Goal: Complete application form: Complete application form

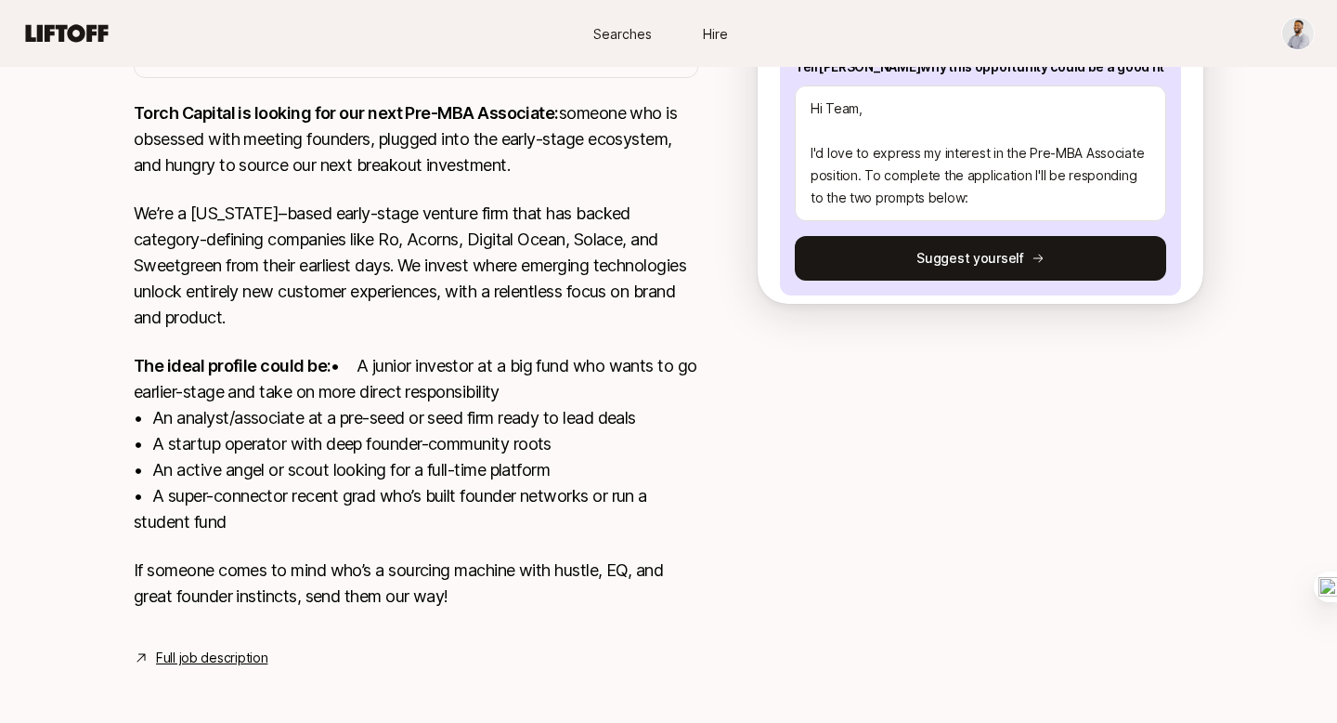
scroll to position [223, 0]
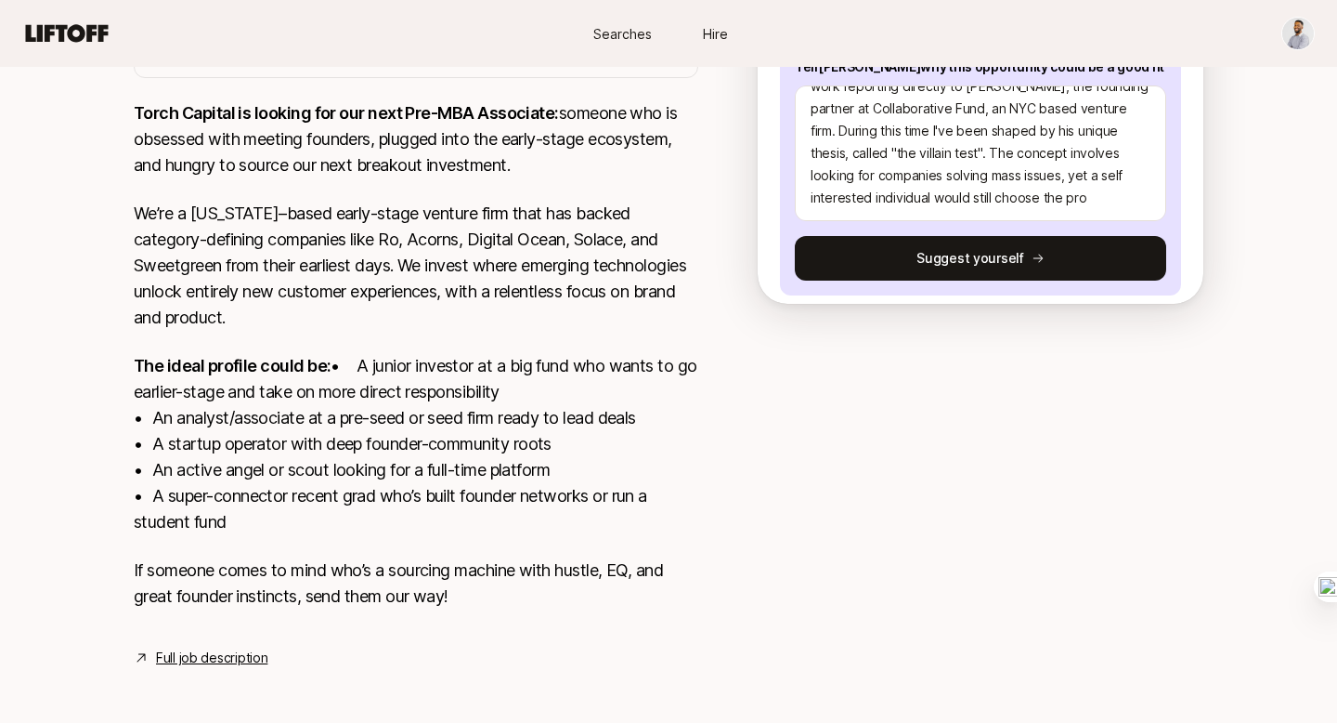
type textarea "Hi Team, I'd love to express my interest in the Pre-MBA Associate position. To …"
type textarea "x"
type textarea "Hi Team, I'd love to express my interest in the Pre-MBA Associate position. To …"
type textarea "x"
type textarea "Hi Team, I'd love to express my interest in the Pre-MBA Associate position. To …"
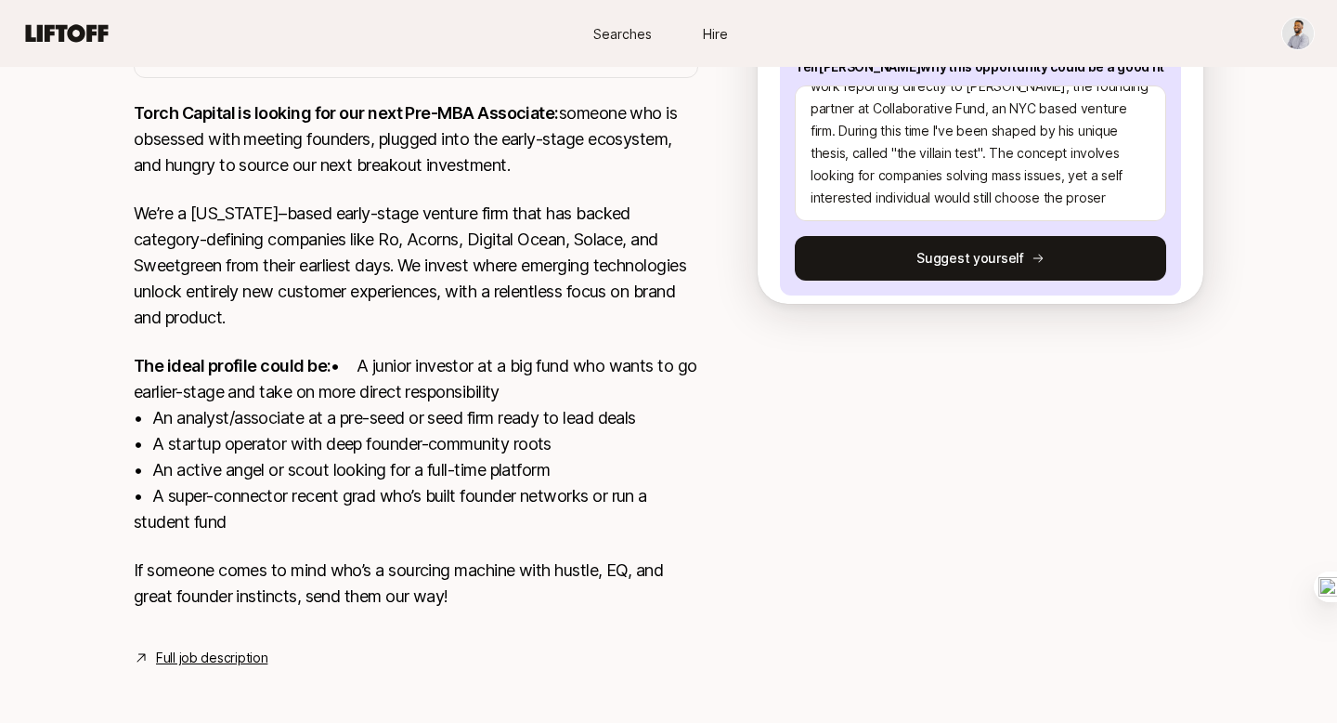
type textarea "x"
type textarea "Hi Team, I'd love to express my interest in the Pre-MBA Associate position. To …"
type textarea "x"
type textarea "Hi Team, I'd love to express my interest in the Pre-MBA Associate position. To …"
type textarea "x"
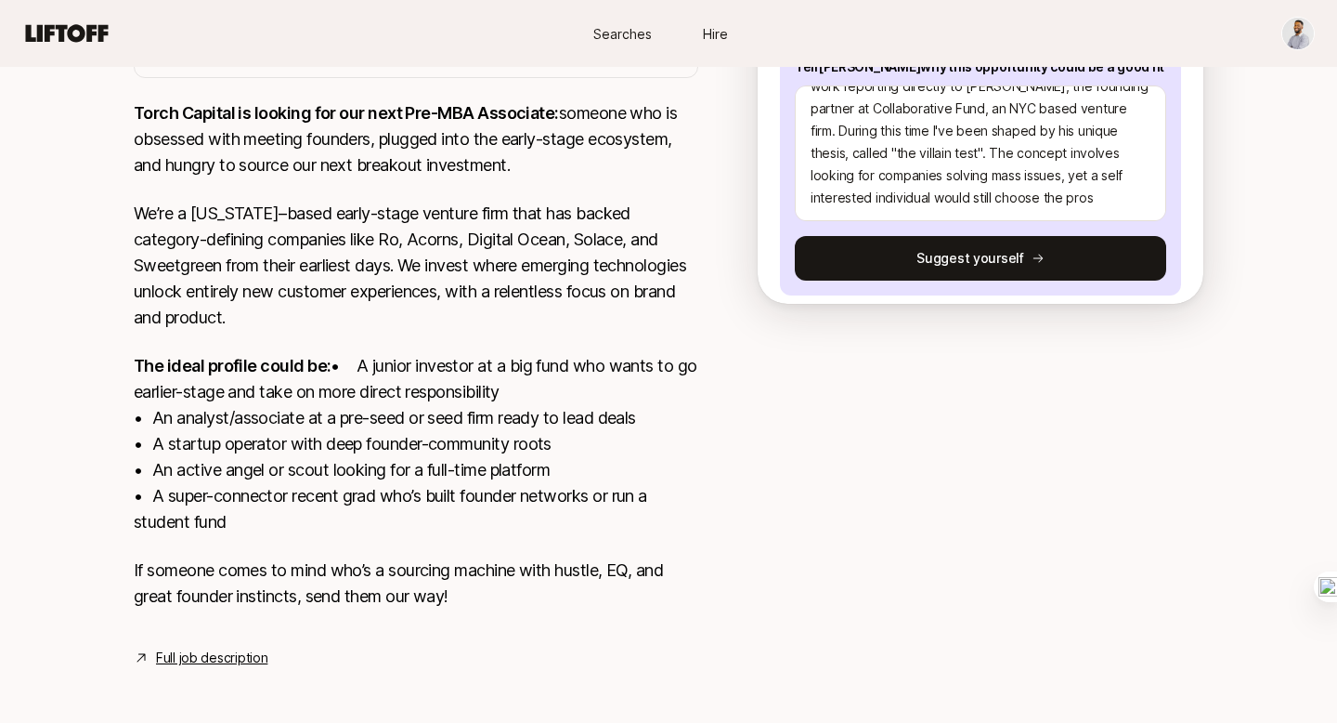
type textarea "Hi Team, I'd love to express my interest in the Pre-MBA Associate position. To …"
type textarea "x"
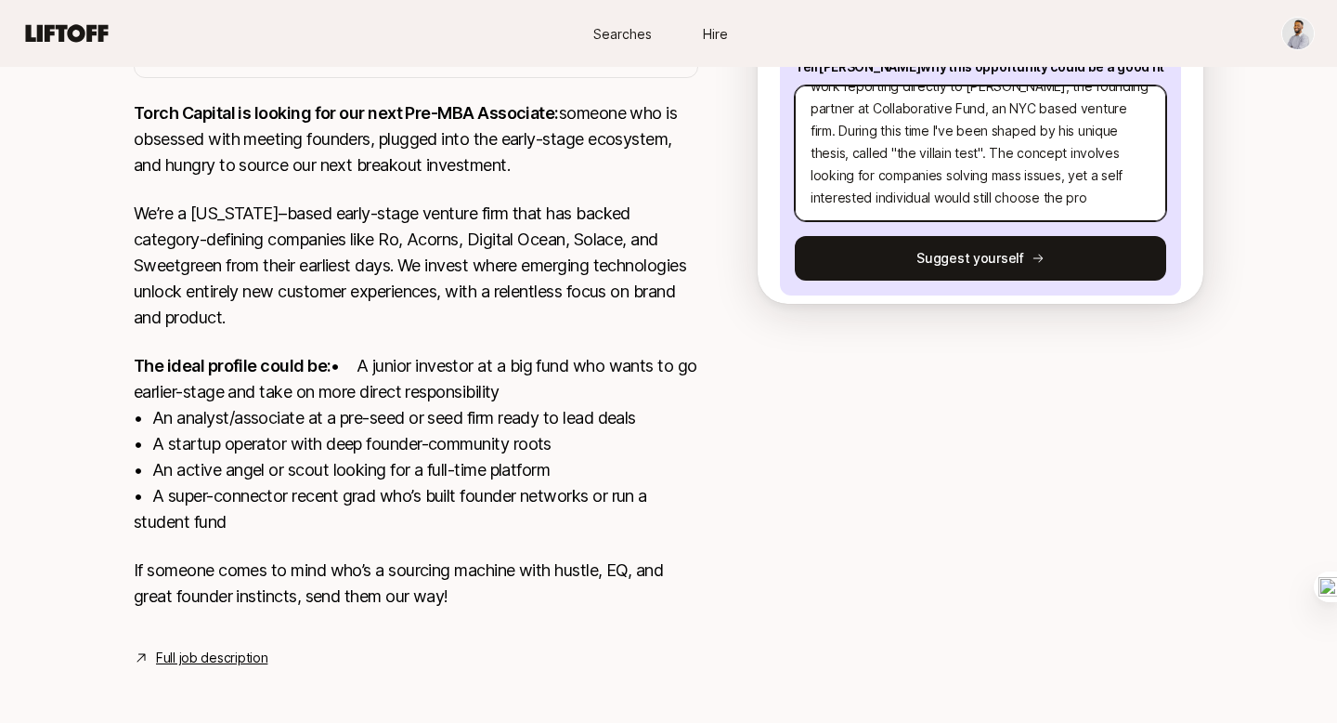
type textarea "Hi Team, I'd love to express my interest in the Pre-MBA Associate position. To …"
type textarea "x"
type textarea "Hi Team, I'd love to express my interest in the Pre-MBA Associate position. To …"
type textarea "x"
type textarea "Hi Team, I'd love to express my interest in the Pre-MBA Associate position. To …"
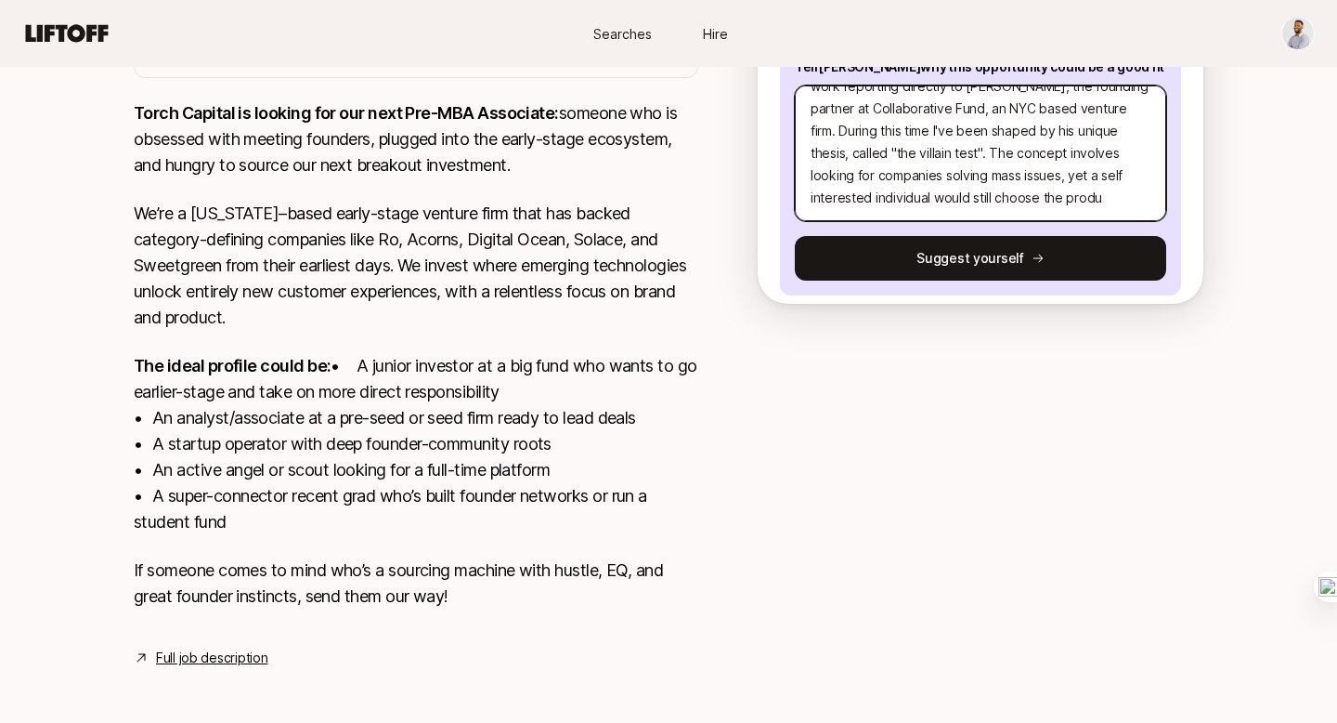
type textarea "x"
type textarea "Hi Team, I'd love to express my interest in the Pre-MBA Associate position. To …"
type textarea "x"
type textarea "Hi Team, I'd love to express my interest in the Pre-MBA Associate position. To …"
type textarea "x"
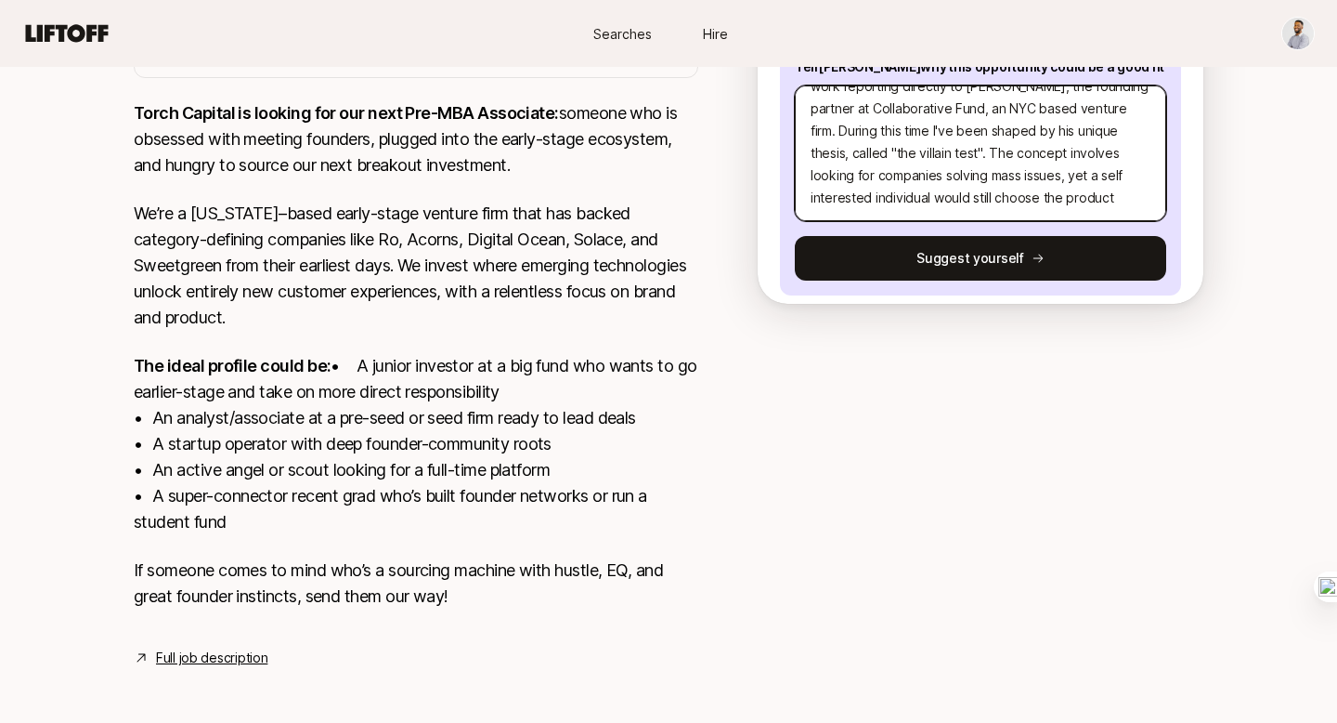
type textarea "Hi Team, I'd love to express my interest in the Pre-MBA Associate position. To …"
type textarea "x"
type textarea "Hi Team, I'd love to express my interest in the Pre-MBA Associate position. To …"
type textarea "x"
type textarea "Hi Team, I'd love to express my interest in the Pre-MBA Associate position. To …"
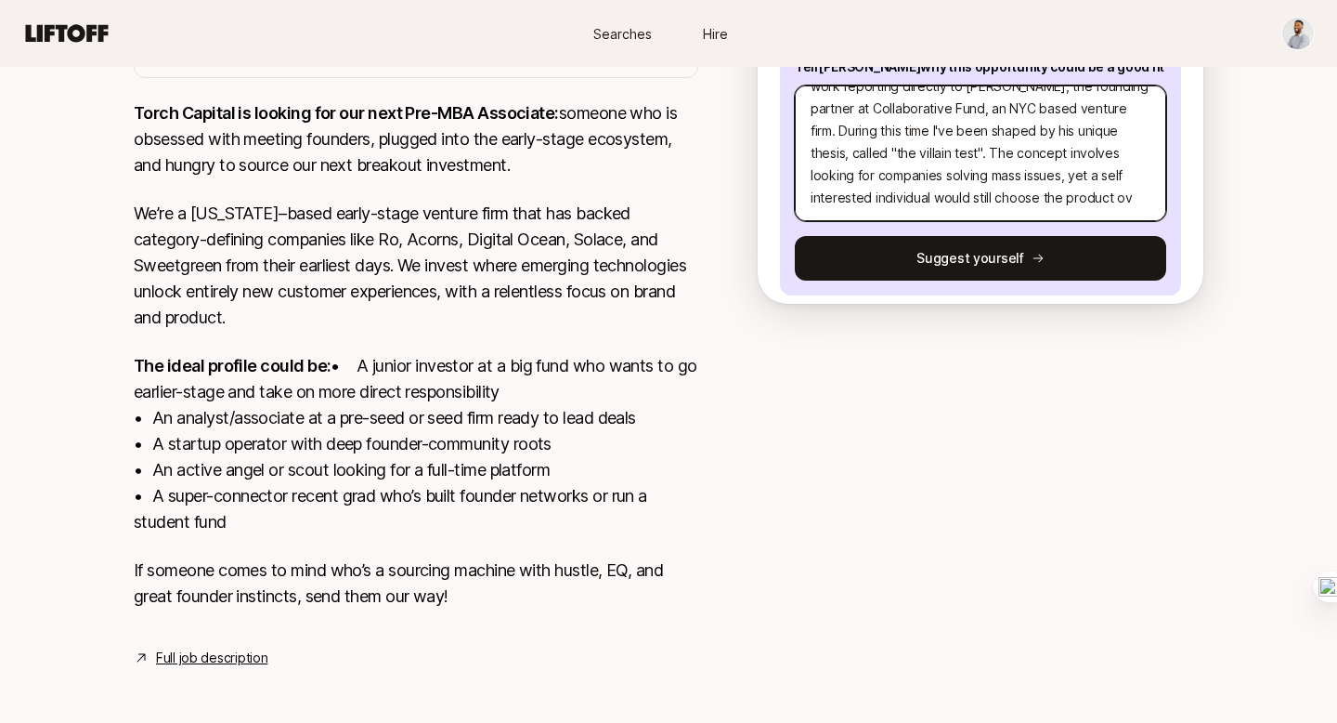
type textarea "x"
type textarea "Hi Team, I'd love to express my interest in the Pre-MBA Associate position. To …"
type textarea "x"
type textarea "Hi Team, I'd love to express my interest in the Pre-MBA Associate position. To …"
type textarea "x"
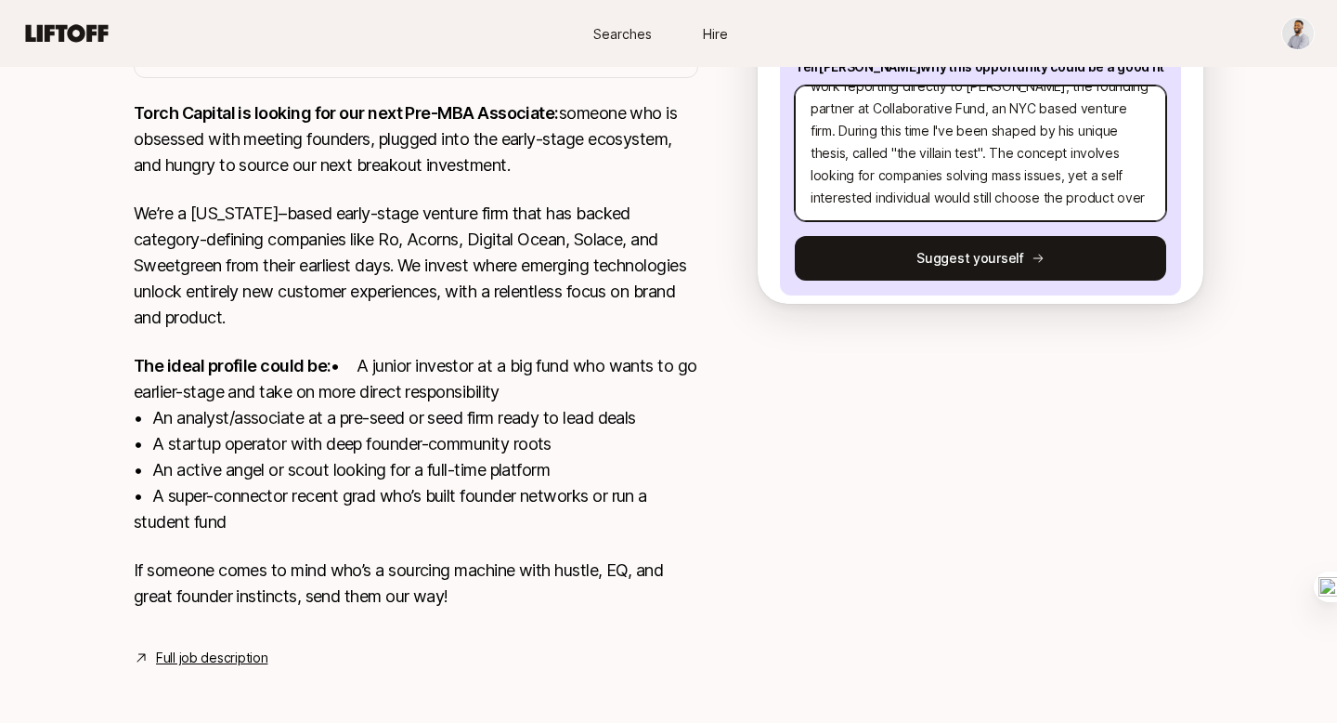
type textarea "Hi Team, I'd love to express my interest in the Pre-MBA Associate position. To …"
type textarea "x"
type textarea "Hi Team, I'd love to express my interest in the Pre-MBA Associate position. To …"
type textarea "x"
type textarea "Hi Team, I'd love to express my interest in the Pre-MBA Associate position. To …"
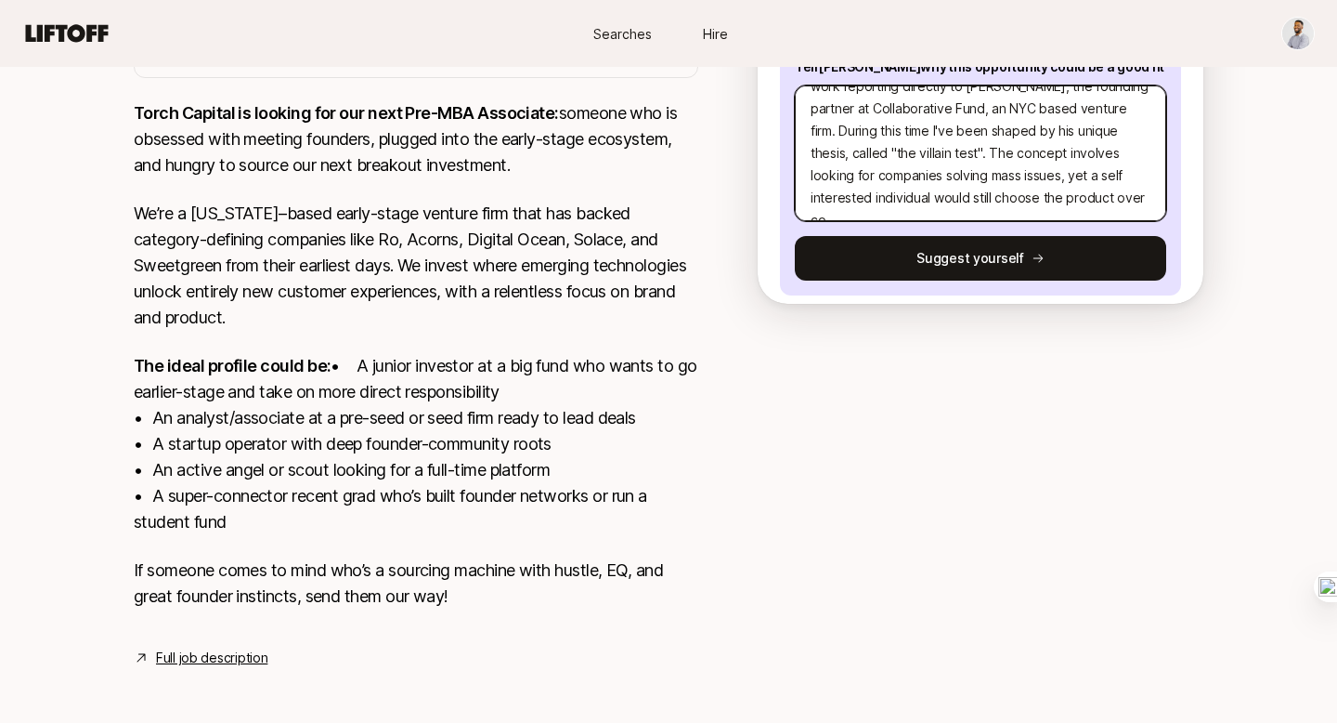
type textarea "x"
type textarea "Hi Team, I'd love to express my interest in the Pre-MBA Associate position. To …"
type textarea "x"
type textarea "Hi Team, I'd love to express my interest in the Pre-MBA Associate position. To …"
type textarea "x"
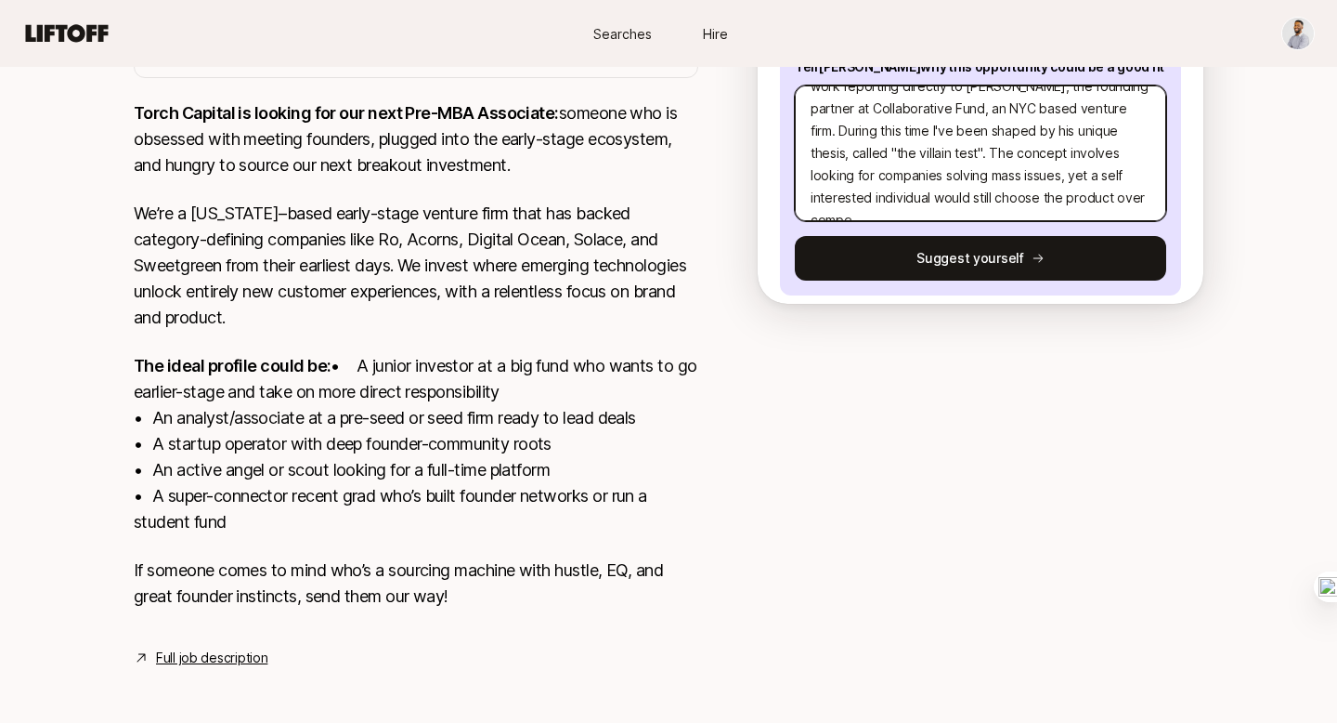
type textarea "Hi Team, I'd love to express my interest in the Pre-MBA Associate position. To …"
type textarea "x"
type textarea "Hi Team, I'd love to express my interest in the Pre-MBA Associate position. To …"
type textarea "x"
type textarea "Hi Team, I'd love to express my interest in the Pre-MBA Associate position. To …"
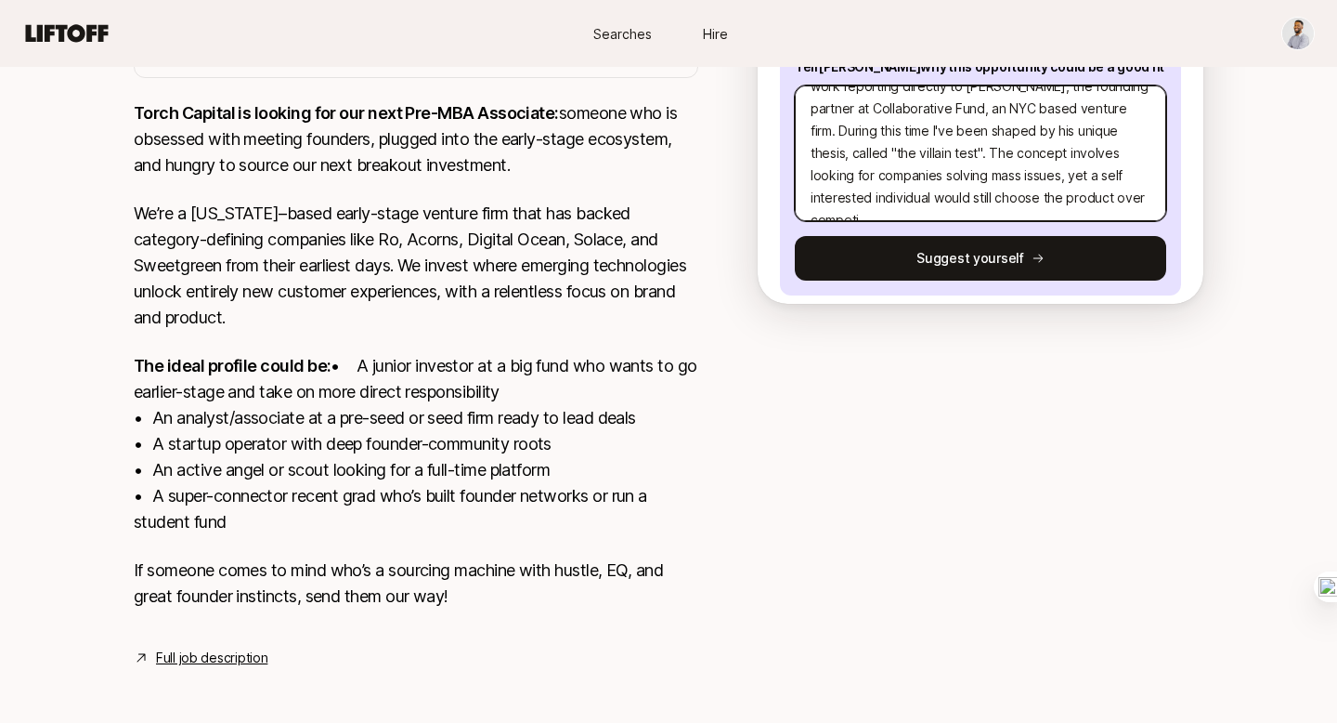
type textarea "x"
type textarea "Hi Team, I'd love to express my interest in the Pre-MBA Associate position. To …"
type textarea "x"
type textarea "Hi Team, I'd love to express my interest in the Pre-MBA Associate position. To …"
type textarea "x"
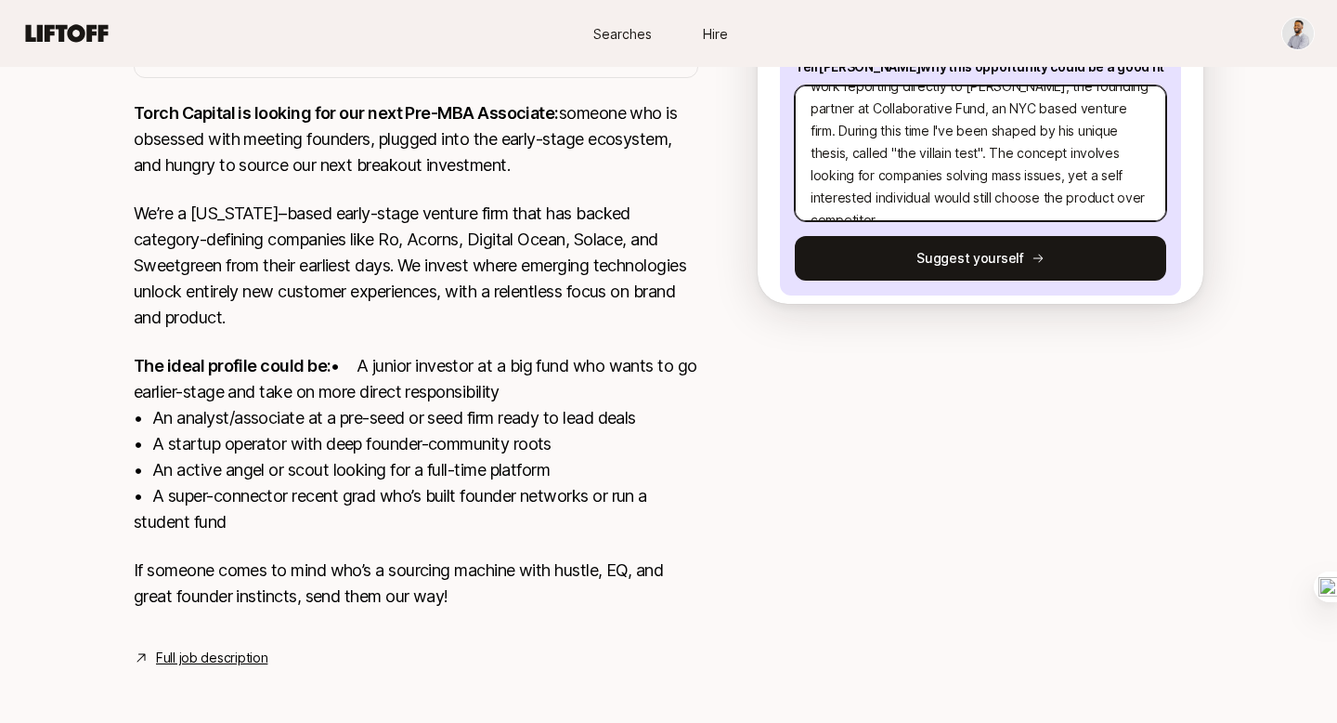
type textarea "Hi Team, I'd love to express my interest in the Pre-MBA Associate position. To …"
type textarea "x"
type textarea "Hi Team, I'd love to express my interest in the Pre-MBA Associate position. To …"
type textarea "x"
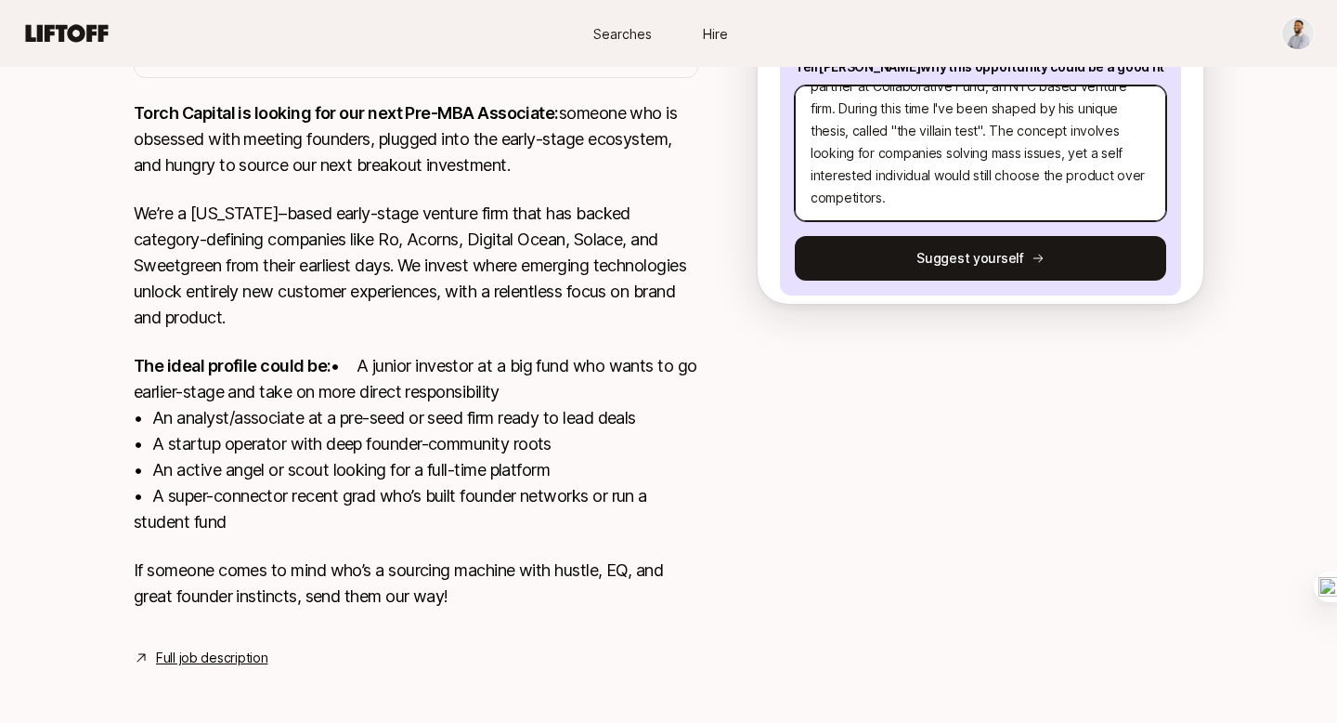
type textarea "Hi Team, I'd love to express my interest in the Pre-MBA Associate position. To …"
type textarea "x"
click at [990, 160] on textarea "Hi Team, I'd love to express my interest in the Pre-MBA Associate position. To …" at bounding box center [980, 153] width 371 height 136
type textarea "Hi Team, I'd love to express my interest in the Pre-MBA Associate position. To …"
type textarea "x"
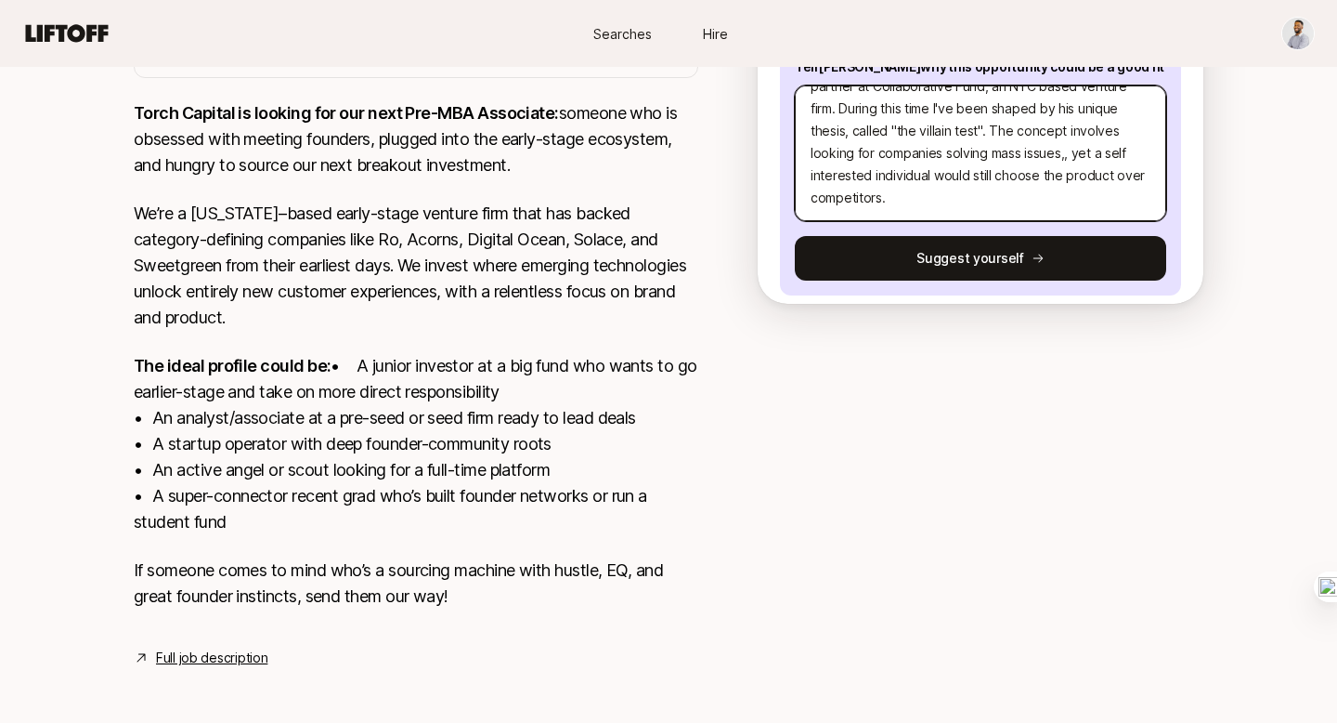
type textarea "Hi Team, I'd love to express my interest in the Pre-MBA Associate position. To …"
type textarea "x"
type textarea "Hi Team, I'd love to express my interest in the Pre-MBA Associate position. To …"
type textarea "x"
type textarea "Hi Team, I'd love to express my interest in the Pre-MBA Associate position. To …"
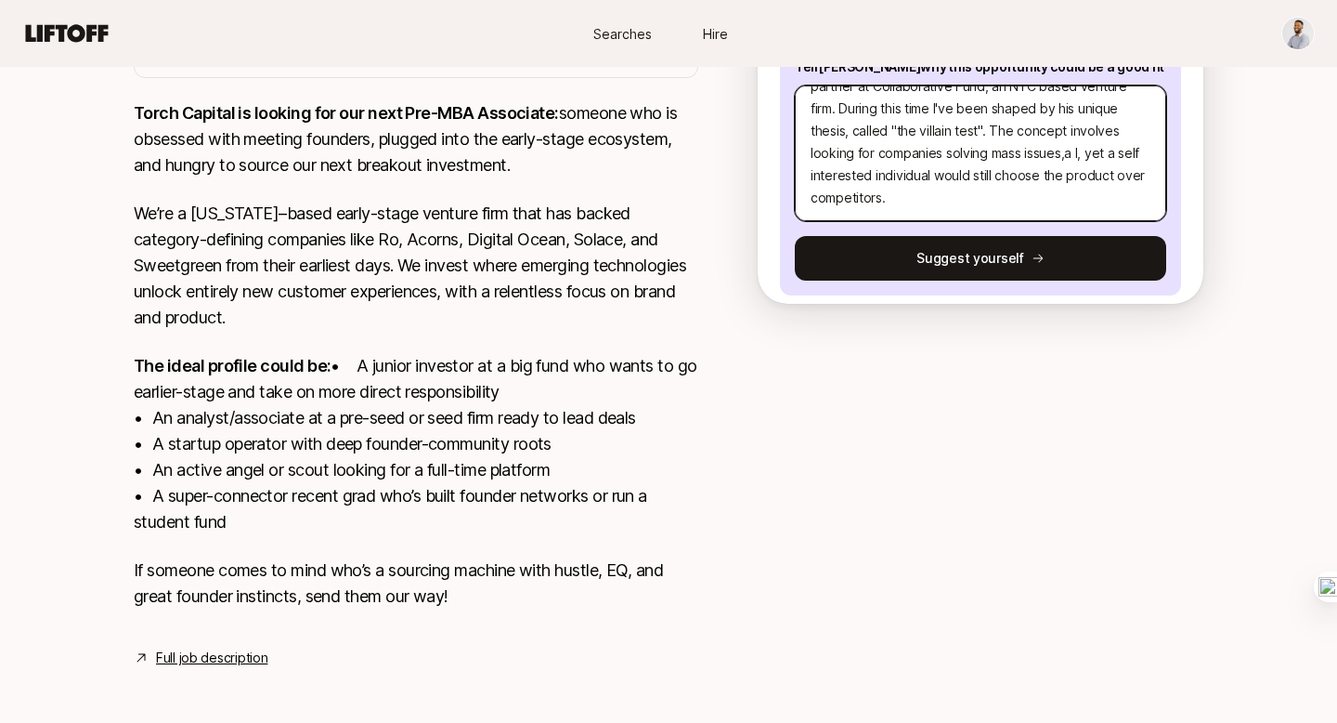
type textarea "x"
type textarea "Hi Team, I'd love to express my interest in the Pre-MBA Associate position. To …"
type textarea "x"
type textarea "Hi Team, I'd love to express my interest in the Pre-MBA Associate position. To …"
type textarea "x"
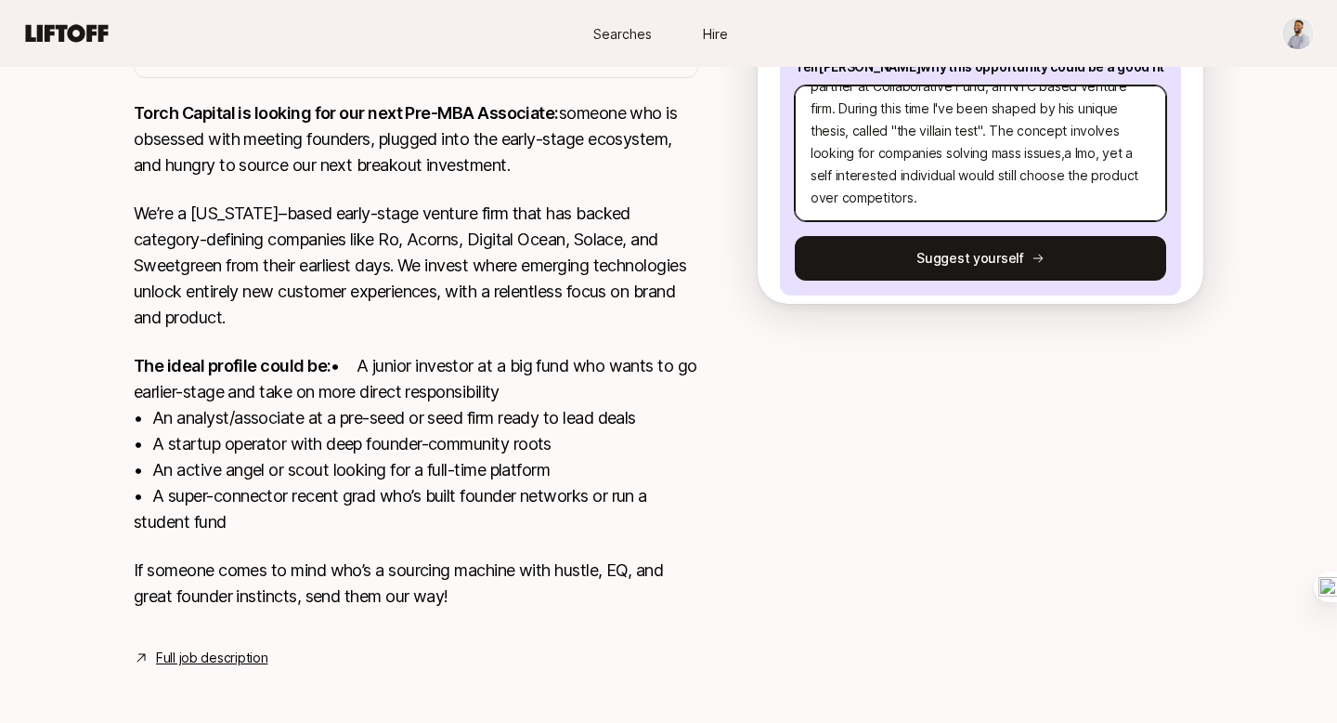
type textarea "Hi Team, I'd love to express my interest in the Pre-MBA Associate position. To …"
type textarea "x"
type textarea "Hi Team, I'd love to express my interest in the Pre-MBA Associate position. To …"
type textarea "x"
type textarea "Hi Team, I'd love to express my interest in the Pre-MBA Associate position. To …"
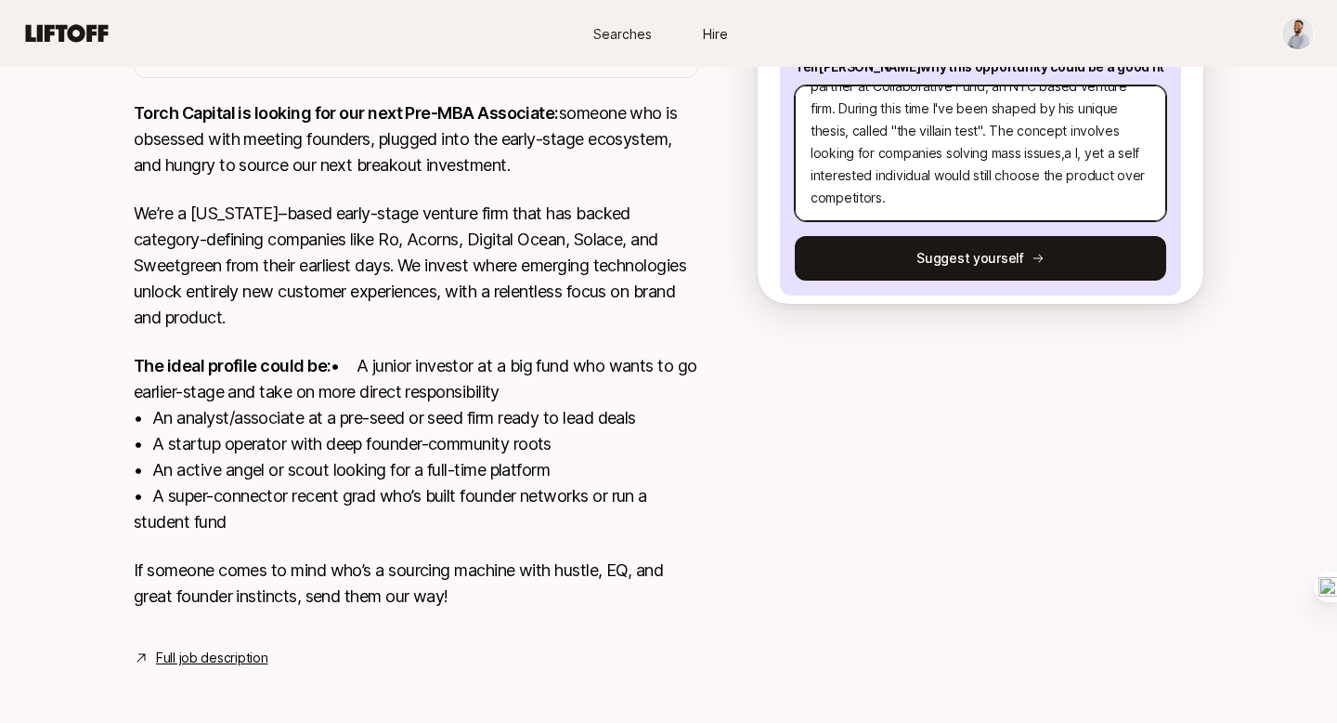
type textarea "x"
type textarea "Hi Team, I'd love to express my interest in the Pre-MBA Associate position. To …"
type textarea "x"
type textarea "Hi Team, I'd love to express my interest in the Pre-MBA Associate position. To …"
type textarea "x"
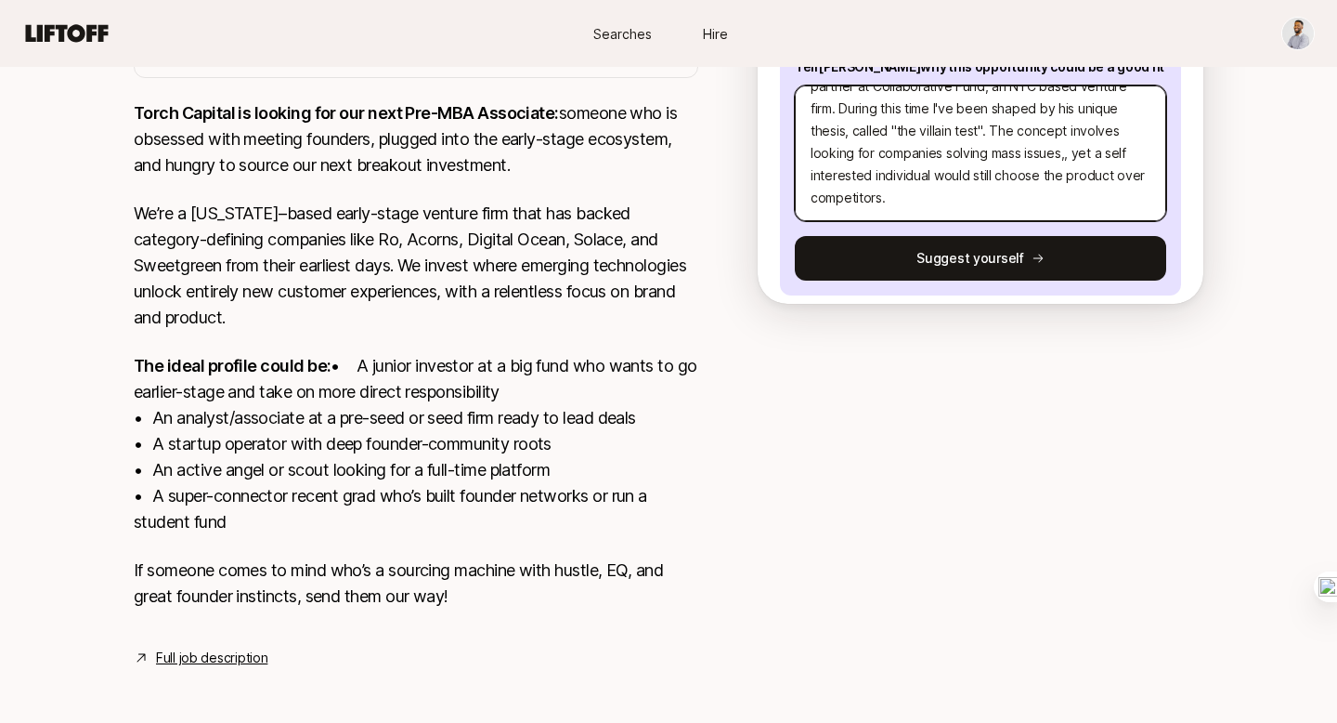
type textarea "Hi Team, I'd love to express my interest in the Pre-MBA Associate position. To …"
type textarea "x"
type textarea "Hi Team, I'd love to express my interest in the Pre-MBA Associate position. To …"
type textarea "x"
type textarea "Hi Team, I'd love to express my interest in the Pre-MBA Associate position. To …"
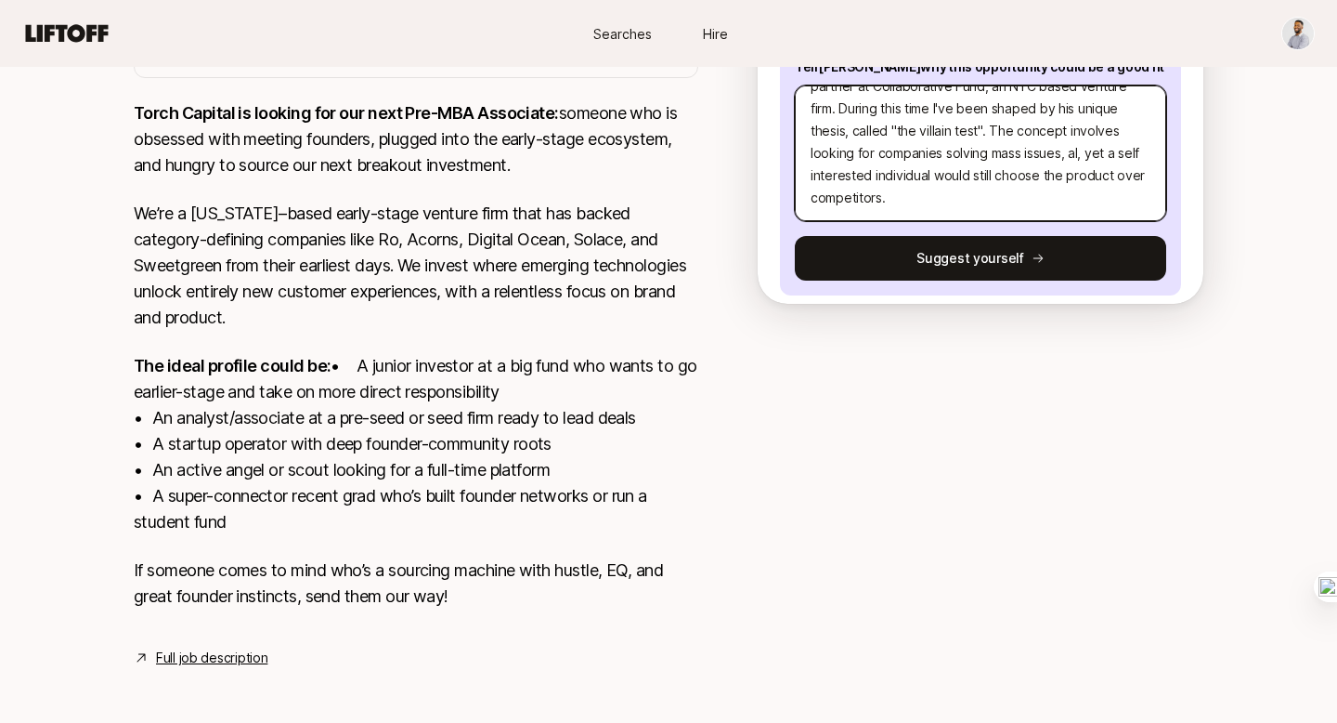
type textarea "x"
type textarea "Hi Team, I'd love to express my interest in the Pre-MBA Associate position. To …"
type textarea "x"
type textarea "Hi Team, I'd love to express my interest in the Pre-MBA Associate position. To …"
type textarea "x"
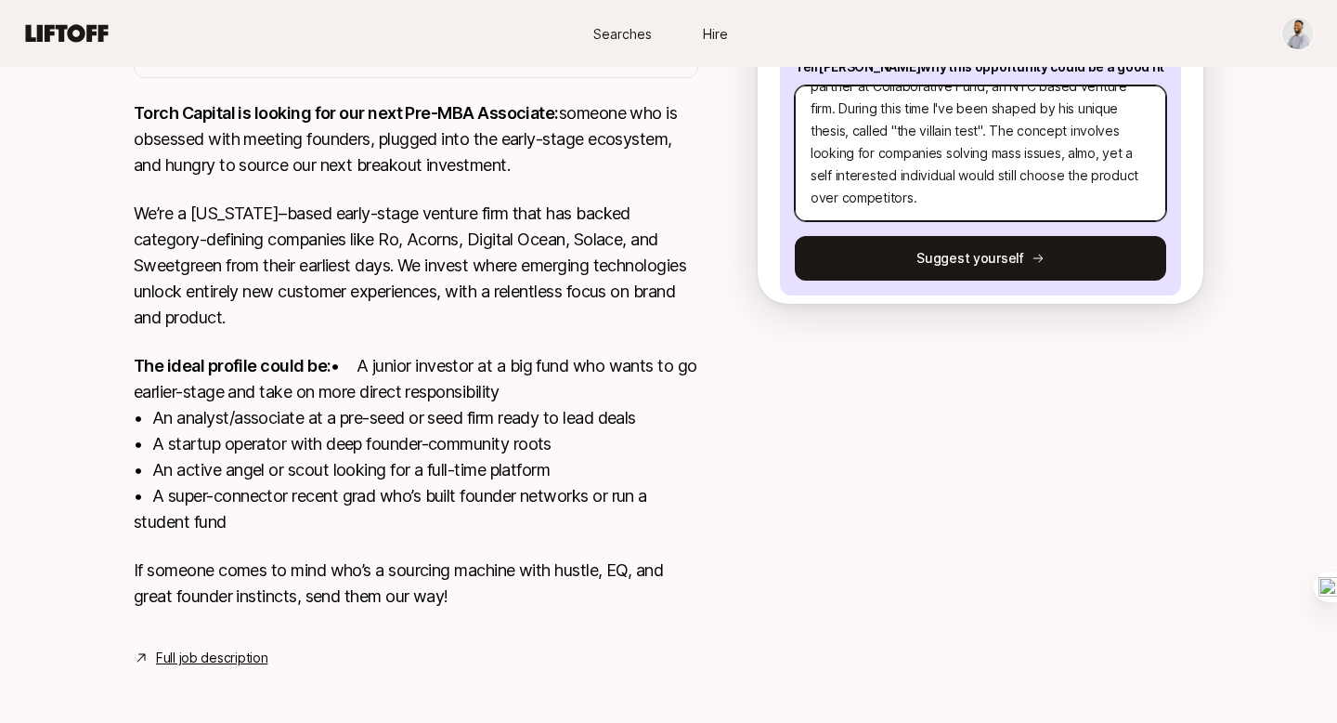
type textarea "Hi Team, I'd love to express my interest in the Pre-MBA Associate position. To …"
type textarea "x"
type textarea "Hi Team, I'd love to express my interest in the Pre-MBA Associate position. To …"
type textarea "x"
type textarea "Hi Team, I'd love to express my interest in the Pre-MBA Associate position. To …"
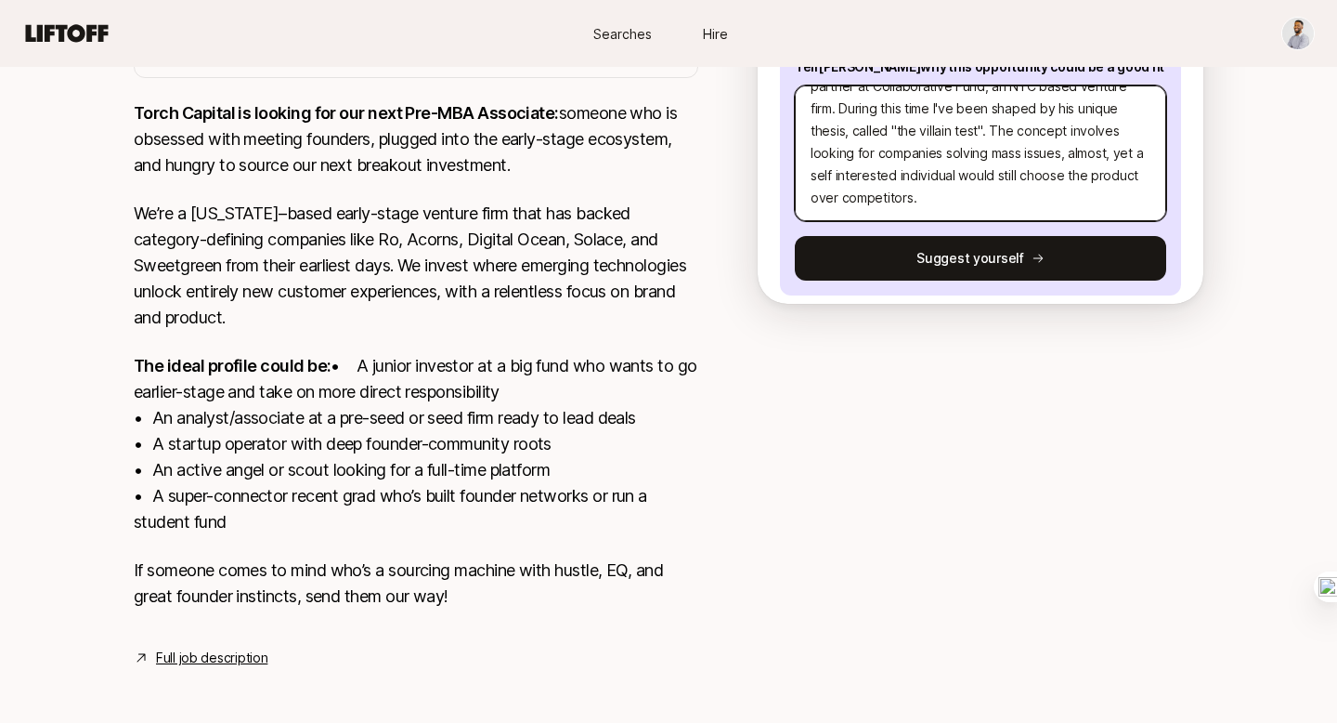
type textarea "x"
type textarea "Hi Team, I'd love to express my interest in the Pre-MBA Associate position. To …"
type textarea "x"
type textarea "Hi Team, I'd love to express my interest in the Pre-MBA Associate position. To …"
type textarea "x"
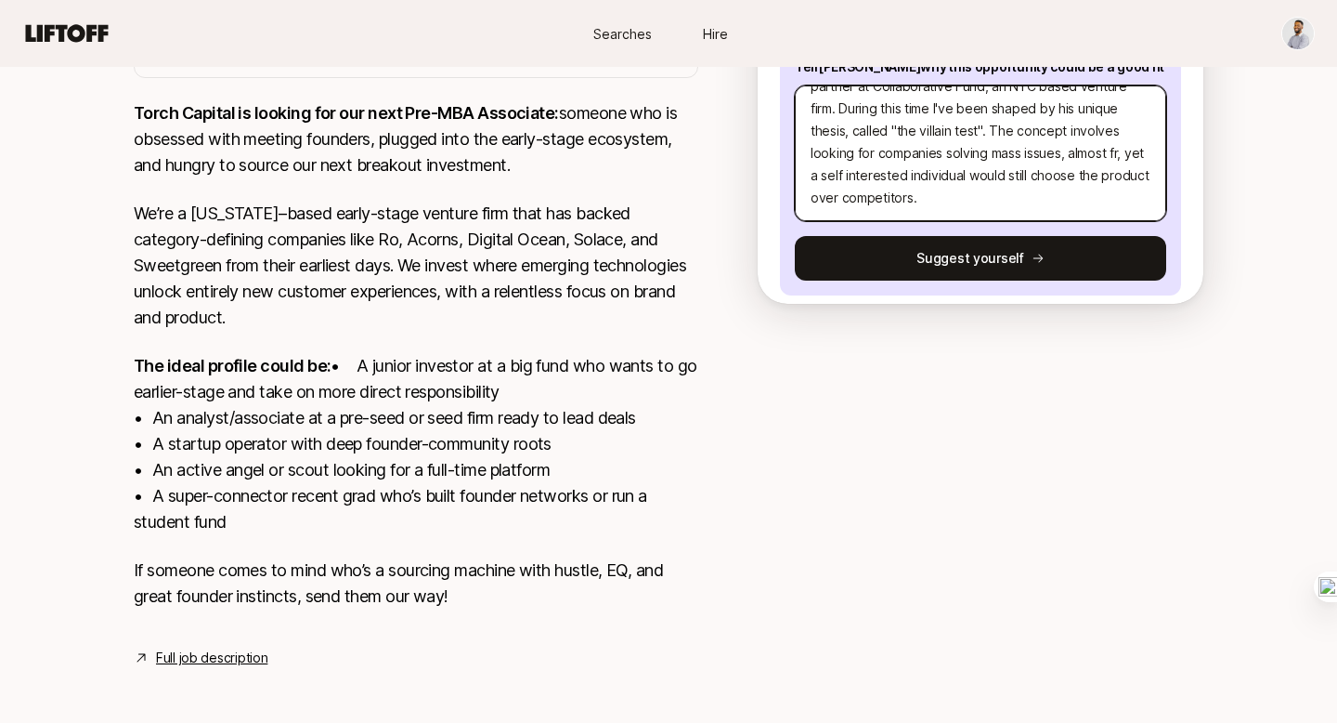
type textarea "Hi Team, I'd love to express my interest in the Pre-MBA Associate position. To …"
type textarea "x"
type textarea "Hi Team, I'd love to express my interest in the Pre-MBA Associate position. To …"
type textarea "x"
type textarea "Hi Team, I'd love to express my interest in the Pre-MBA Associate position. To …"
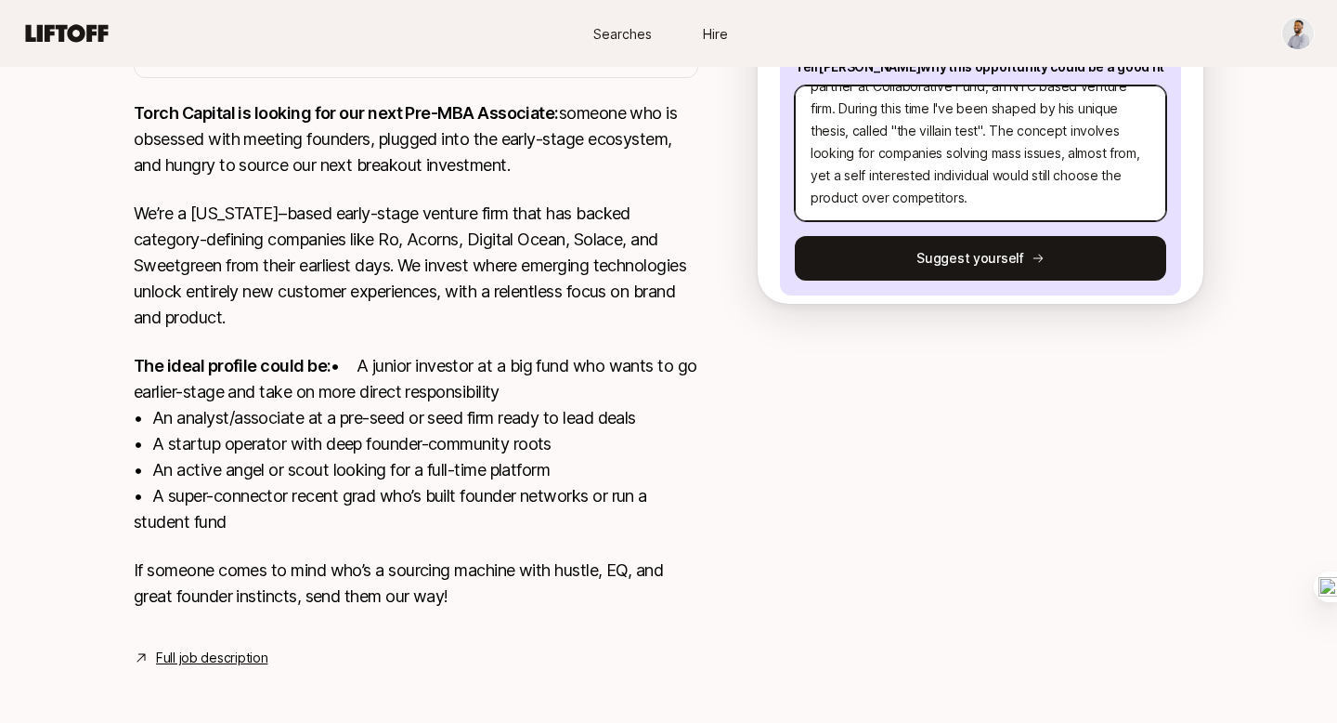
type textarea "x"
type textarea "Hi Team, I'd love to express my interest in the Pre-MBA Associate position. To …"
type textarea "x"
type textarea "Hi Team, I'd love to express my interest in the Pre-MBA Associate position. To …"
type textarea "x"
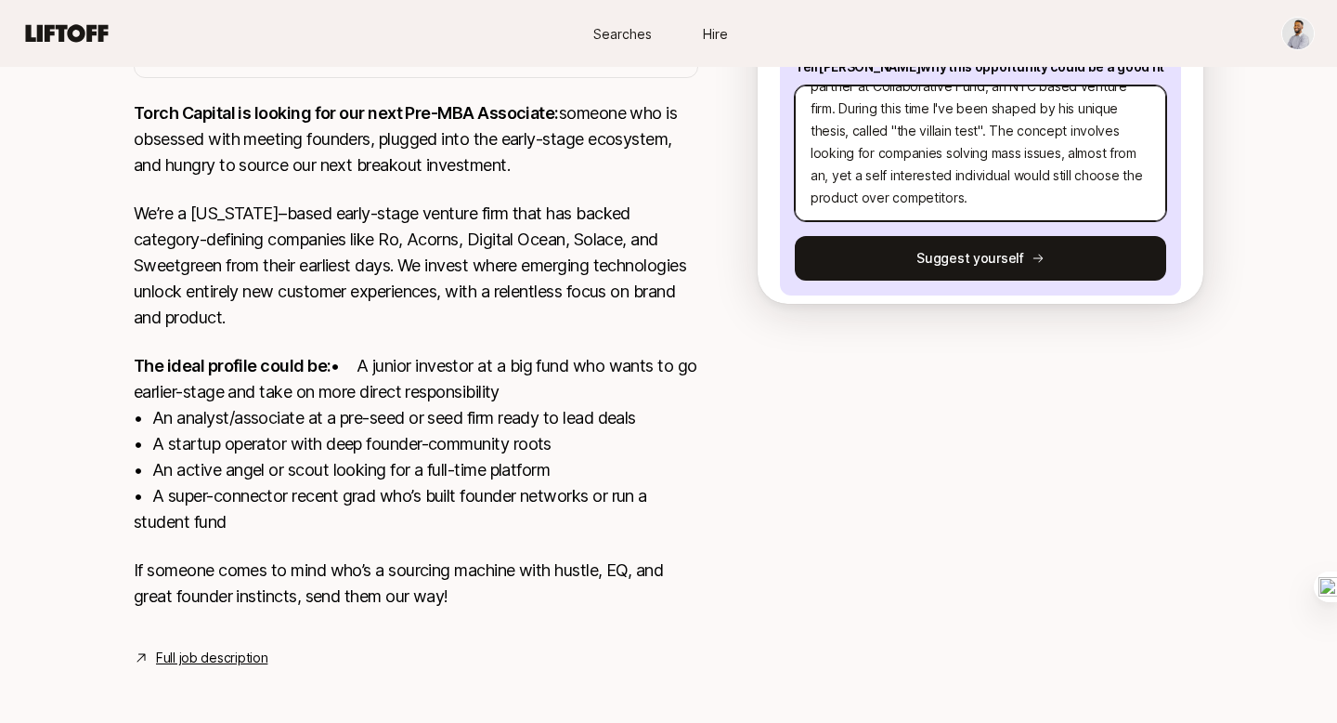
type textarea "Hi Team, I'd love to express my interest in the Pre-MBA Associate position. To …"
type textarea "x"
type textarea "Hi Team, I'd love to express my interest in the Pre-MBA Associate position. To …"
type textarea "x"
type textarea "Hi Team, I'd love to express my interest in the Pre-MBA Associate position. To …"
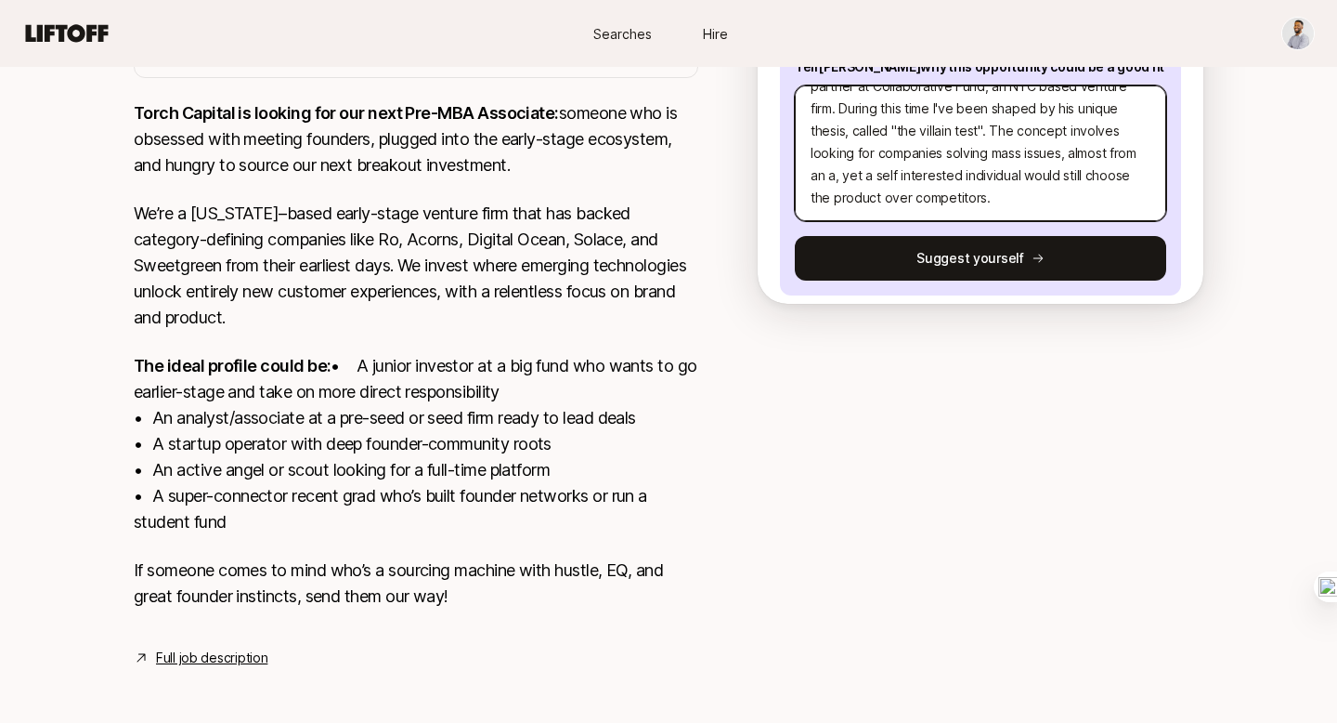
type textarea "x"
type textarea "Hi Team, I'd love to express my interest in the Pre-MBA Associate position. To …"
type textarea "x"
type textarea "Hi Team, I'd love to express my interest in the Pre-MBA Associate position. To …"
type textarea "x"
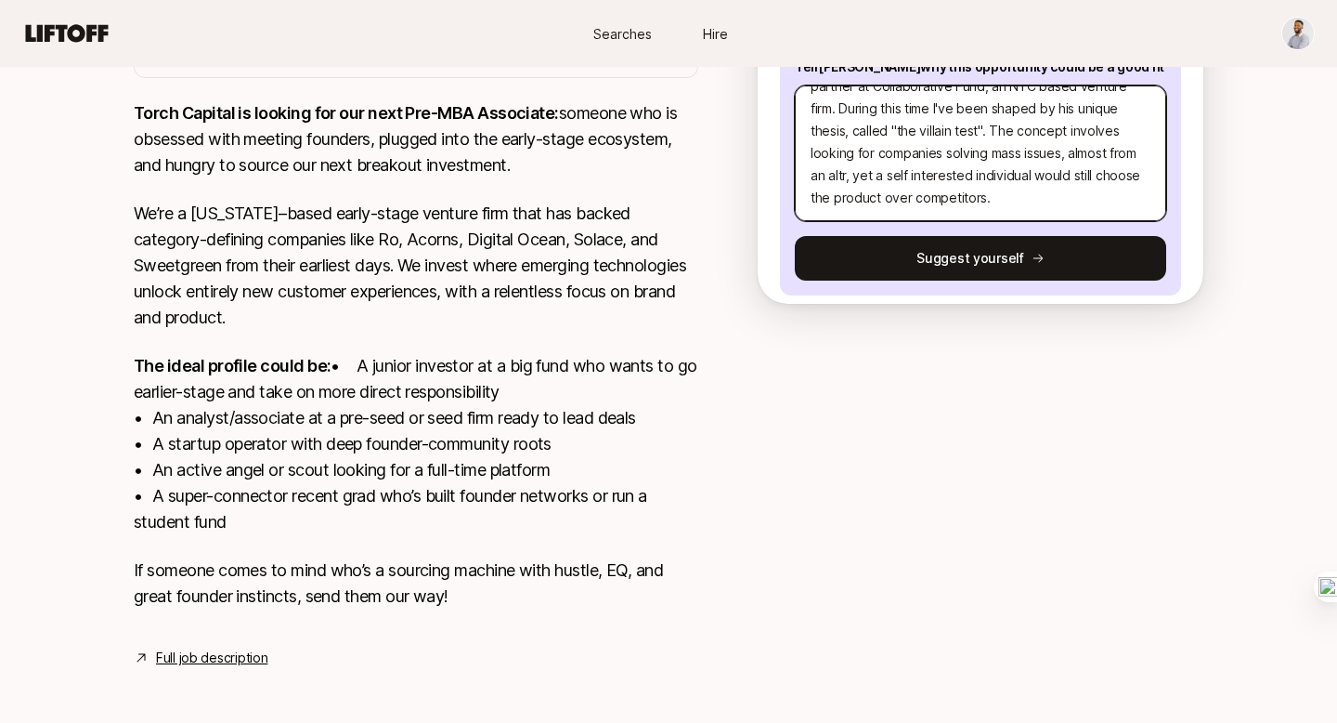
type textarea "Hi Team, I'd love to express my interest in the Pre-MBA Associate position. To …"
type textarea "x"
type textarea "Hi Team, I'd love to express my interest in the Pre-MBA Associate position. To …"
type textarea "x"
type textarea "Hi Team, I'd love to express my interest in the Pre-MBA Associate position. To …"
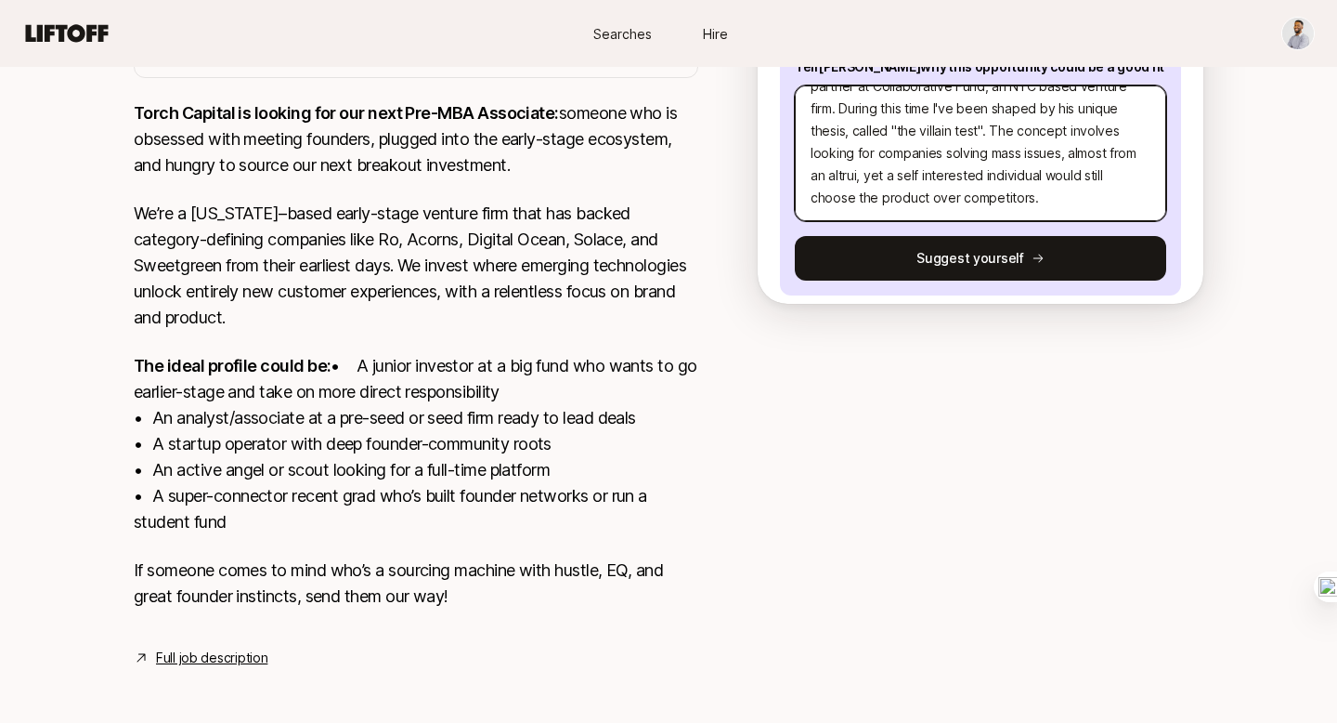
type textarea "x"
type textarea "Hi Team, I'd love to express my interest in the Pre-MBA Associate position. To …"
type textarea "x"
type textarea "Hi Team, I'd love to express my interest in the Pre-MBA Associate position. To …"
type textarea "x"
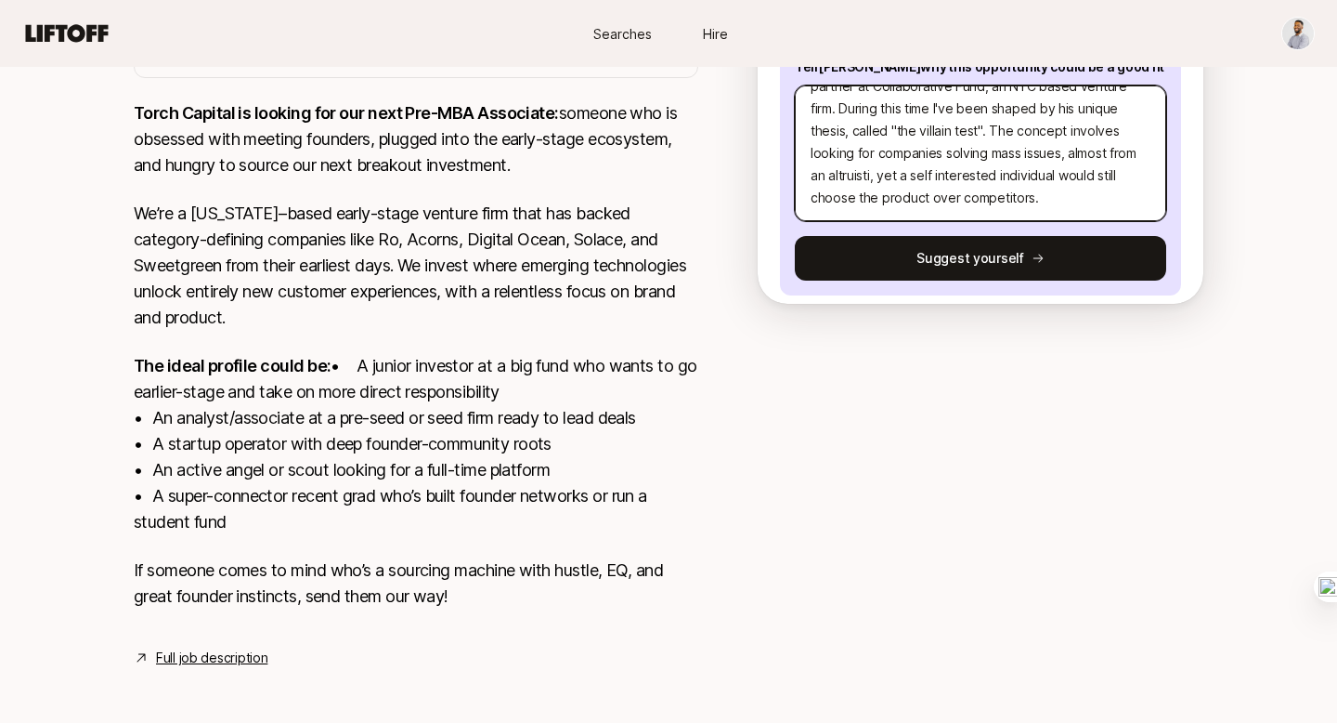
type textarea "Hi Team, I'd love to express my interest in the Pre-MBA Associate position. To …"
type textarea "x"
type textarea "Hi Team, I'd love to express my interest in the Pre-MBA Associate position. To …"
type textarea "x"
type textarea "Hi Team, I'd love to express my interest in the Pre-MBA Associate position. To …"
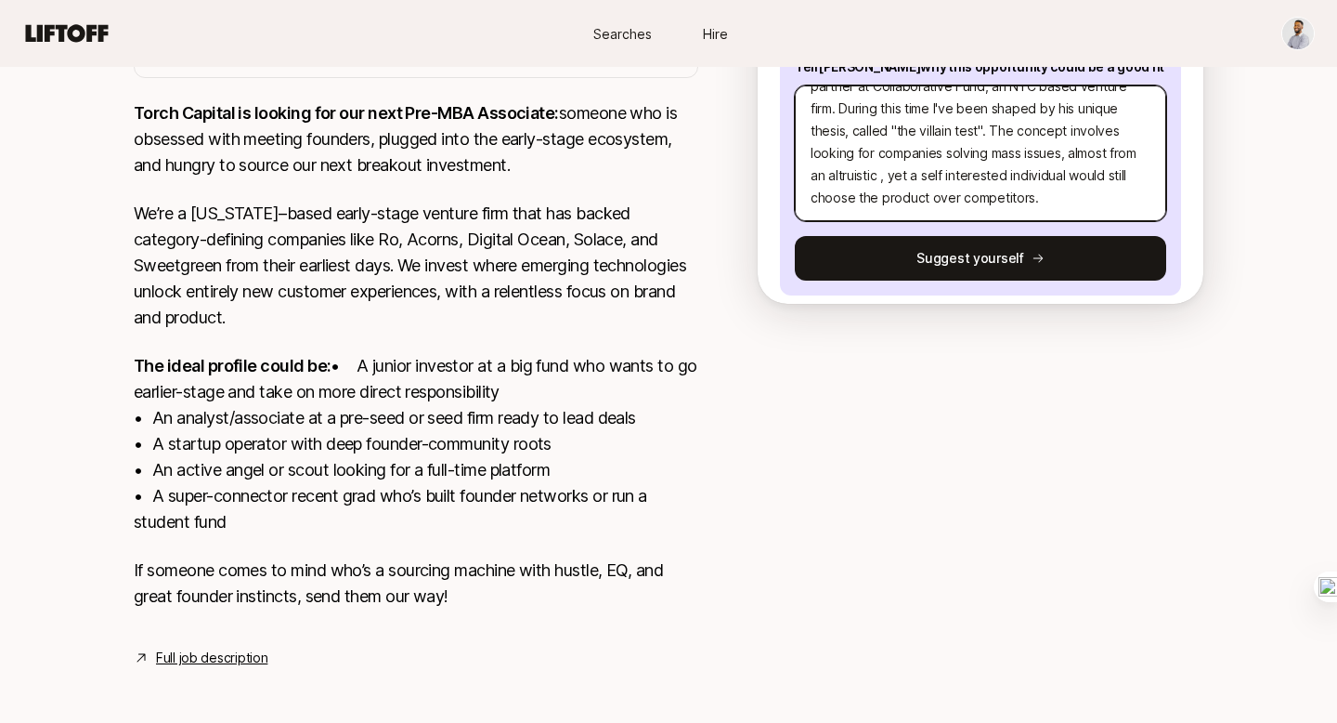
type textarea "x"
type textarea "Hi Team, I'd love to express my interest in the Pre-MBA Associate position. To …"
type textarea "x"
type textarea "Hi Team, I'd love to express my interest in the Pre-MBA Associate position. To …"
type textarea "x"
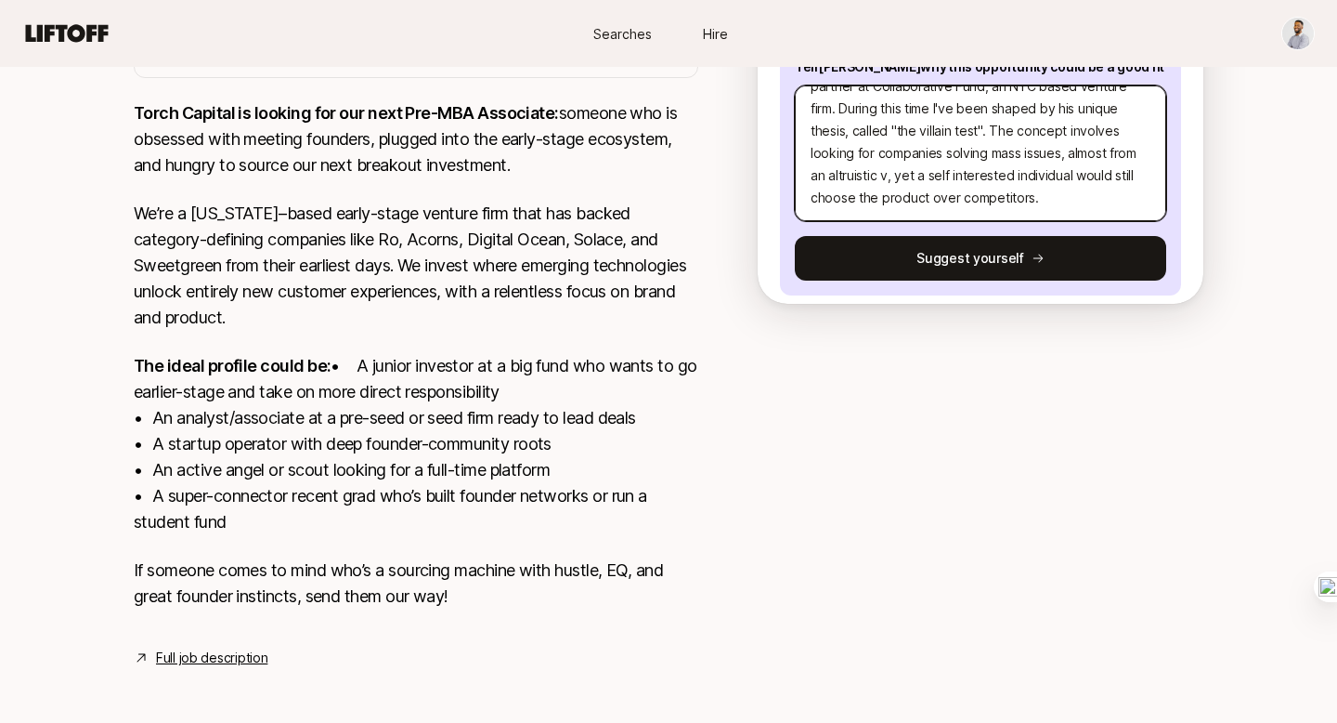
type textarea "Hi Team, I'd love to express my interest in the Pre-MBA Associate position. To …"
type textarea "x"
type textarea "Hi Team, I'd love to express my interest in the Pre-MBA Associate position. To …"
type textarea "x"
type textarea "Hi Team, I'd love to express my interest in the Pre-MBA Associate position. To …"
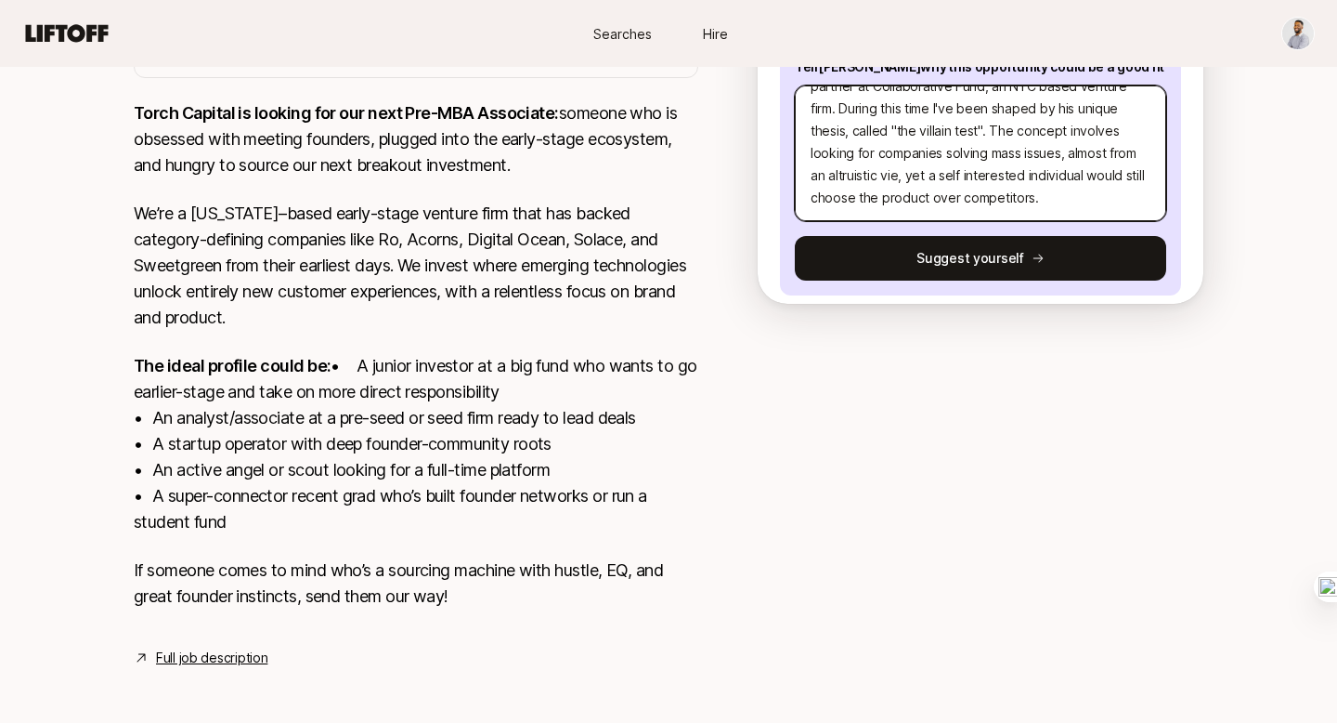
type textarea "x"
type textarea "Hi Team, I'd love to express my interest in the Pre-MBA Associate position. To …"
type textarea "x"
type textarea "Hi Team, I'd love to express my interest in the Pre-MBA Associate position. To …"
type textarea "x"
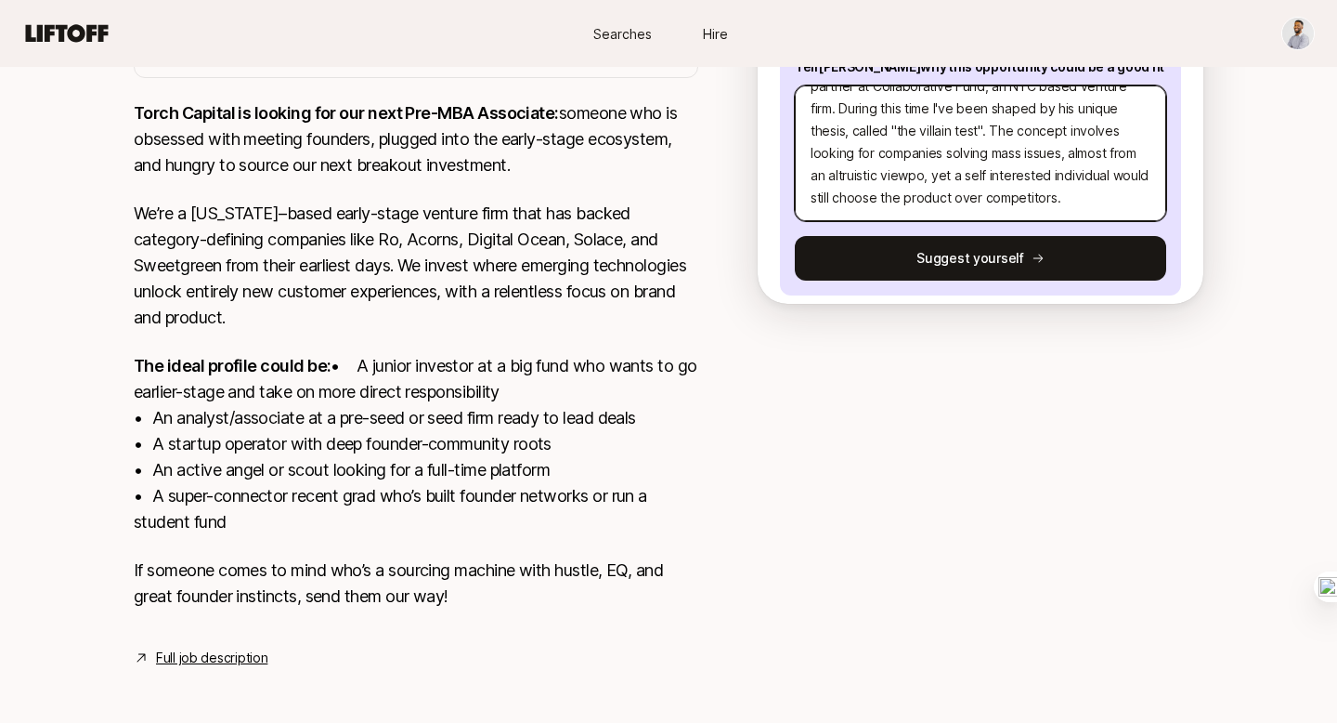
type textarea "Hi Team, I'd love to express my interest in the Pre-MBA Associate position. To …"
type textarea "x"
type textarea "Hi Team, I'd love to express my interest in the Pre-MBA Associate position. To …"
type textarea "x"
type textarea "Hi Team, I'd love to express my interest in the Pre-MBA Associate position. To …"
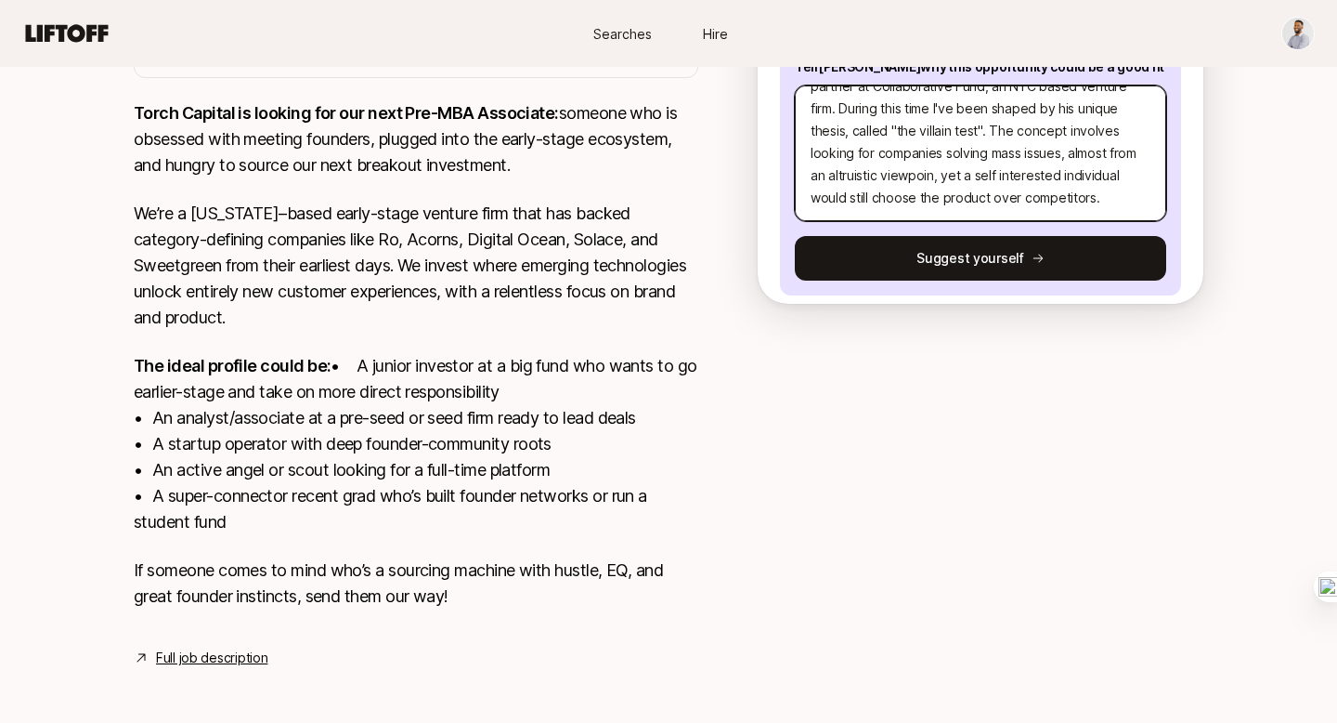
type textarea "x"
click at [1049, 196] on textarea "Hi Team, I'd love to express my interest in the Pre-MBA Associate position. To …" at bounding box center [980, 153] width 371 height 136
drag, startPoint x: 994, startPoint y: 175, endPoint x: 905, endPoint y: 168, distance: 88.5
click at [905, 168] on textarea "Hi Team, I'd love to express my interest in the Pre-MBA Associate position. To …" at bounding box center [980, 153] width 371 height 136
type textarea "Hi Team, I'd love to express my interest in the Pre-MBA Associate position. To …"
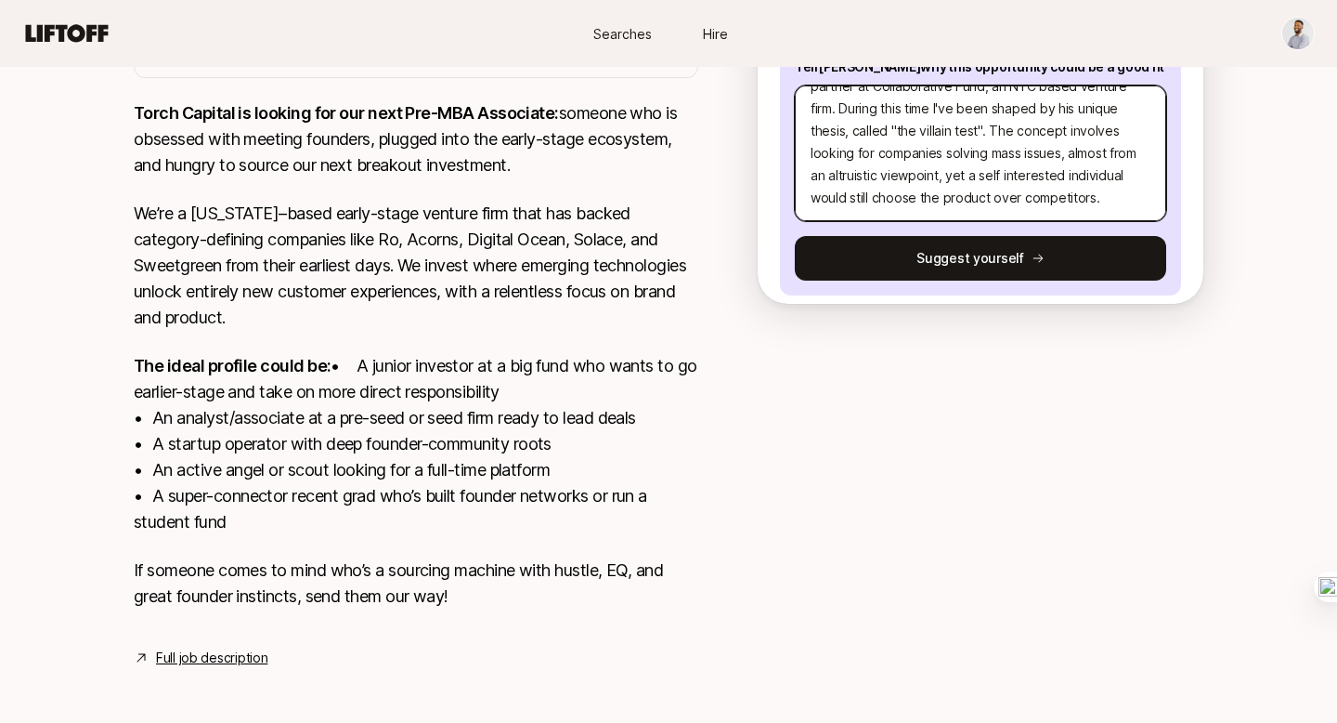
type textarea "x"
type textarea "Hi Team, I'd love to express my interest in the Pre-MBA Associate position. To …"
type textarea "x"
type textarea "Hi Team, I'd love to express my interest in the Pre-MBA Associate position. To …"
type textarea "x"
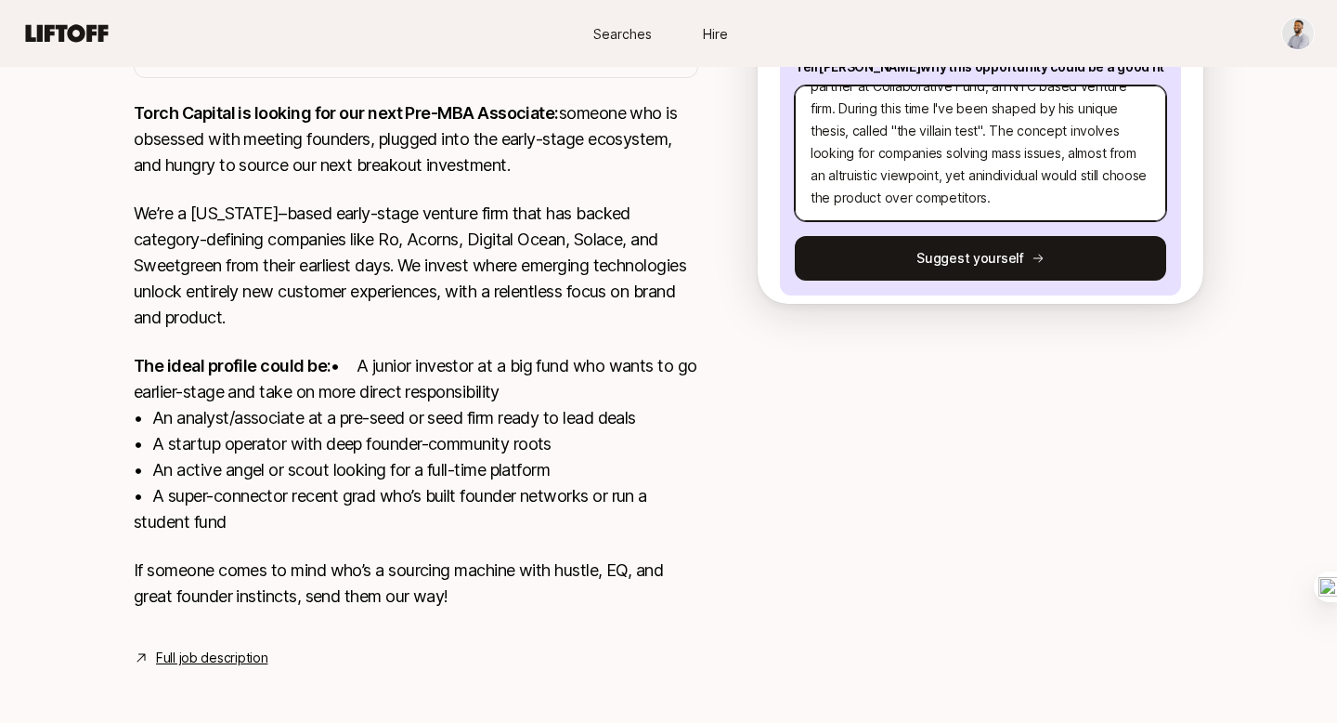
type textarea "Hi Team, I'd love to express my interest in the Pre-MBA Associate position. To …"
type textarea "x"
click at [976, 178] on textarea "Hi Team, I'd love to express my interest in the Pre-MBA Associate position. To …" at bounding box center [980, 153] width 371 height 136
type textarea "Hi Team, I'd love to express my interest in the Pre-MBA Associate position. To …"
type textarea "x"
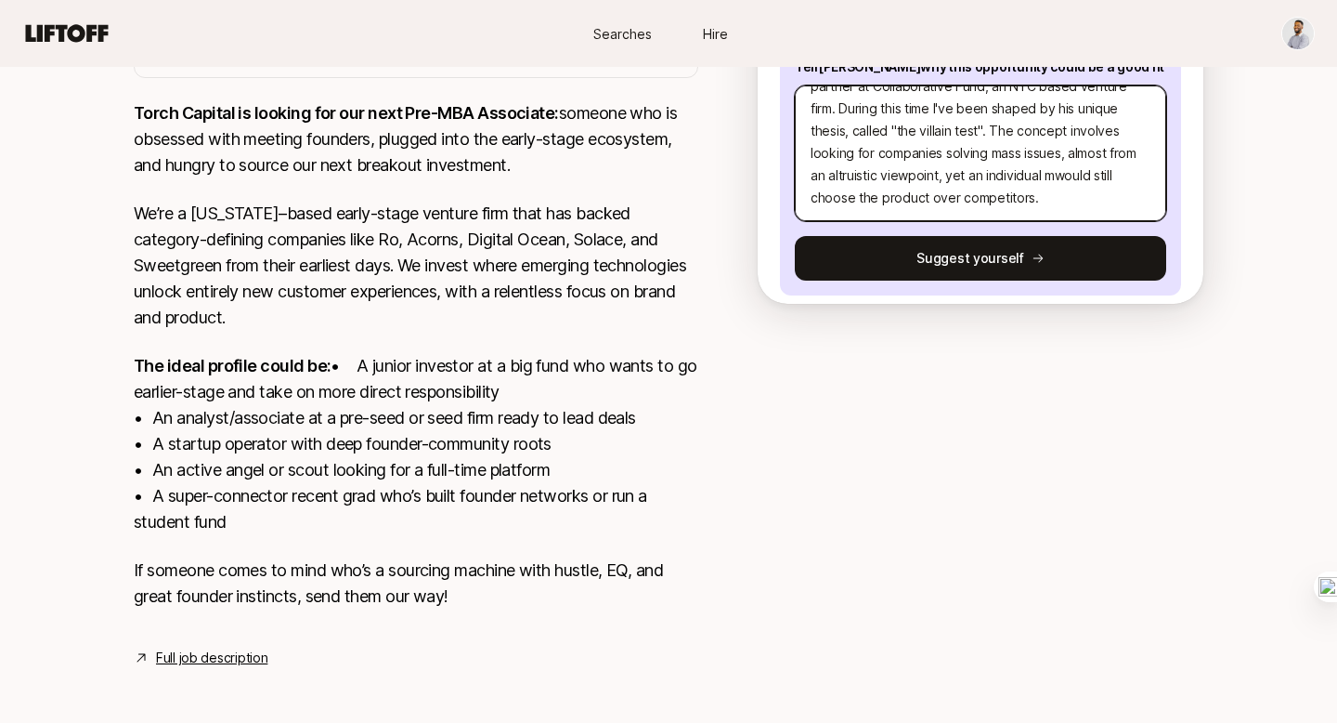
type textarea "Hi Team, I'd love to express my interest in the Pre-MBA Associate position. To …"
type textarea "x"
type textarea "Hi Team, I'd love to express my interest in the Pre-MBA Associate position. To …"
type textarea "x"
type textarea "Hi Team, I'd love to express my interest in the Pre-MBA Associate position. To …"
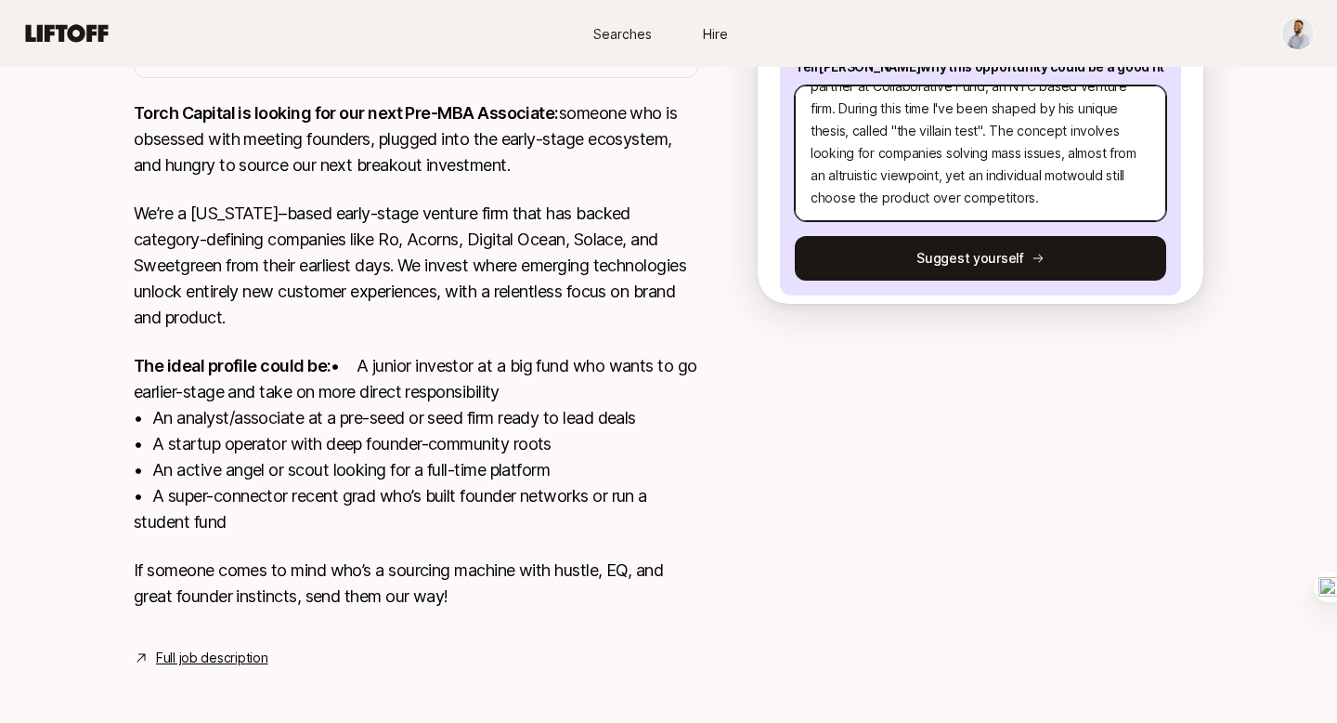
type textarea "x"
type textarea "Hi Team, I'd love to express my interest in the Pre-MBA Associate position. To …"
type textarea "x"
type textarea "Hi Team, I'd love to express my interest in the Pre-MBA Associate position. To …"
type textarea "x"
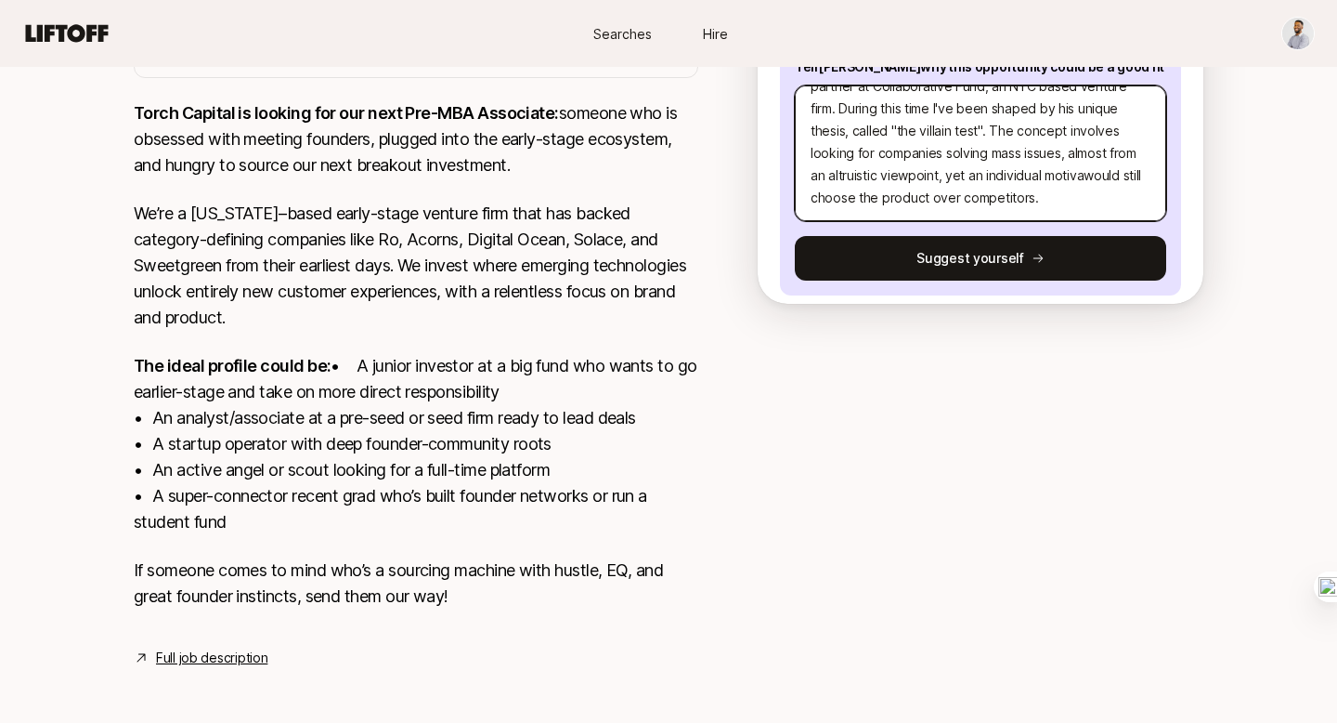
type textarea "Hi Team, I'd love to express my interest in the Pre-MBA Associate position. To …"
type textarea "x"
type textarea "Hi Team, I'd love to express my interest in the Pre-MBA Associate position. To …"
type textarea "x"
type textarea "Hi Team, I'd love to express my interest in the Pre-MBA Associate position. To …"
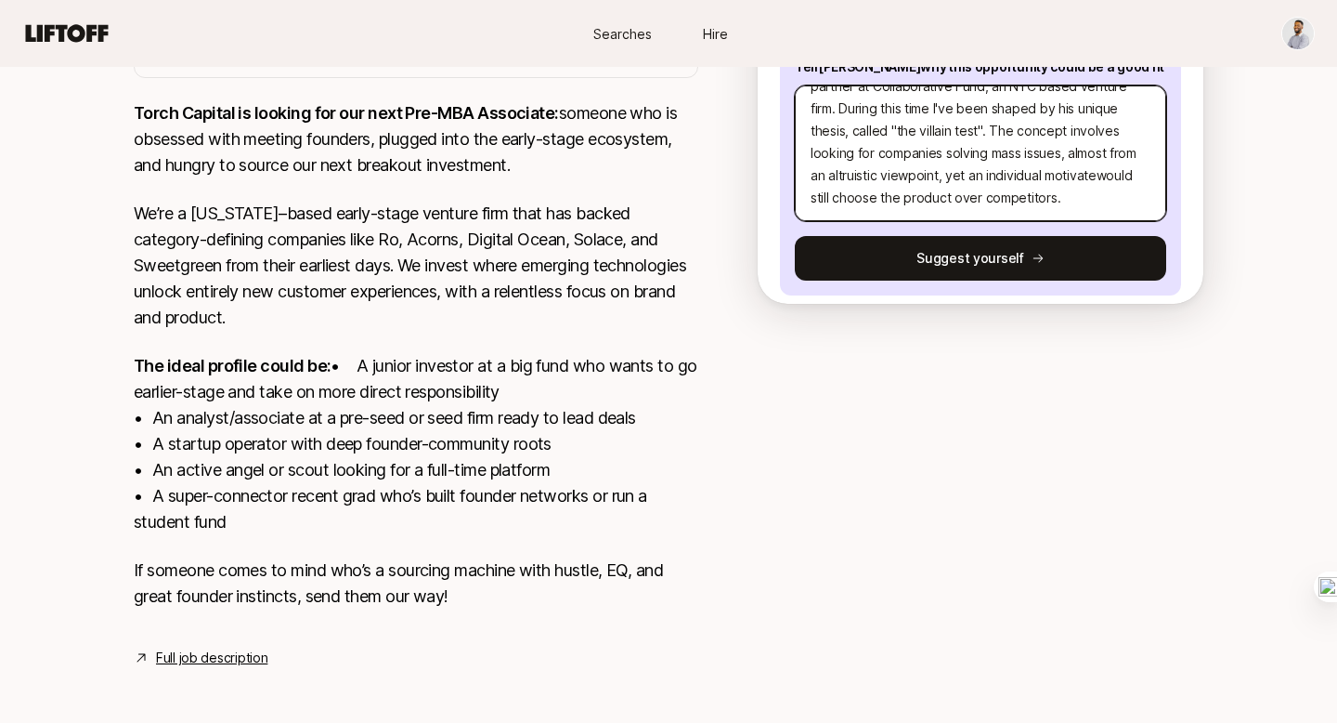
type textarea "x"
type textarea "Hi Team, I'd love to express my interest in the Pre-MBA Associate position. To …"
type textarea "x"
type textarea "Hi Team, I'd love to express my interest in the Pre-MBA Associate position. To …"
type textarea "x"
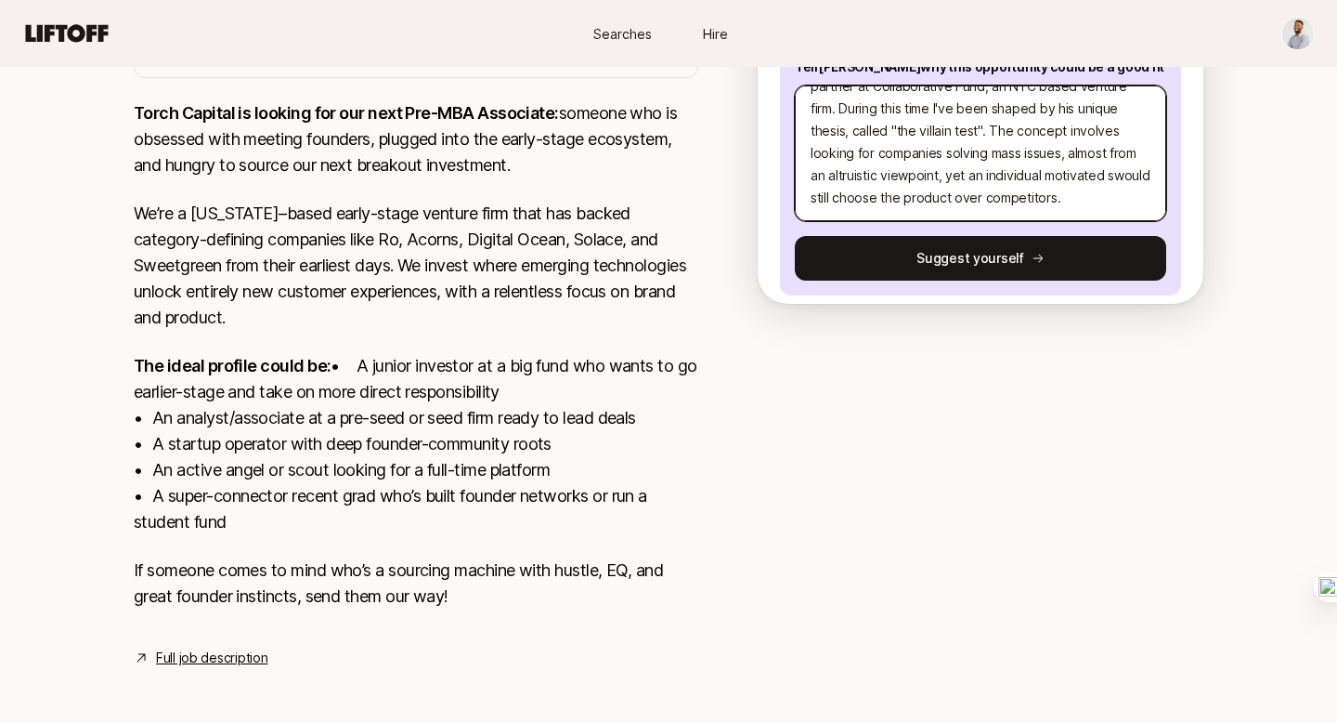
type textarea "Hi Team, I'd love to express my interest in the Pre-MBA Associate position. To …"
type textarea "x"
type textarea "Hi Team, I'd love to express my interest in the Pre-MBA Associate position. To …"
type textarea "x"
type textarea "Hi Team, I'd love to express my interest in the Pre-MBA Associate position. To …"
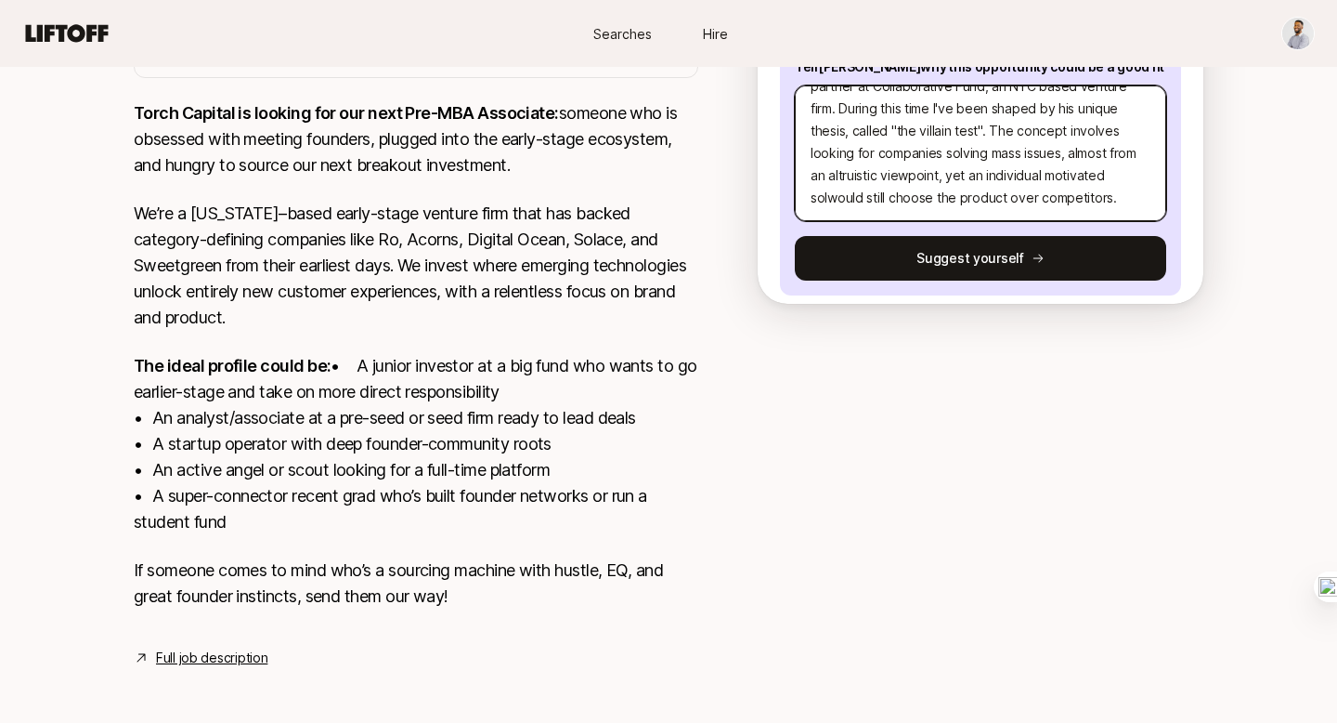
type textarea "x"
type textarea "Hi Team, I'd love to express my interest in the Pre-MBA Associate position. To …"
type textarea "x"
type textarea "Hi Team, I'd love to express my interest in the Pre-MBA Associate position. To …"
type textarea "x"
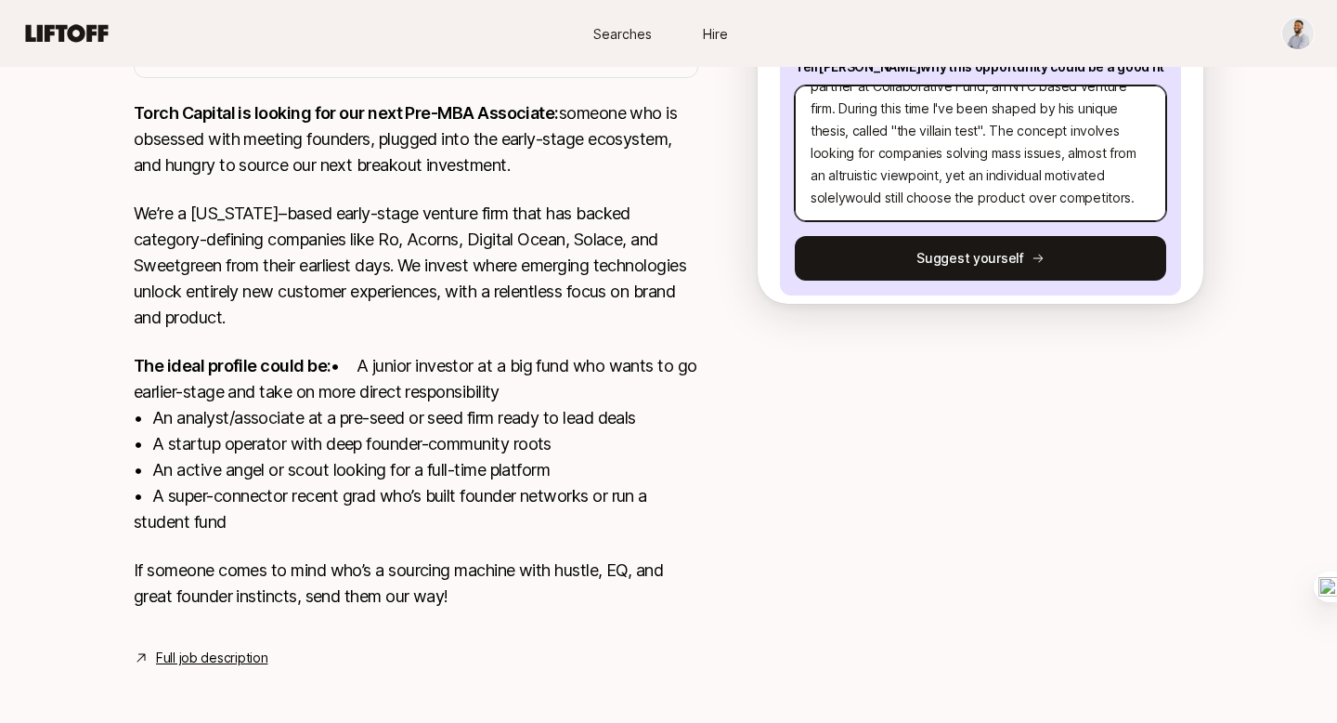
type textarea "Hi Team, I'd love to express my interest in the Pre-MBA Associate position. To …"
type textarea "x"
type textarea "Hi Team, I'd love to express my interest in the Pre-MBA Associate position. To …"
type textarea "x"
click at [1143, 201] on textarea "Hi Team, I'd love to express my interest in the Pre-MBA Associate position. To …" at bounding box center [980, 153] width 371 height 136
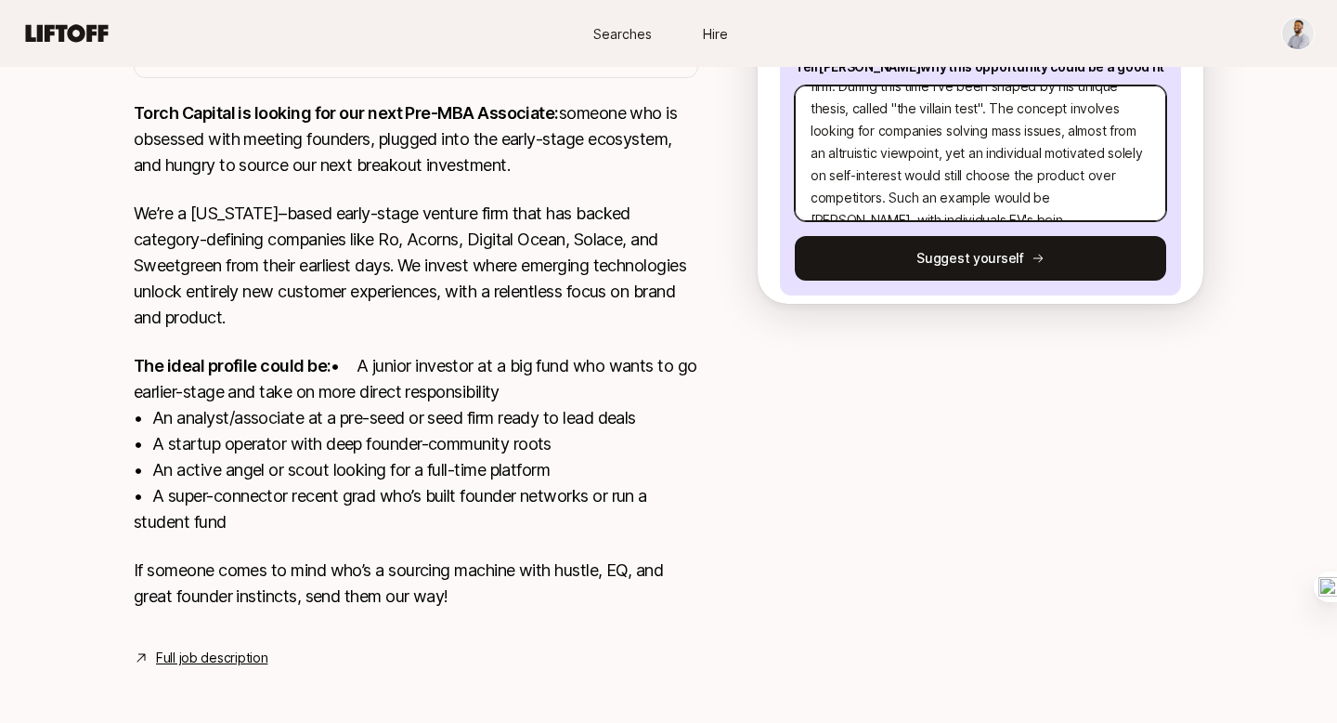
scroll to position [290, 0]
click at [1079, 177] on textarea "Hi Team, I'd love to express my interest in the Pre-MBA Associate position. To …" at bounding box center [980, 153] width 371 height 136
click at [1062, 177] on textarea "Hi Team, I'd love to express my interest in the Pre-MBA Associate position. To …" at bounding box center [980, 153] width 371 height 136
click at [1022, 178] on textarea "Hi Team, I'd love to express my interest in the Pre-MBA Associate position. To …" at bounding box center [980, 153] width 371 height 136
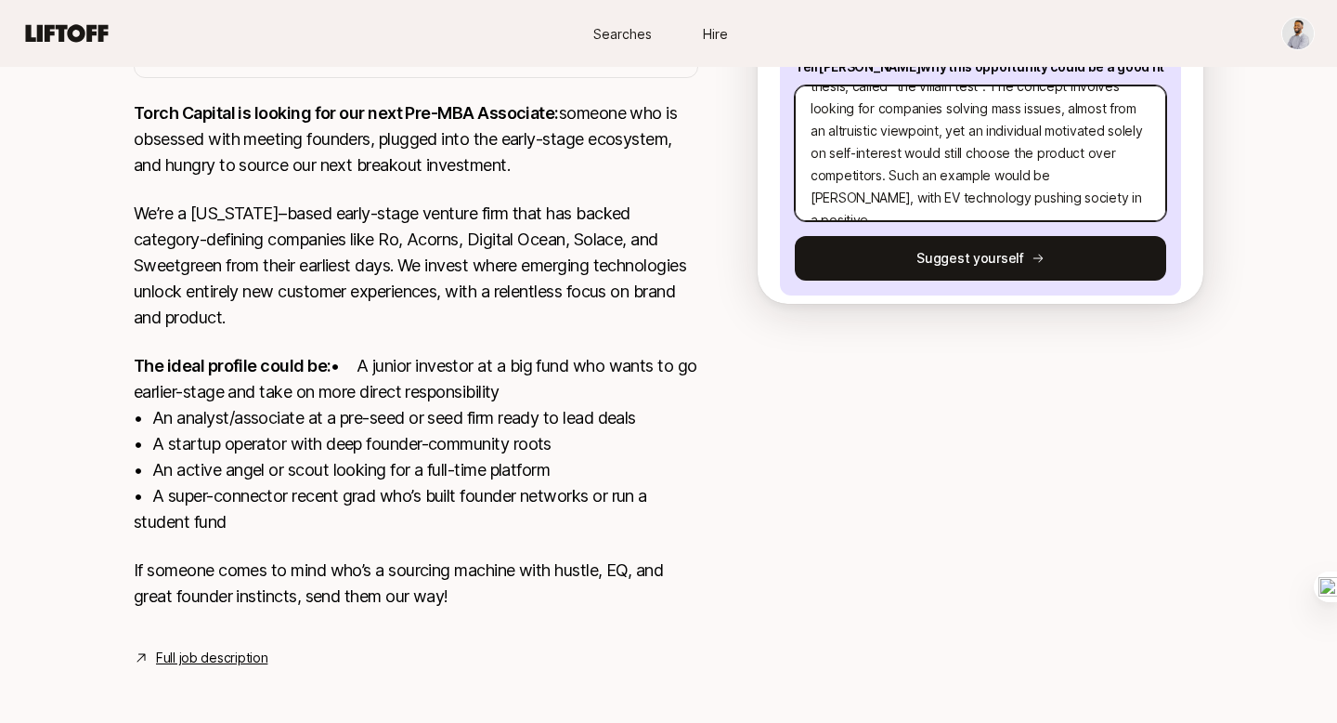
click at [1022, 178] on textarea "Hi Team, I'd love to express my interest in the Pre-MBA Associate position. To …" at bounding box center [980, 153] width 371 height 136
click at [862, 198] on textarea "Hi Team, I'd love to express my interest in the Pre-MBA Associate position. To …" at bounding box center [980, 153] width 371 height 136
click at [988, 206] on textarea "Hi Team, I'd love to express my interest in the Pre-MBA Associate position. To …" at bounding box center [980, 153] width 371 height 136
click at [1002, 176] on textarea at bounding box center [980, 153] width 371 height 136
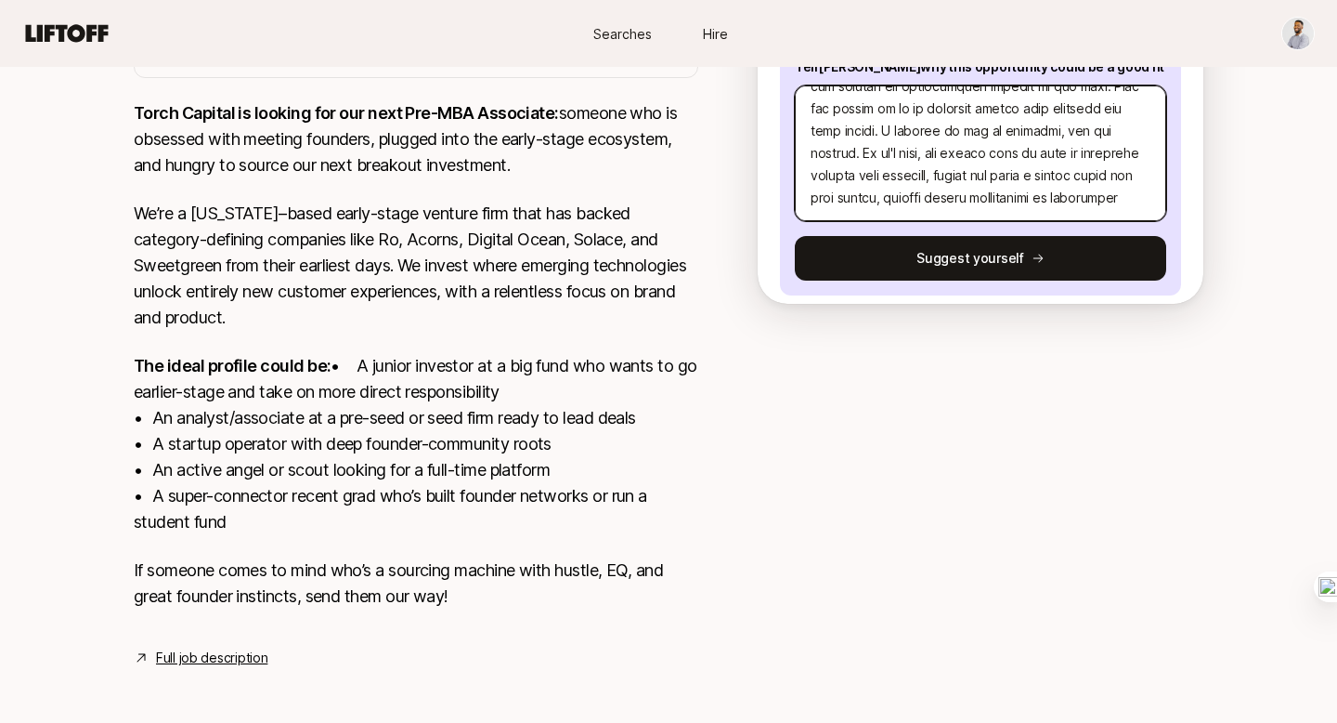
click at [1100, 168] on textarea at bounding box center [980, 153] width 371 height 136
click at [955, 179] on textarea at bounding box center [980, 153] width 371 height 136
drag, startPoint x: 1014, startPoint y: 154, endPoint x: 1027, endPoint y: 190, distance: 38.5
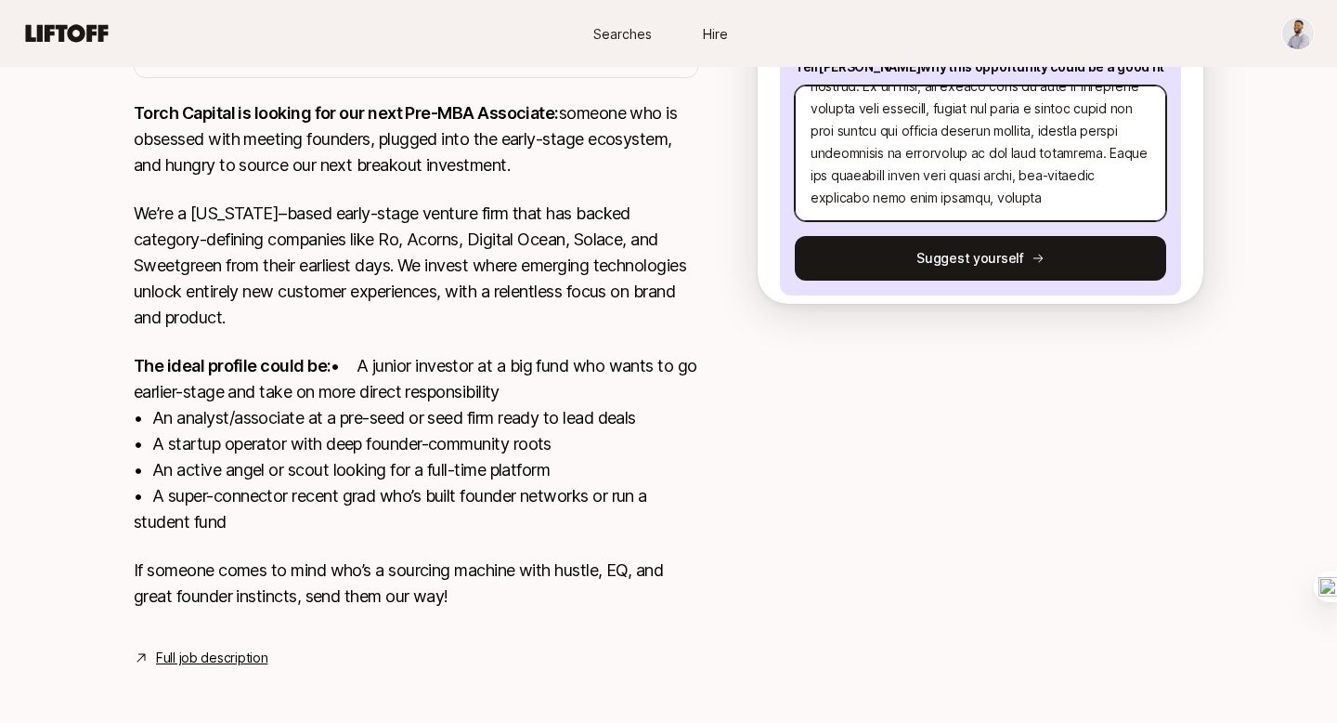
click at [1027, 190] on textarea at bounding box center [980, 153] width 371 height 136
click at [1090, 153] on textarea at bounding box center [980, 153] width 371 height 136
click at [986, 170] on textarea at bounding box center [980, 153] width 371 height 136
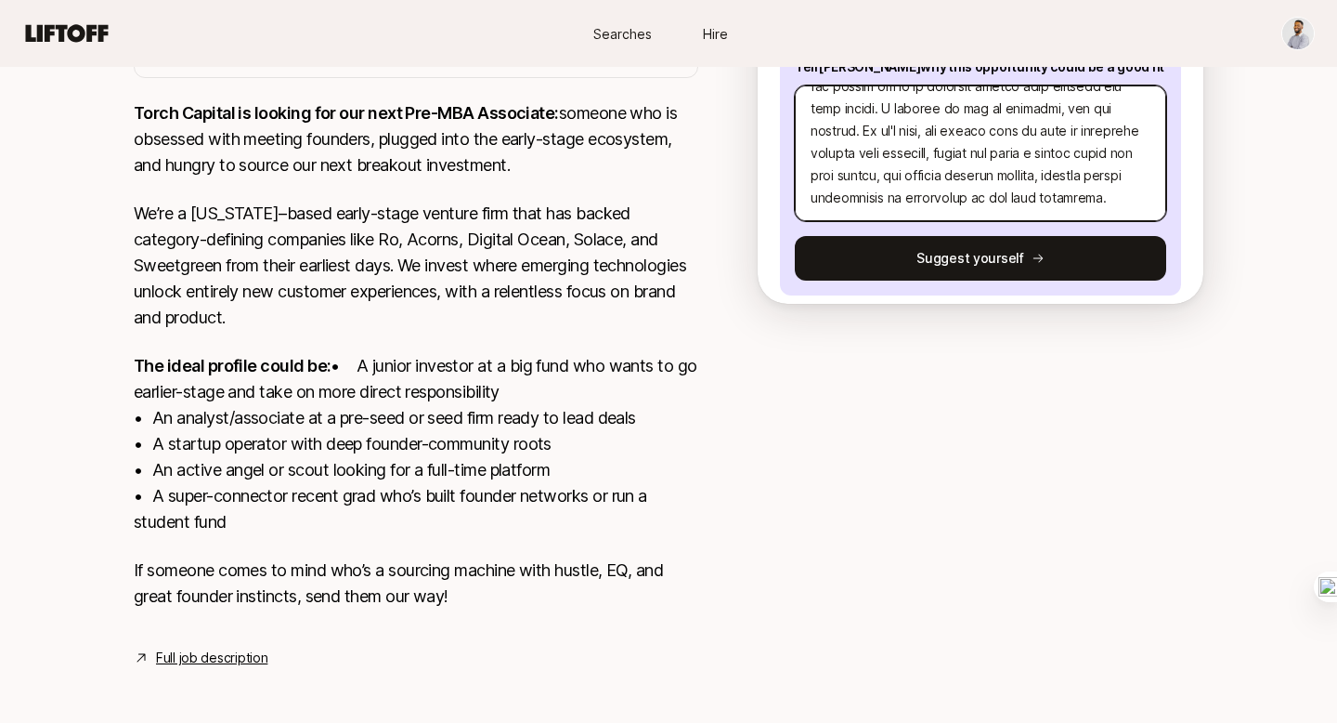
paste textarea "2. What are three companies you think Torch should invest in and why?"
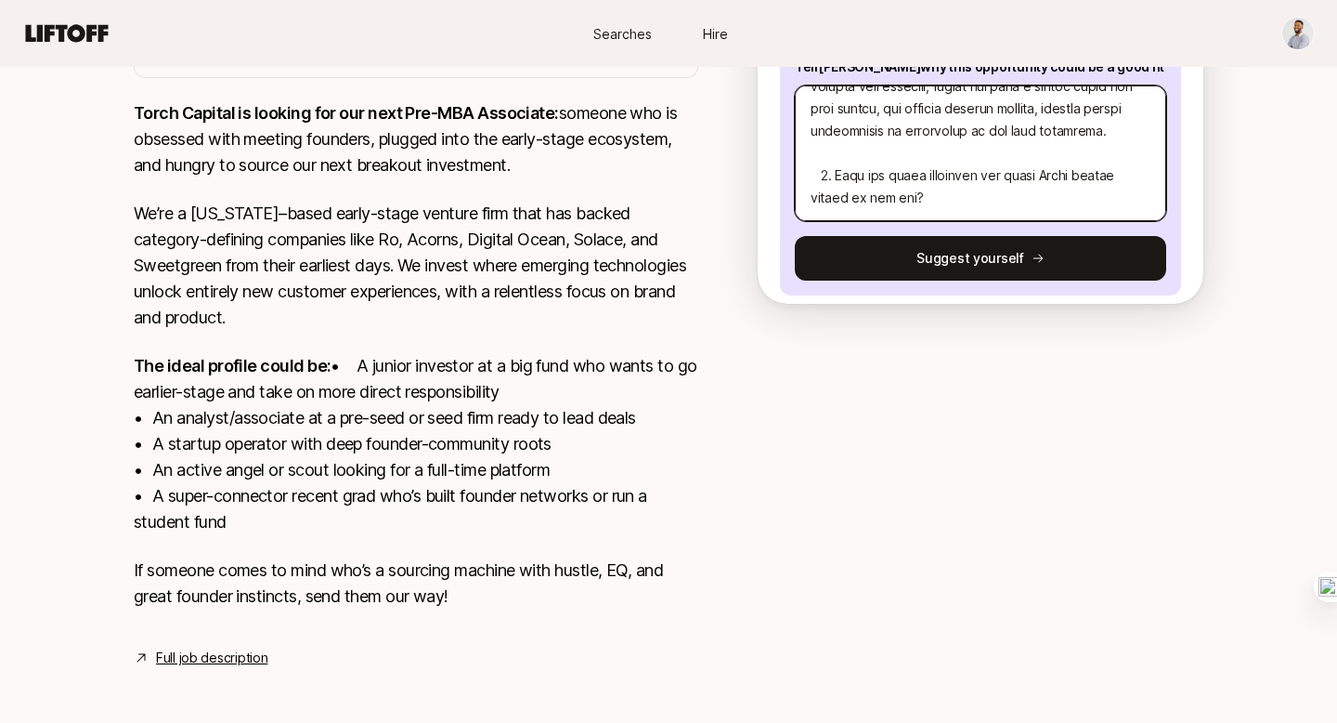
scroll to position [580, 0]
click at [834, 127] on textarea at bounding box center [980, 153] width 371 height 136
click at [960, 142] on textarea at bounding box center [980, 153] width 371 height 136
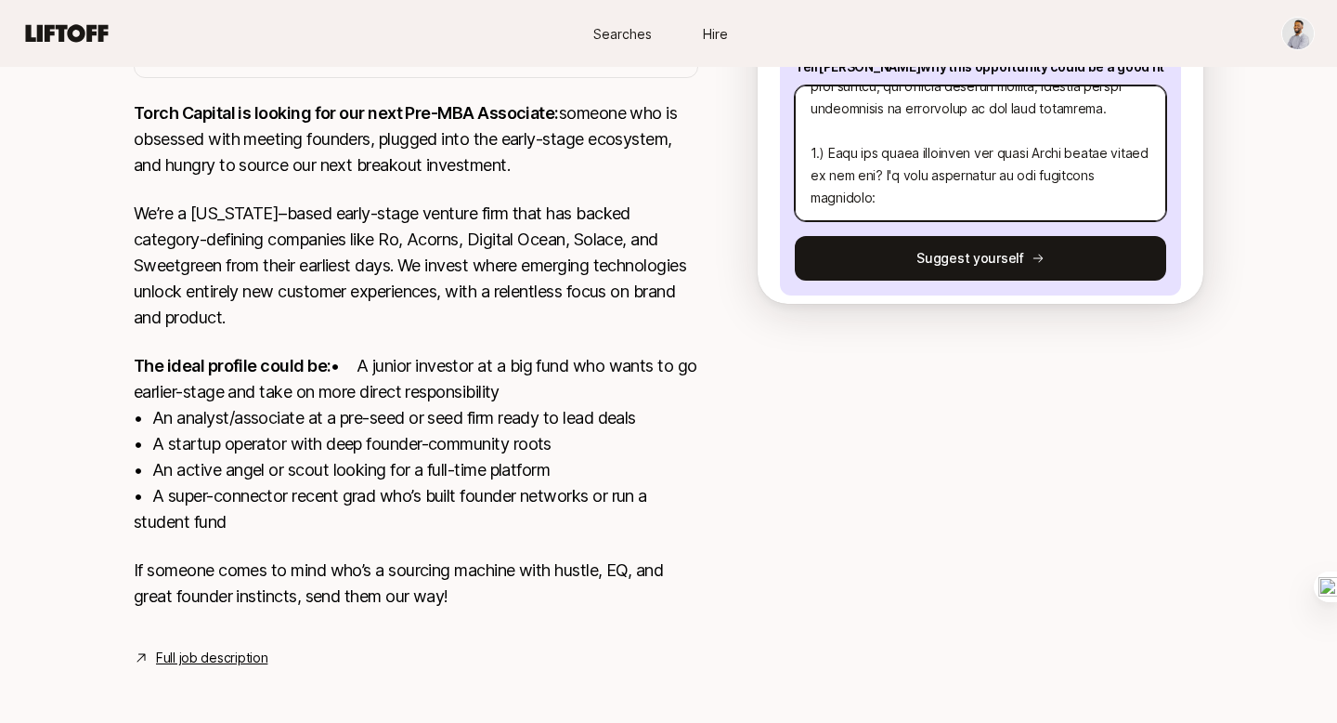
scroll to position [602, 0]
click at [910, 154] on textarea at bounding box center [980, 153] width 371 height 136
click at [938, 132] on textarea at bounding box center [980, 153] width 371 height 136
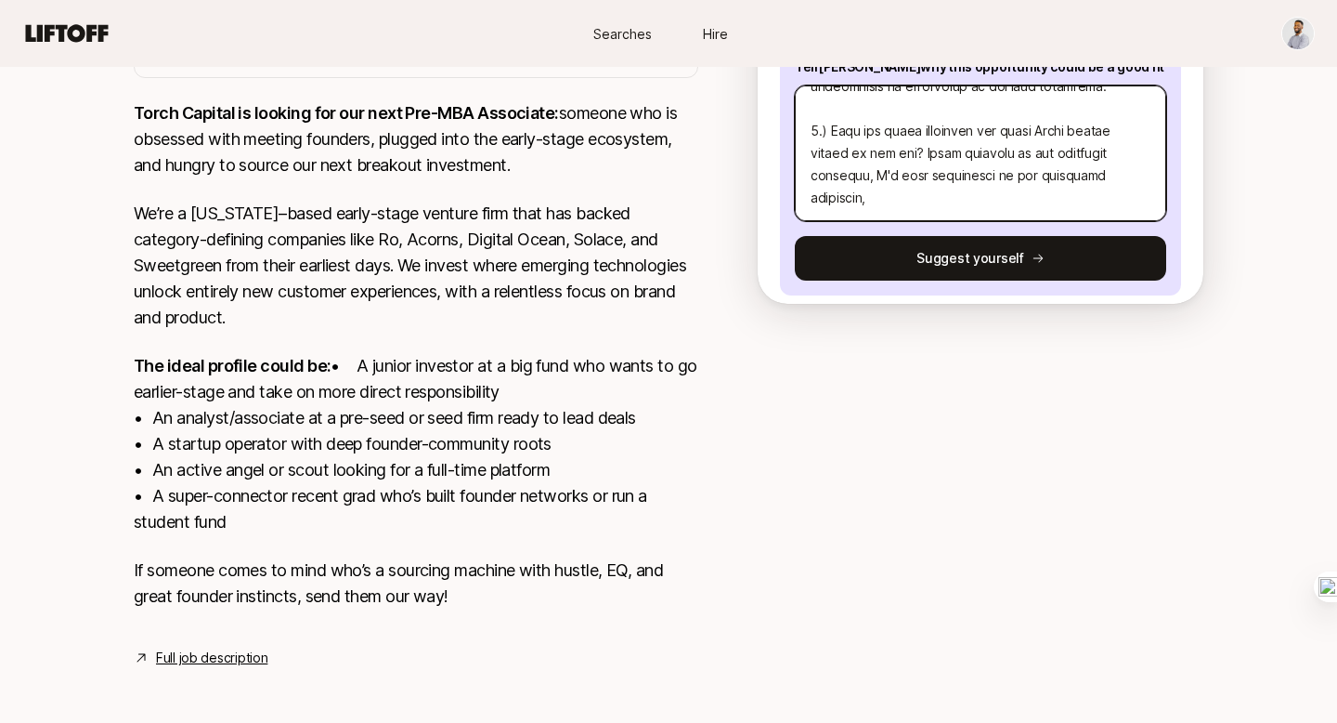
click at [1047, 149] on textarea at bounding box center [980, 153] width 371 height 136
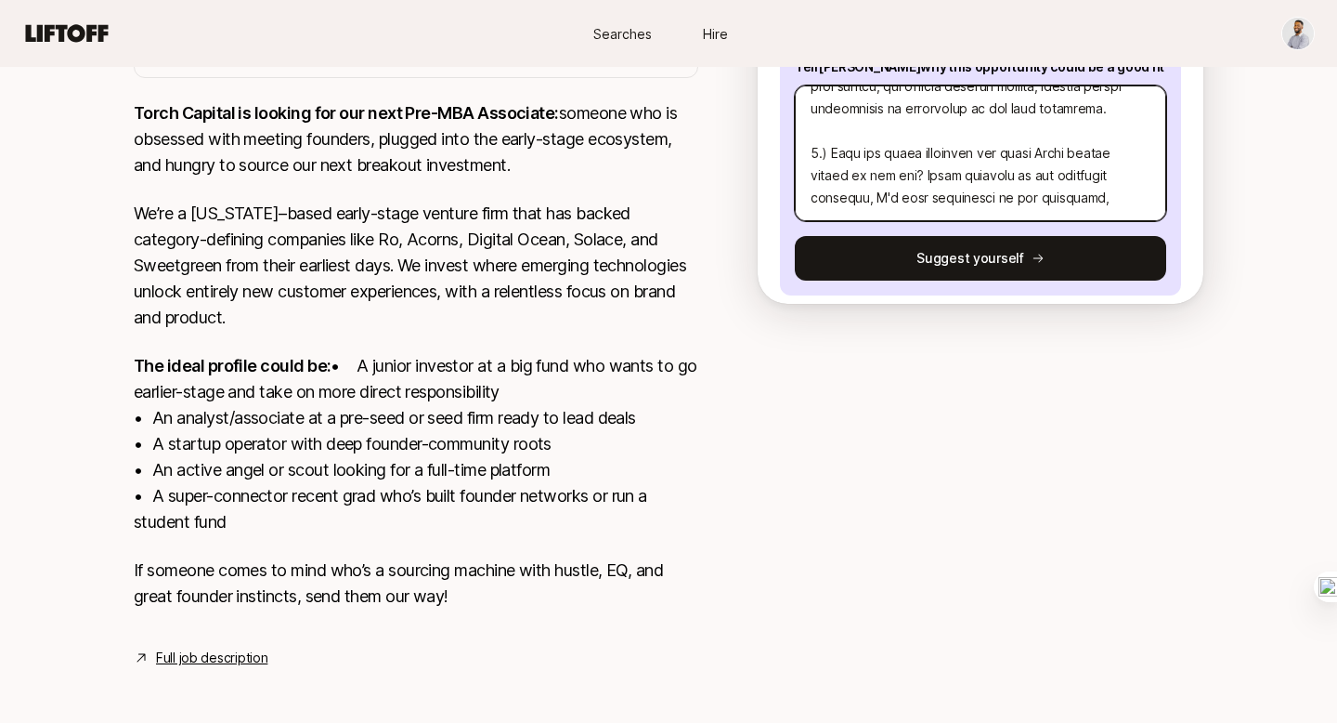
click at [1063, 135] on textarea at bounding box center [980, 153] width 371 height 136
click at [944, 156] on textarea at bounding box center [980, 153] width 371 height 136
click at [1070, 155] on textarea at bounding box center [980, 153] width 371 height 136
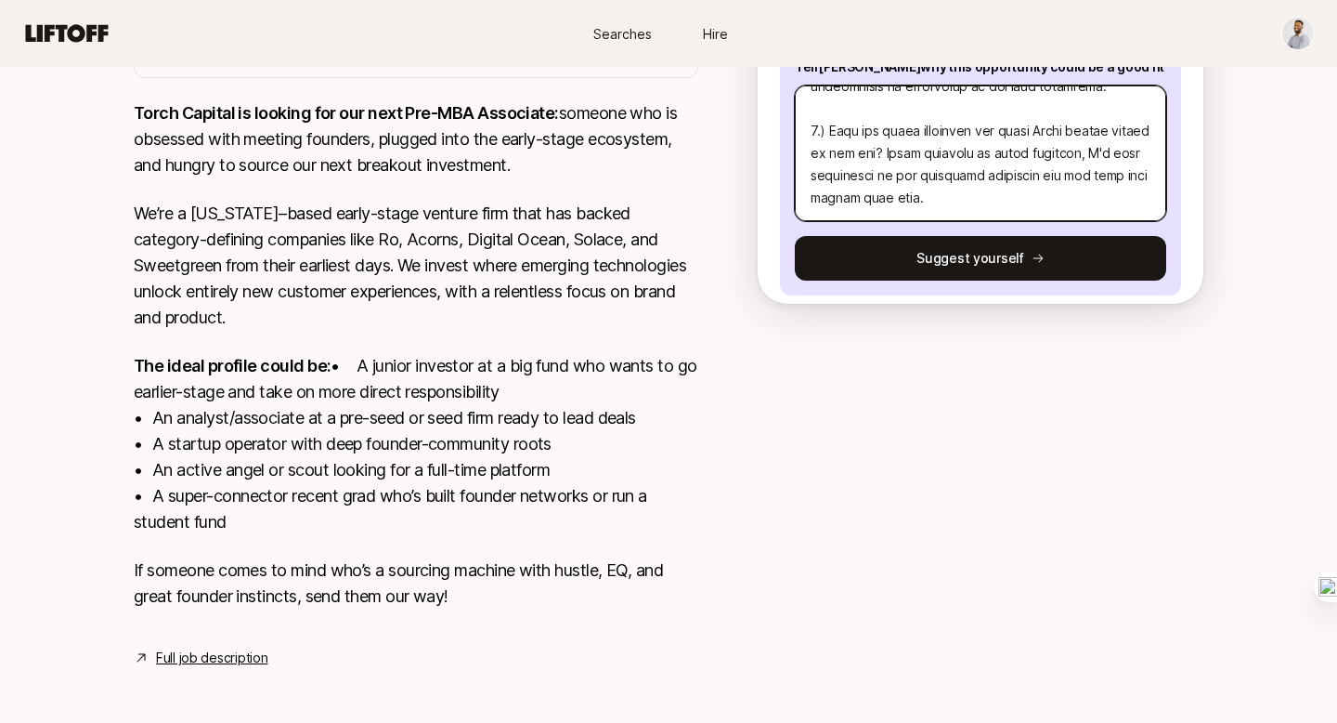
click at [1101, 148] on textarea at bounding box center [980, 153] width 371 height 136
click at [1008, 170] on textarea at bounding box center [980, 153] width 371 height 136
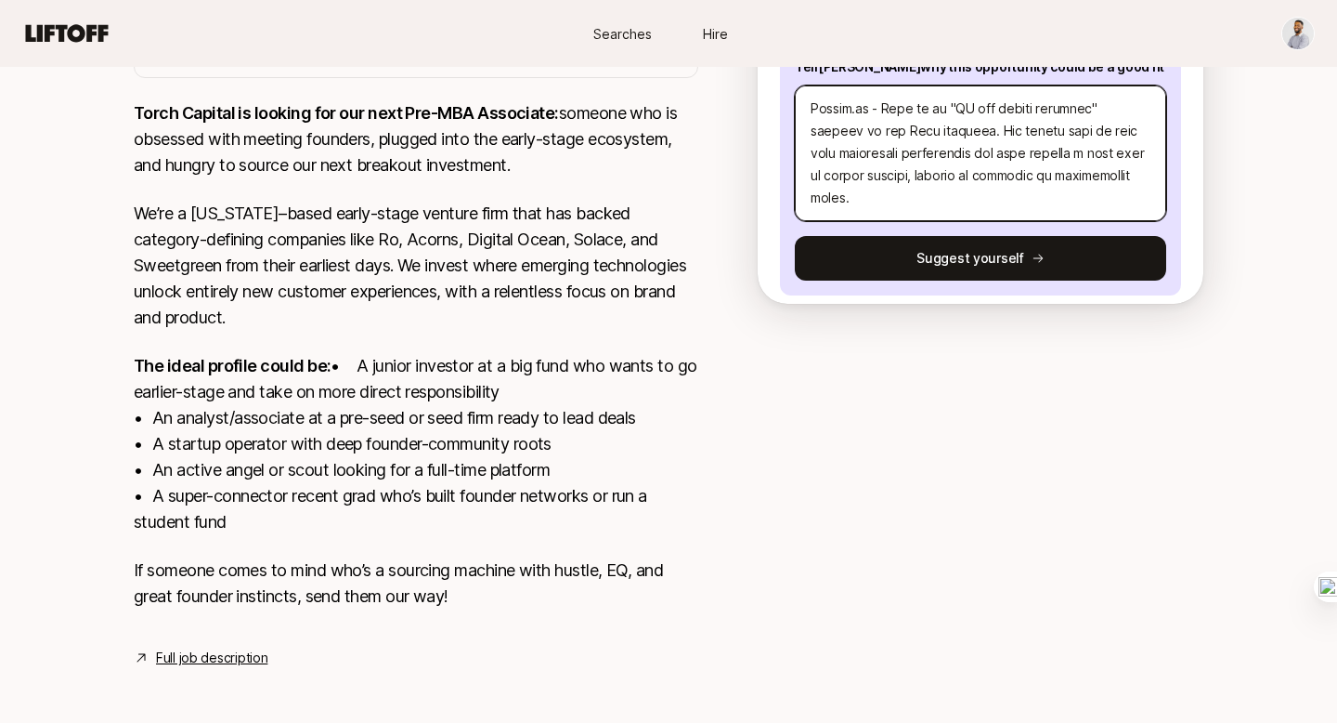
click at [984, 172] on textarea at bounding box center [980, 153] width 371 height 136
click at [954, 190] on textarea at bounding box center [980, 153] width 371 height 136
click at [1082, 173] on textarea at bounding box center [980, 153] width 371 height 136
click at [1060, 178] on textarea at bounding box center [980, 153] width 371 height 136
click at [982, 197] on textarea at bounding box center [980, 153] width 371 height 136
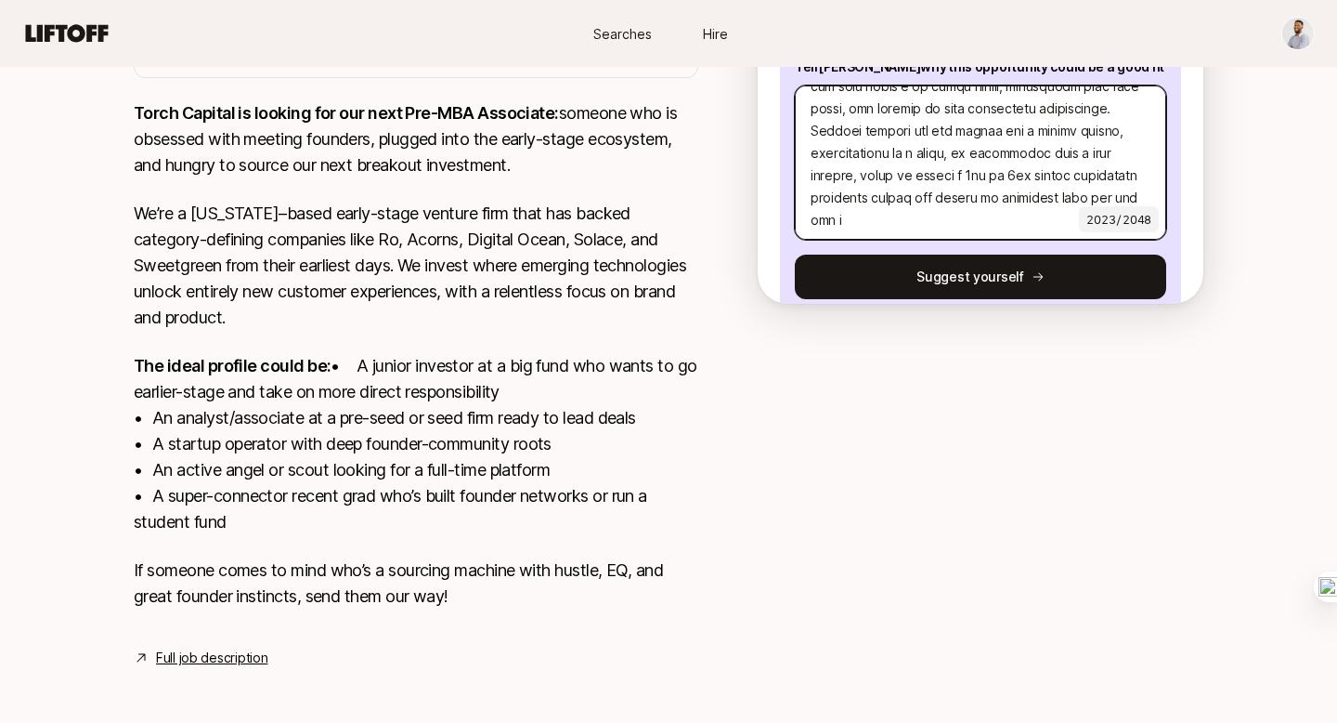
scroll to position [873, 0]
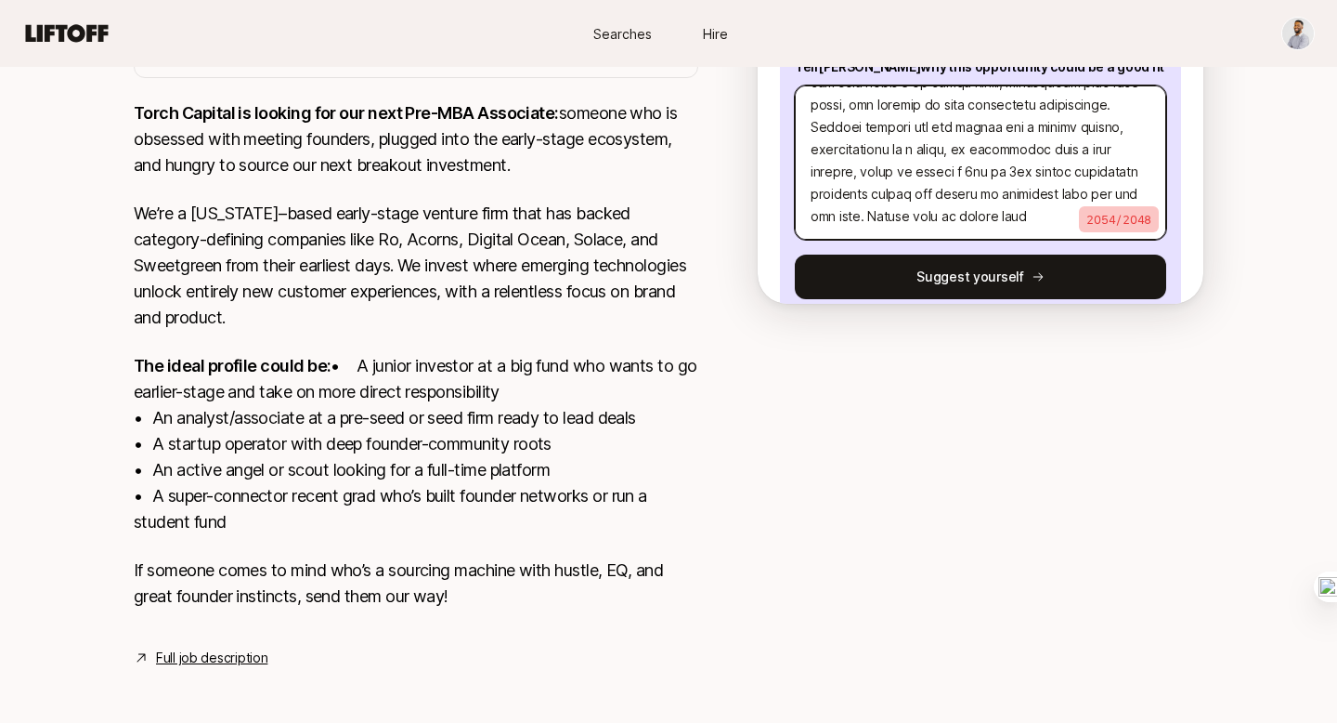
click at [977, 211] on textarea at bounding box center [980, 162] width 371 height 154
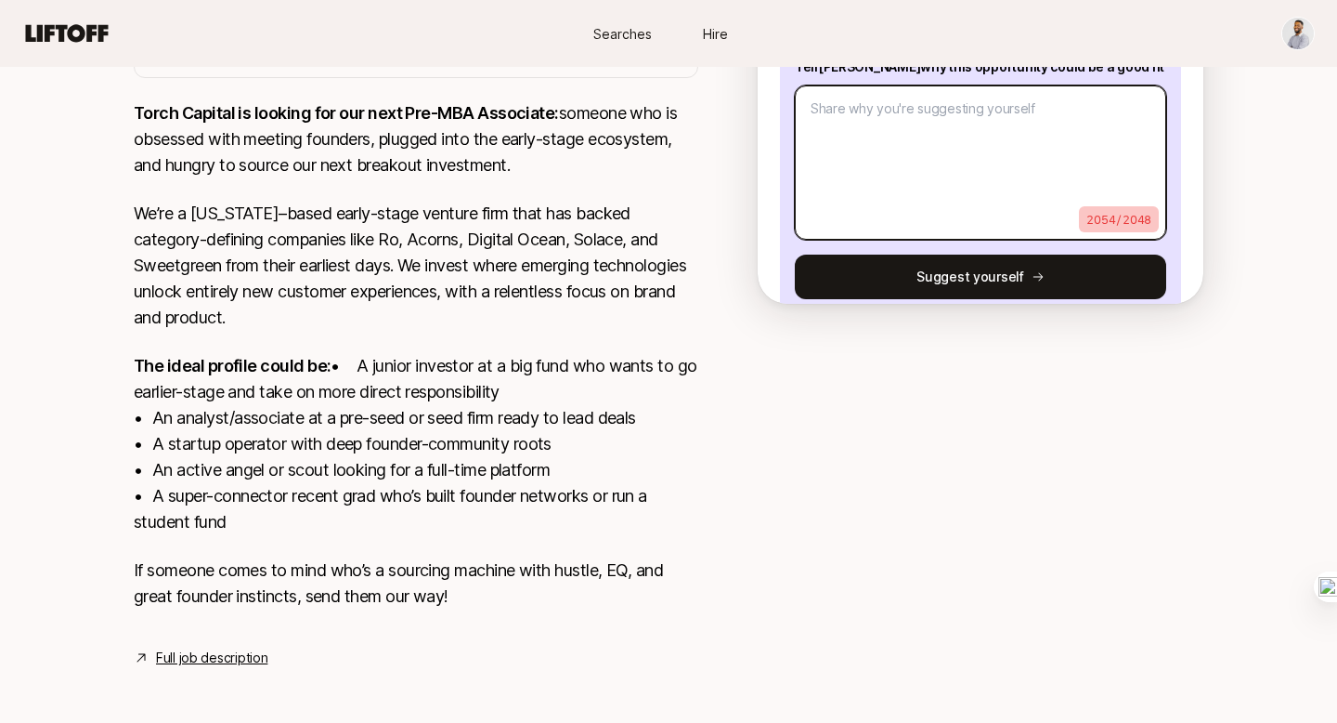
scroll to position [0, 0]
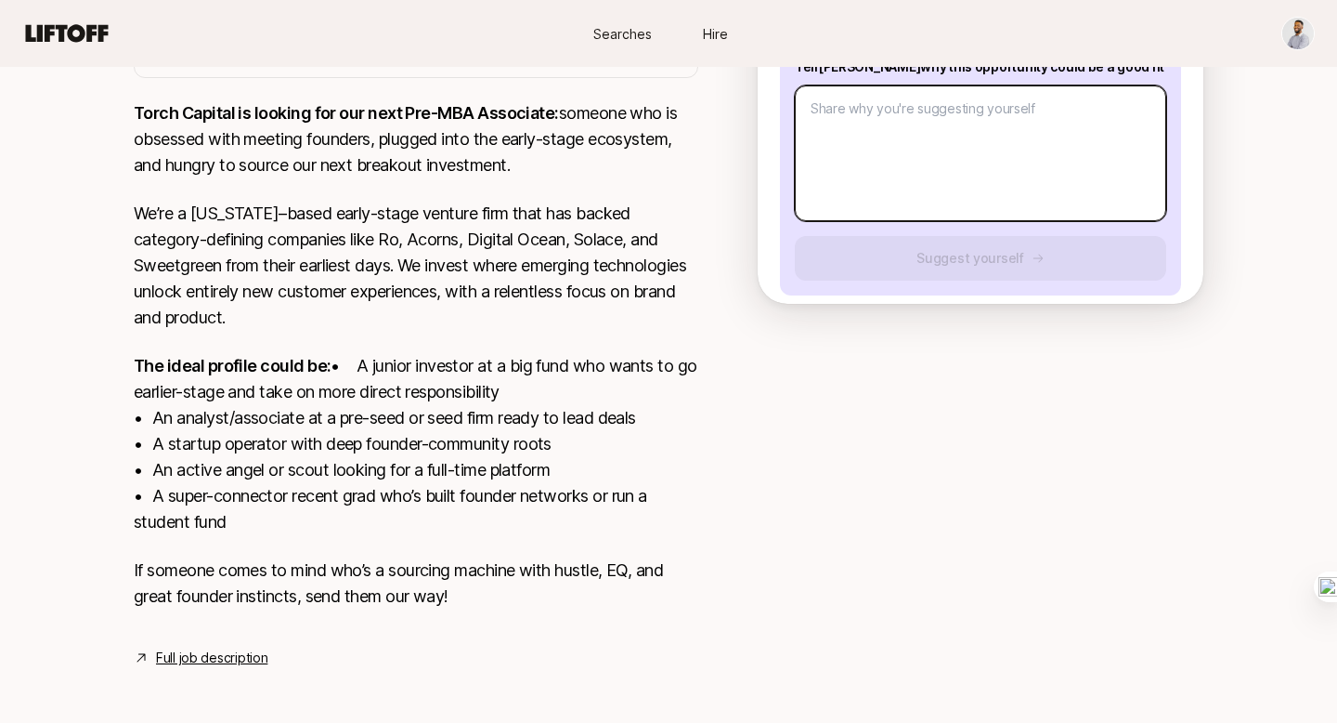
paste textarea "Hi [PERSON_NAME], I'm writing to express my strong interest in the Pre-MBA Asso…"
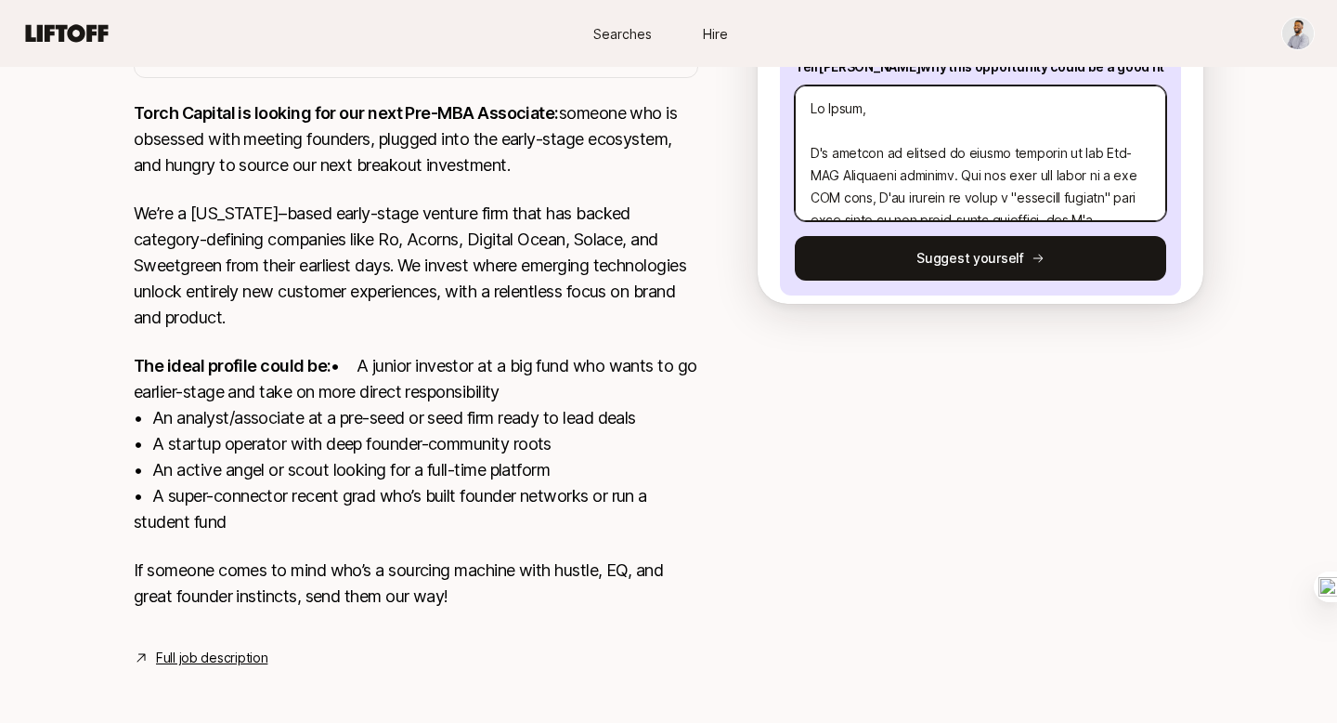
click at [825, 133] on textarea at bounding box center [980, 153] width 371 height 136
click at [981, 152] on textarea at bounding box center [980, 153] width 371 height 136
click at [921, 172] on textarea at bounding box center [980, 153] width 371 height 136
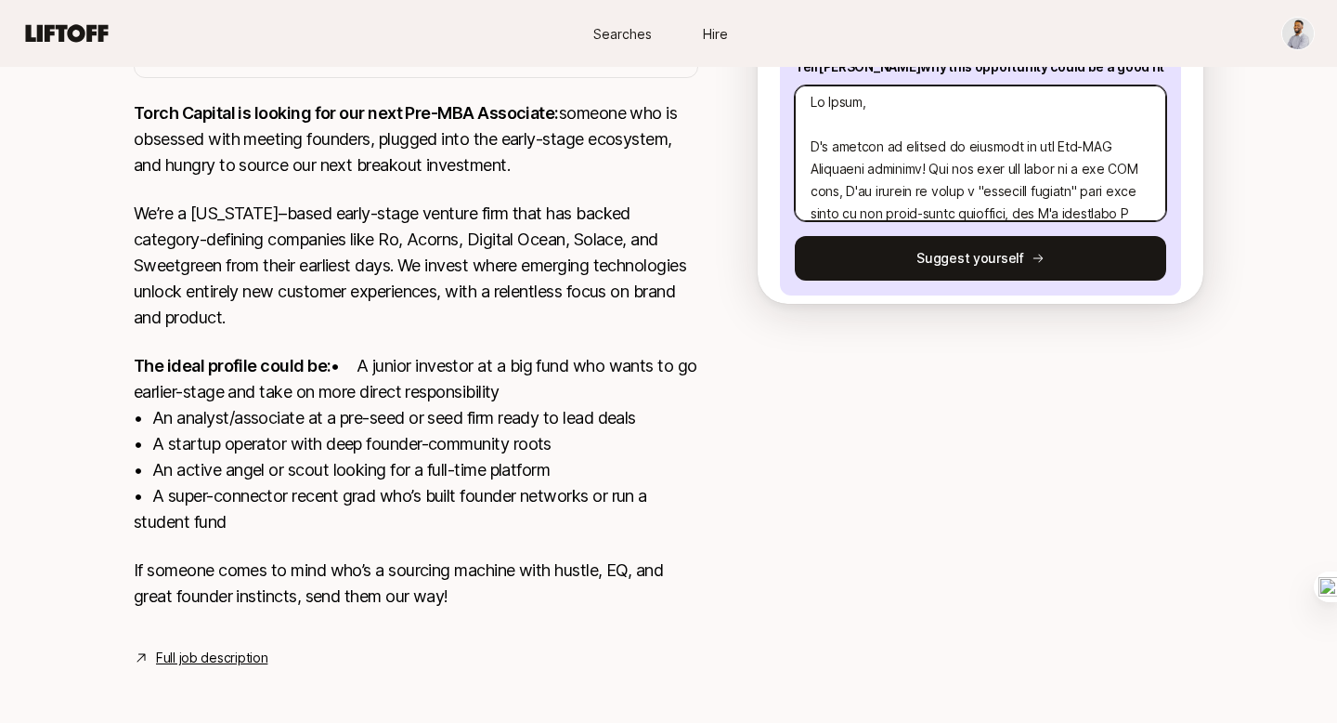
scroll to position [13, 0]
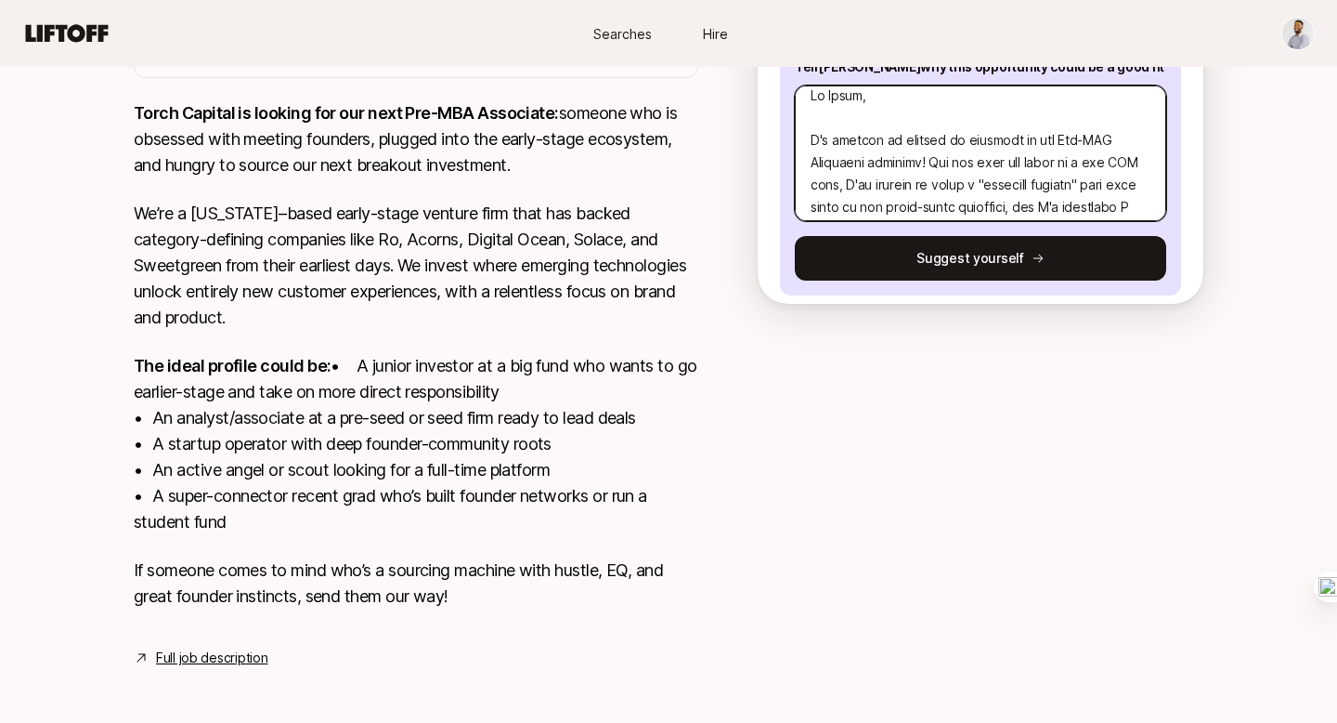
drag, startPoint x: 983, startPoint y: 182, endPoint x: 1098, endPoint y: 195, distance: 115.0
click at [1098, 195] on textarea at bounding box center [980, 153] width 371 height 136
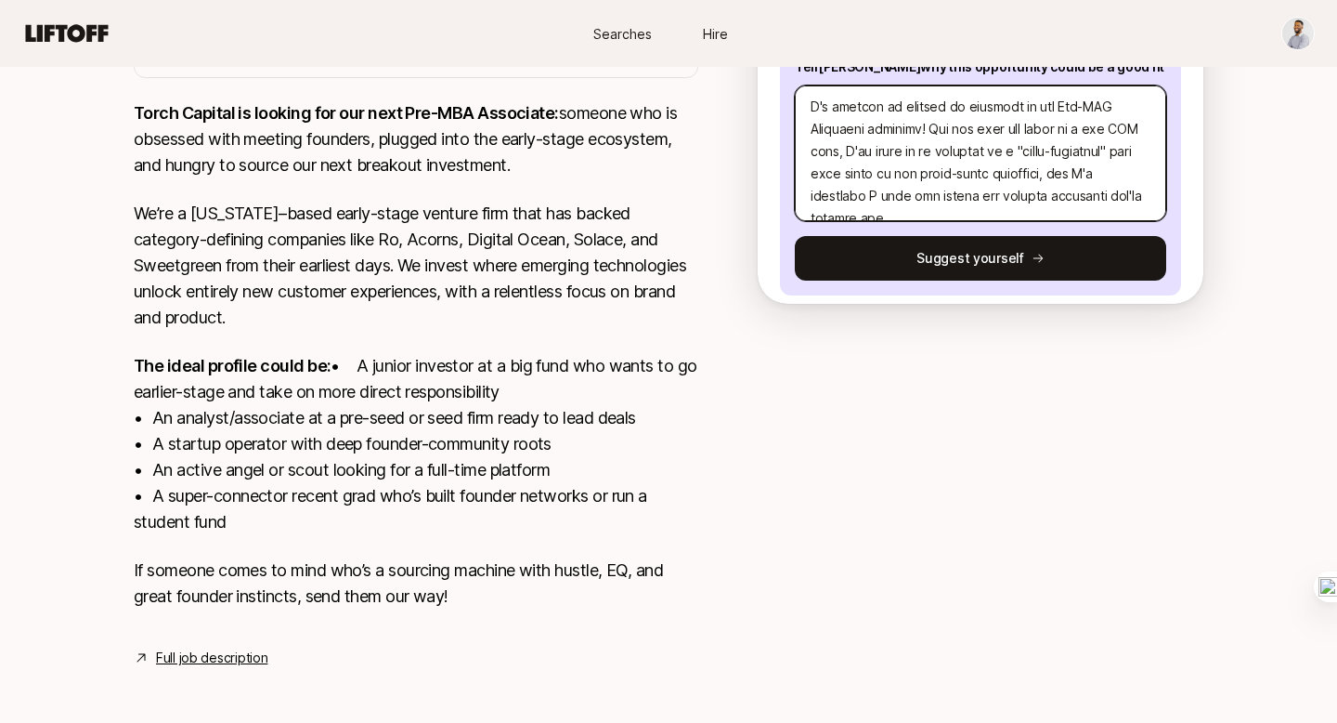
scroll to position [59, 0]
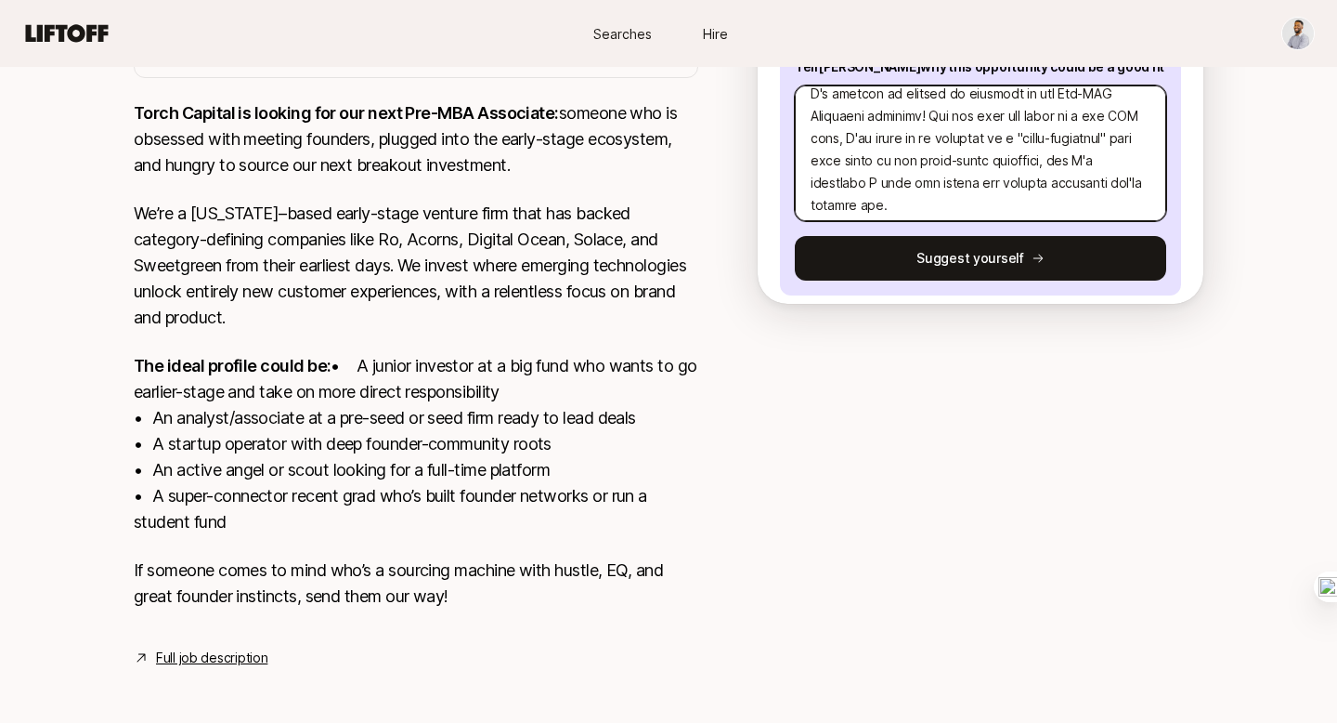
click at [1120, 162] on textarea at bounding box center [980, 153] width 371 height 136
click at [1083, 162] on textarea at bounding box center [980, 153] width 371 height 136
click at [1112, 163] on textarea at bounding box center [980, 153] width 371 height 136
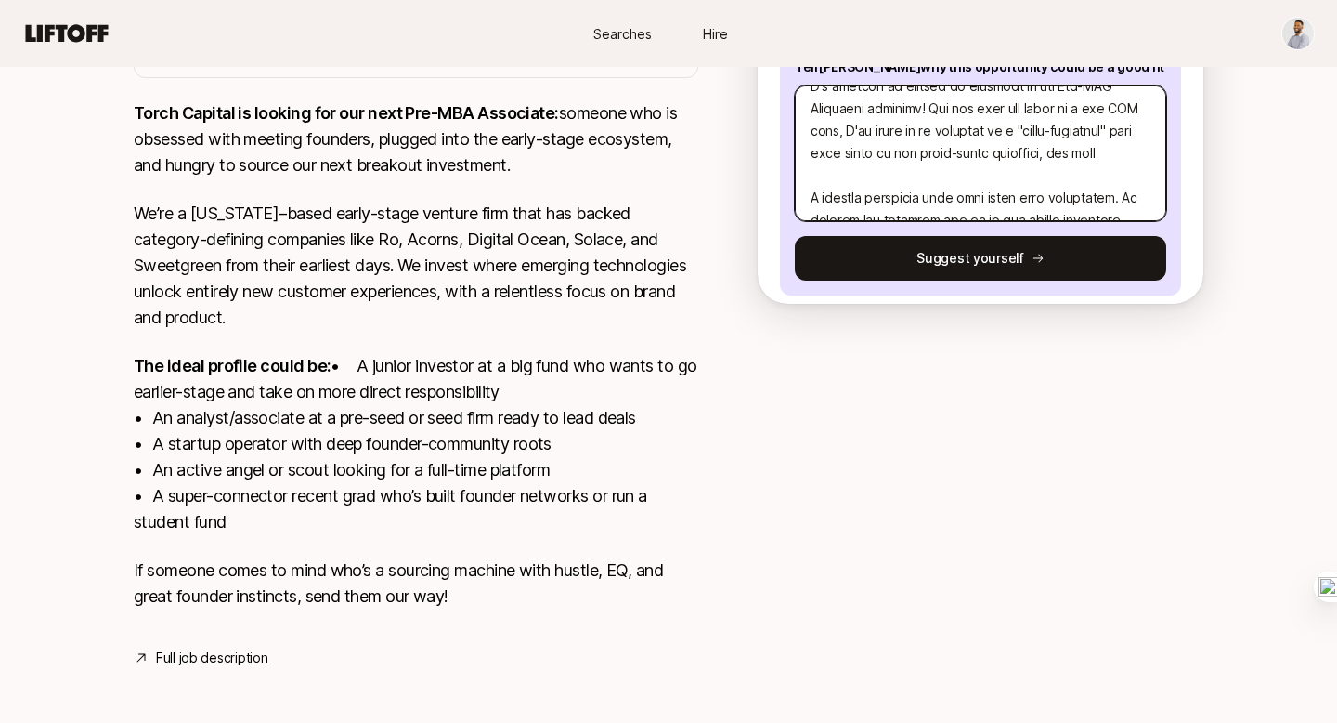
scroll to position [49, 0]
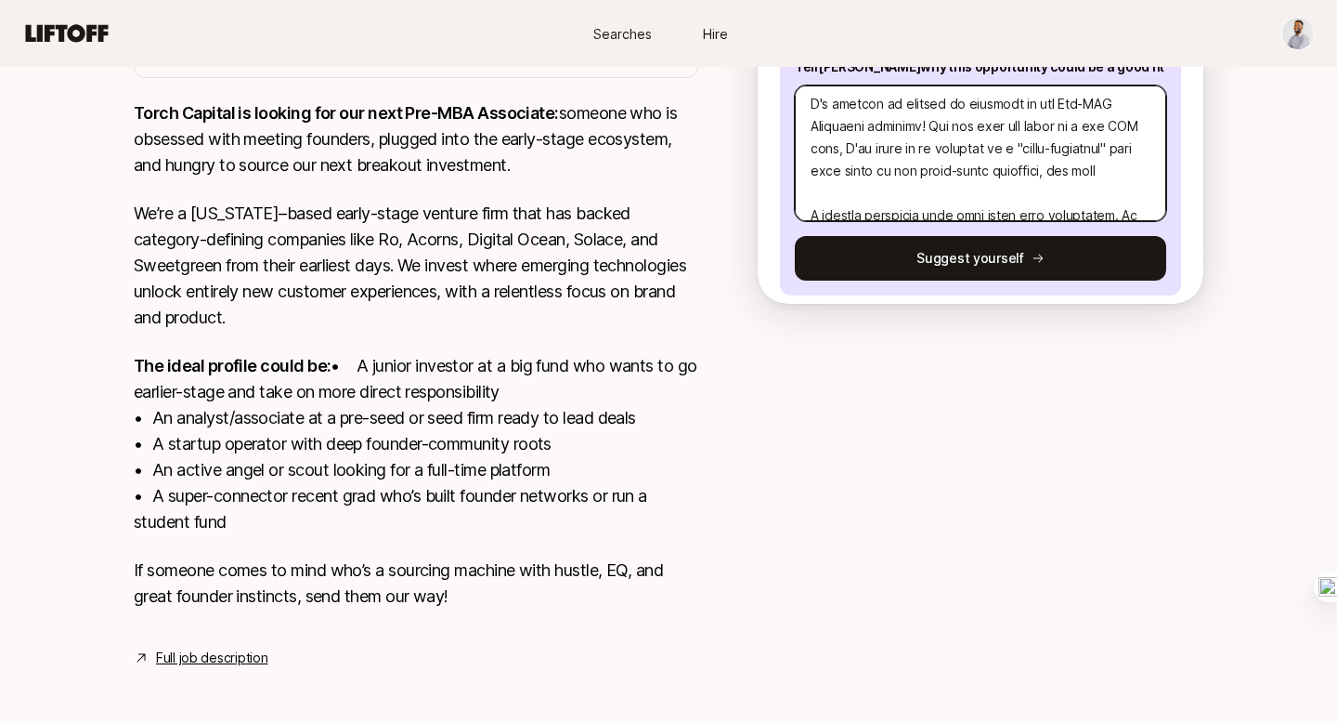
paste textarea "that enjoys getting out there and spotting exciting projects early,"
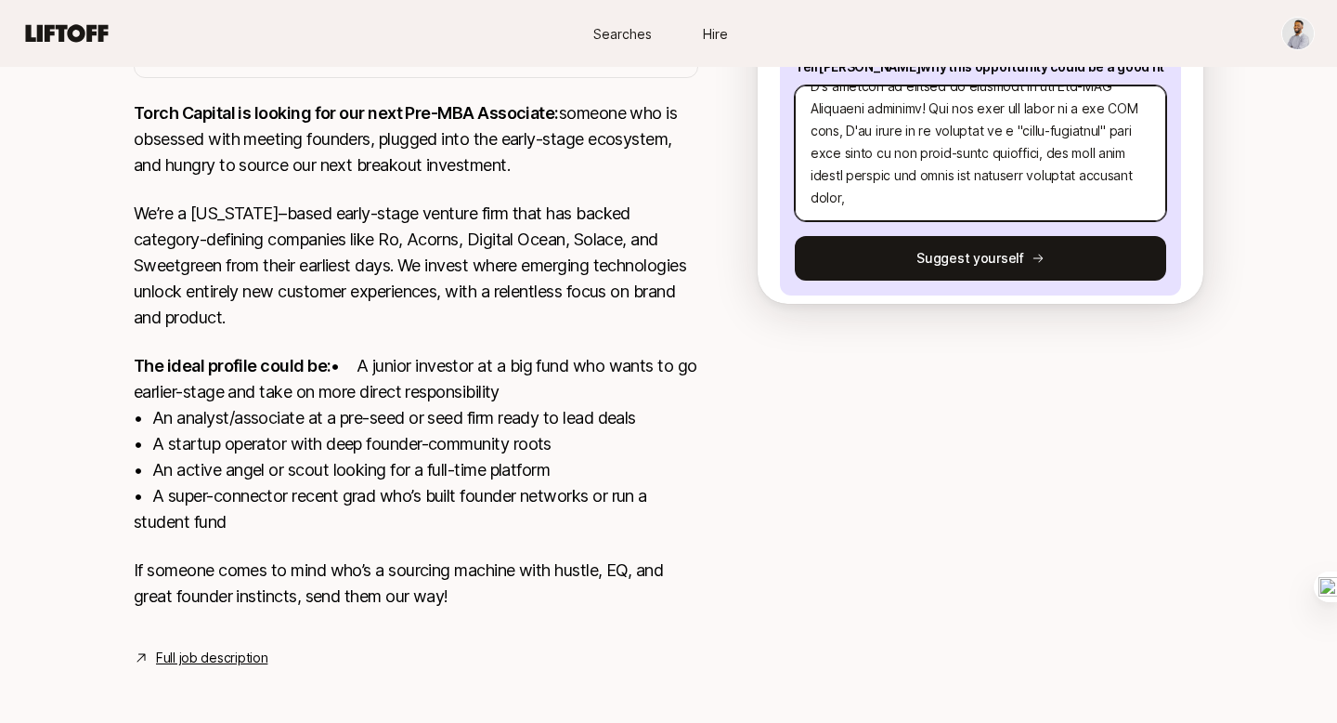
drag, startPoint x: 880, startPoint y: 178, endPoint x: 810, endPoint y: 172, distance: 70.9
click at [810, 172] on textarea at bounding box center [980, 153] width 371 height 136
click at [854, 203] on textarea at bounding box center [980, 153] width 371 height 136
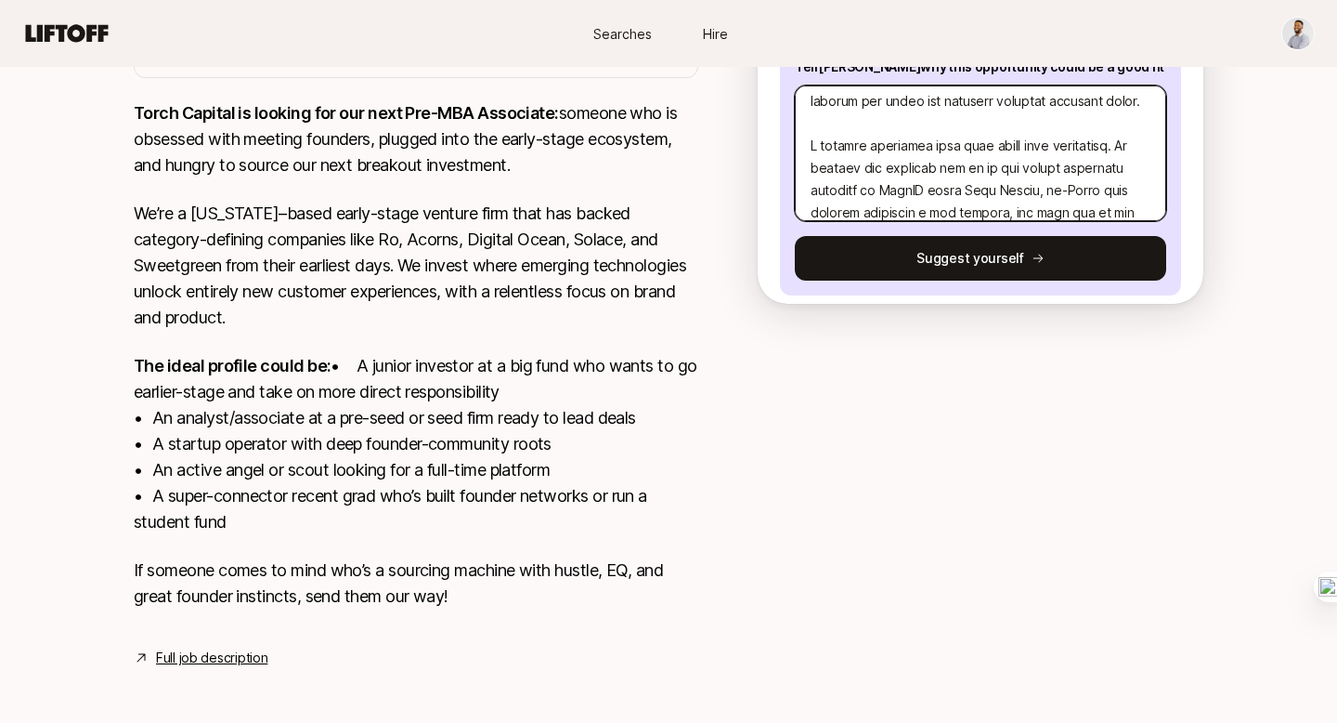
scroll to position [150, 0]
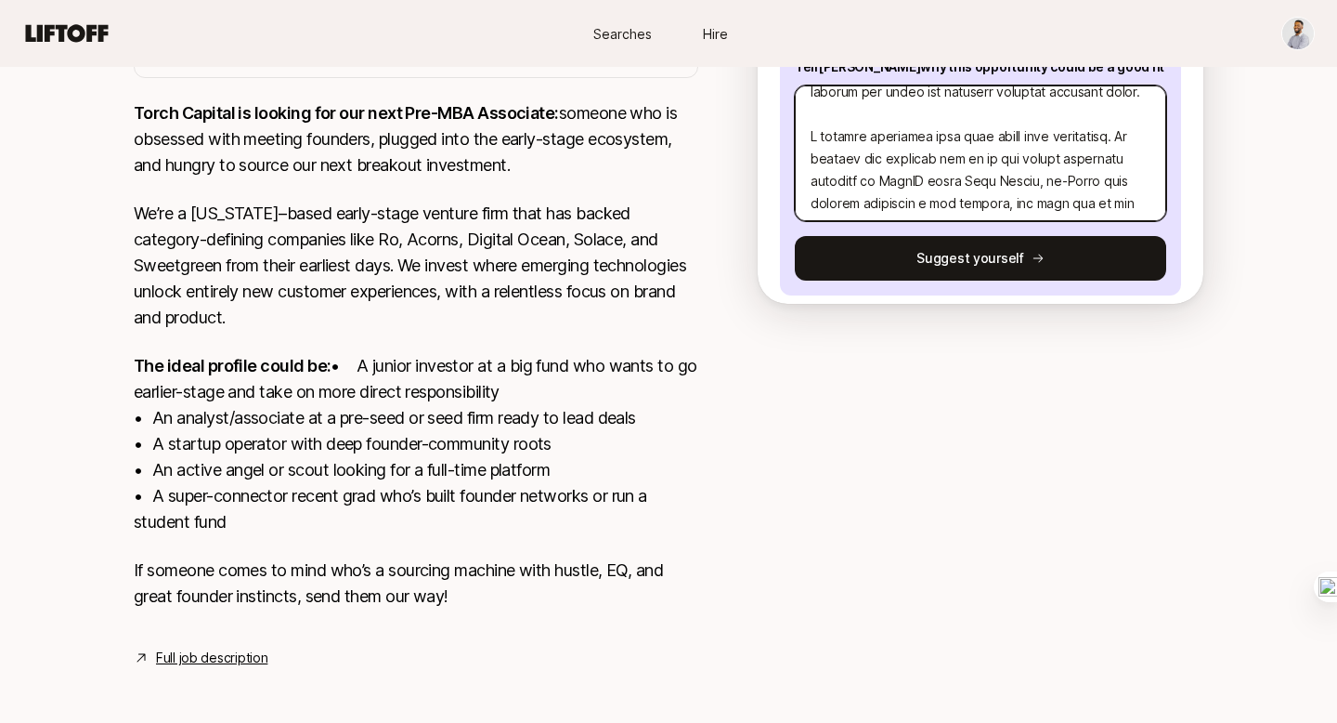
click at [980, 157] on textarea at bounding box center [980, 153] width 371 height 136
click at [1023, 157] on textarea at bounding box center [980, 153] width 371 height 136
click at [1122, 156] on textarea at bounding box center [980, 153] width 371 height 136
click at [820, 164] on textarea at bounding box center [980, 153] width 371 height 136
drag, startPoint x: 876, startPoint y: 160, endPoint x: 982, endPoint y: 163, distance: 105.9
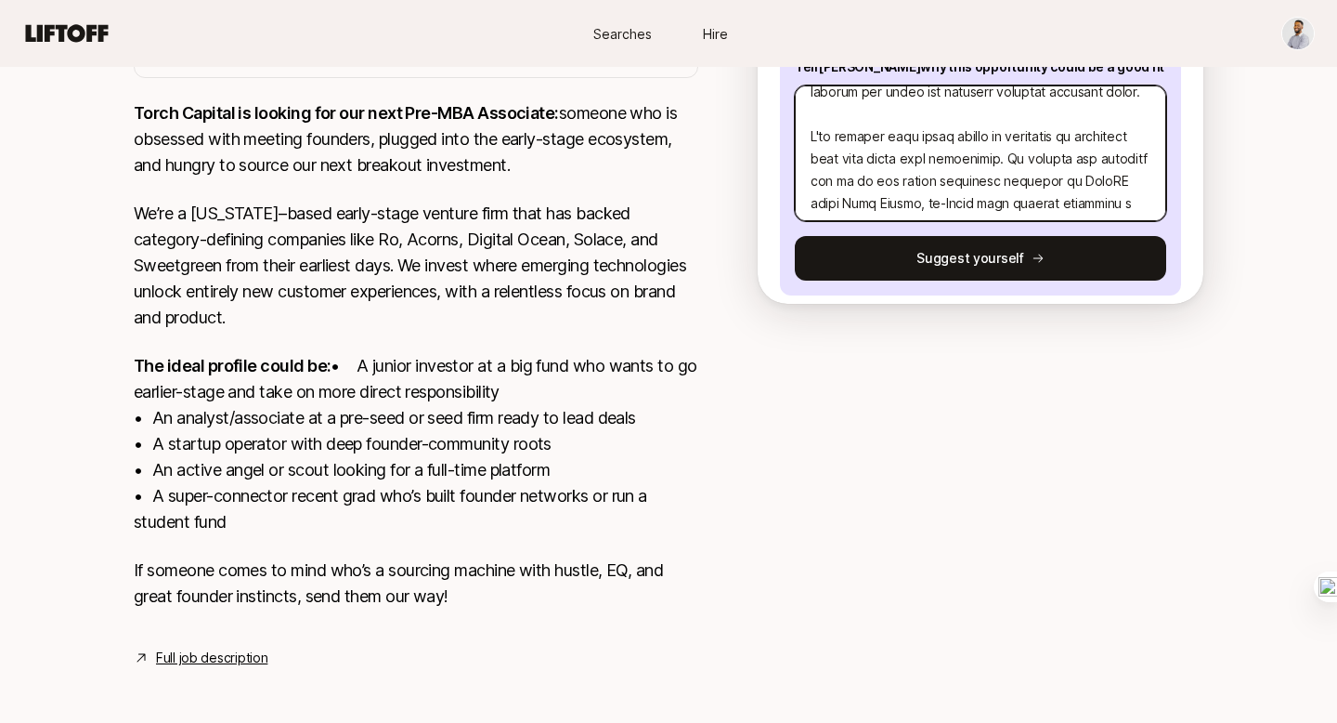
click at [982, 163] on textarea at bounding box center [980, 153] width 371 height 136
click at [865, 177] on textarea at bounding box center [980, 153] width 371 height 136
click at [930, 189] on textarea at bounding box center [980, 153] width 371 height 136
click at [1027, 179] on textarea at bounding box center [980, 153] width 371 height 136
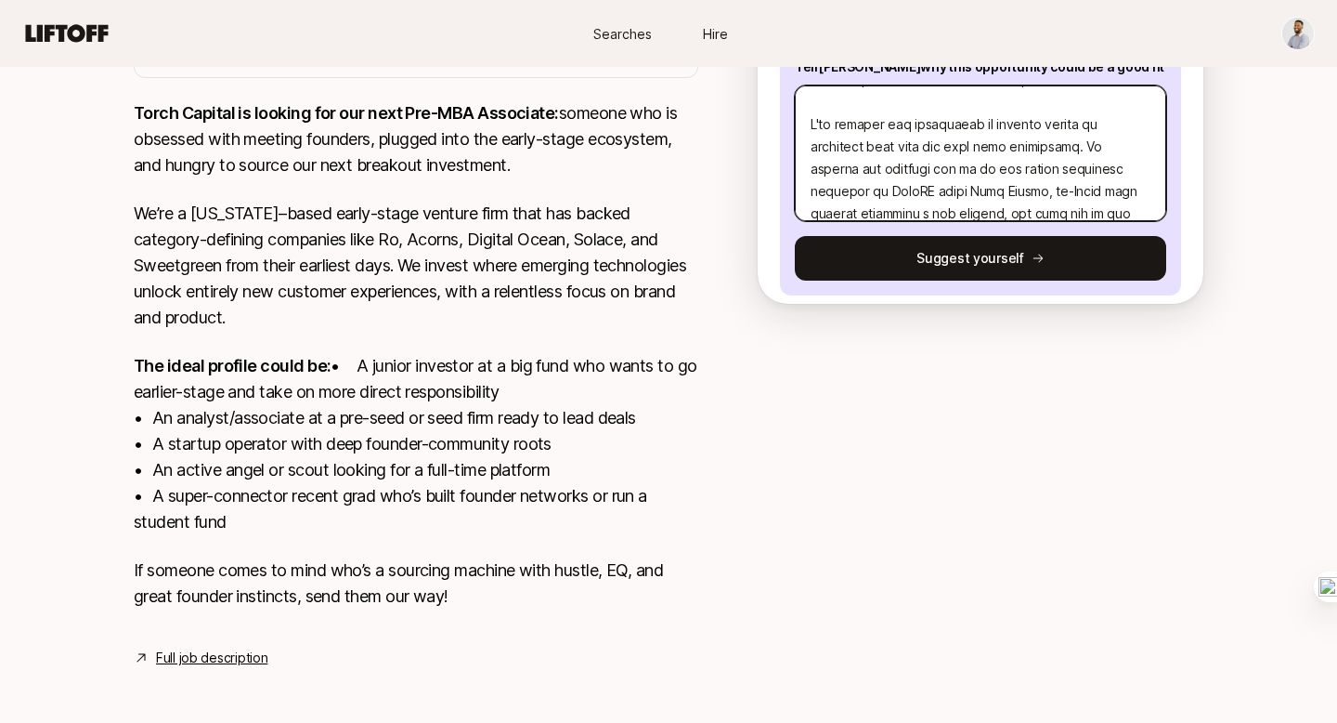
click at [1045, 167] on textarea at bounding box center [980, 153] width 371 height 136
click at [1027, 173] on textarea at bounding box center [980, 153] width 371 height 136
drag, startPoint x: 1037, startPoint y: 171, endPoint x: 1098, endPoint y: 175, distance: 60.5
click at [1098, 174] on textarea at bounding box center [980, 153] width 371 height 136
click at [1031, 171] on textarea at bounding box center [980, 153] width 371 height 136
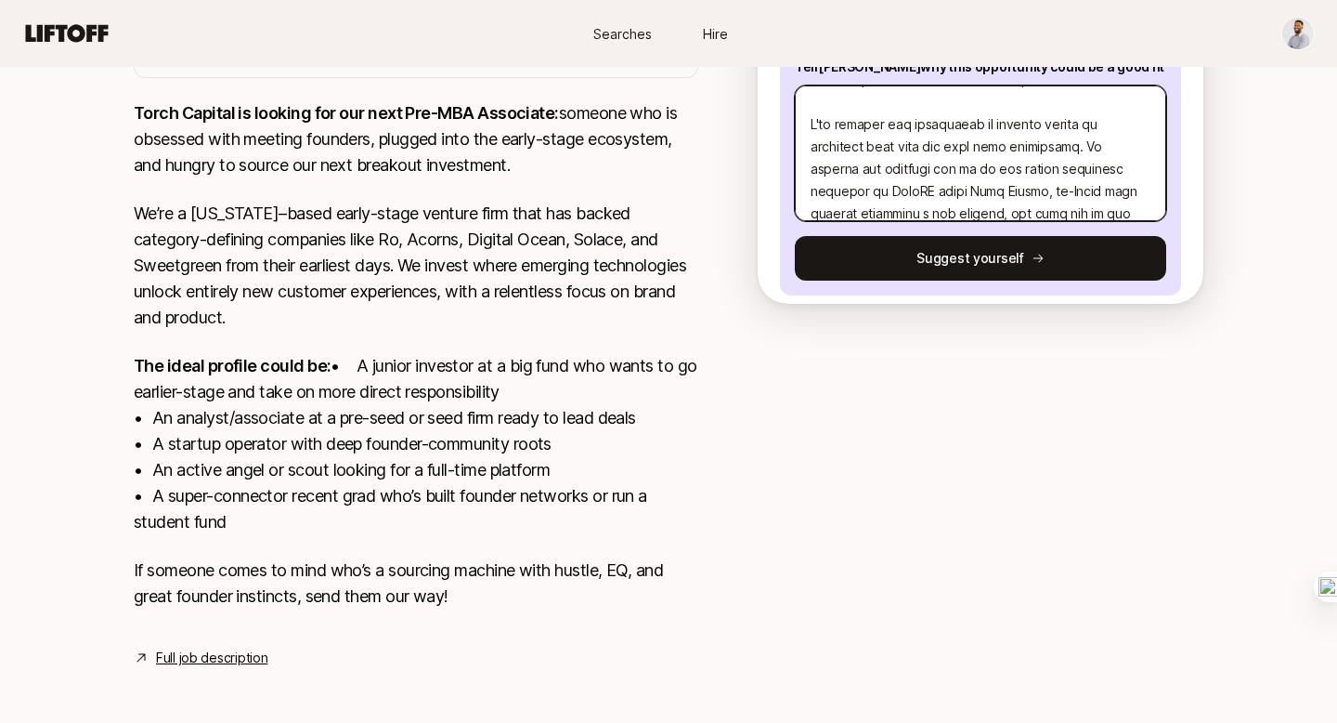
drag, startPoint x: 1037, startPoint y: 170, endPoint x: 858, endPoint y: 189, distance: 180.3
click at [858, 189] on textarea at bounding box center [980, 153] width 371 height 136
click at [867, 191] on textarea at bounding box center [980, 153] width 371 height 136
click at [887, 191] on textarea at bounding box center [980, 153] width 371 height 136
click at [892, 192] on textarea at bounding box center [980, 153] width 371 height 136
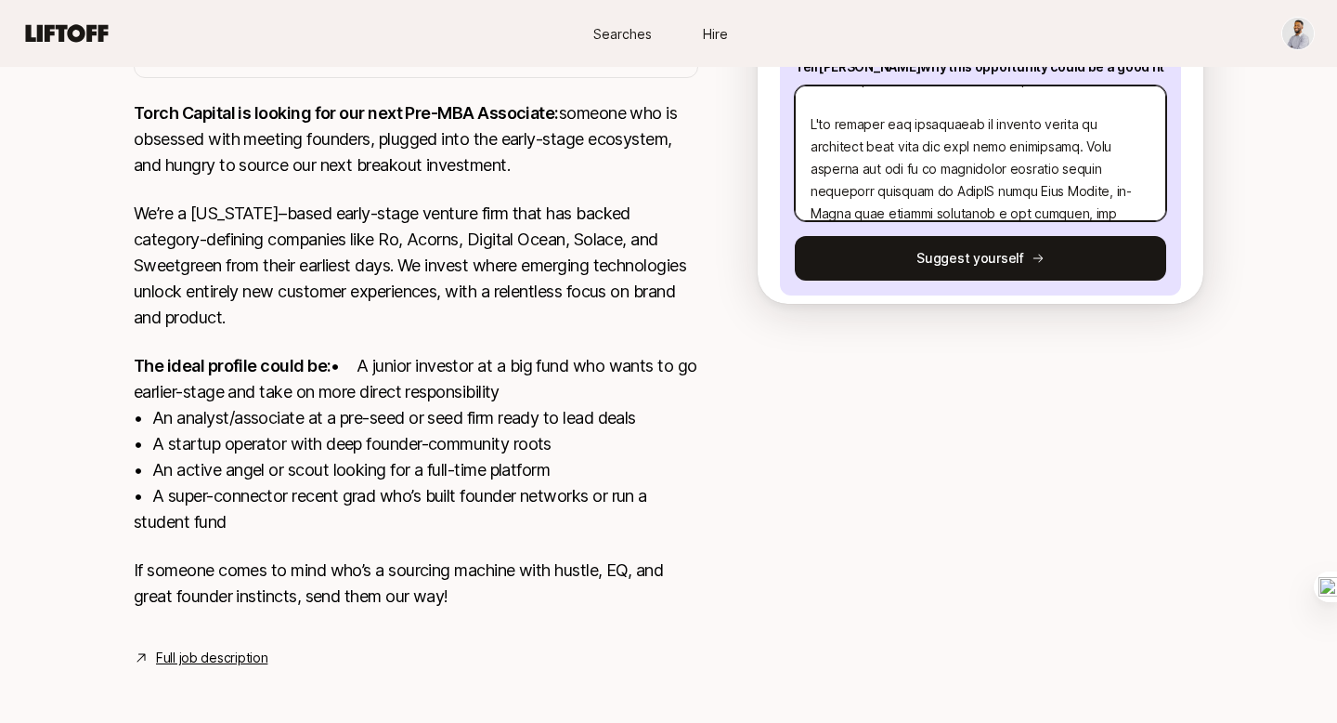
click at [894, 193] on textarea at bounding box center [980, 153] width 371 height 136
click at [933, 191] on textarea at bounding box center [980, 153] width 371 height 136
click at [868, 191] on textarea at bounding box center [980, 153] width 371 height 136
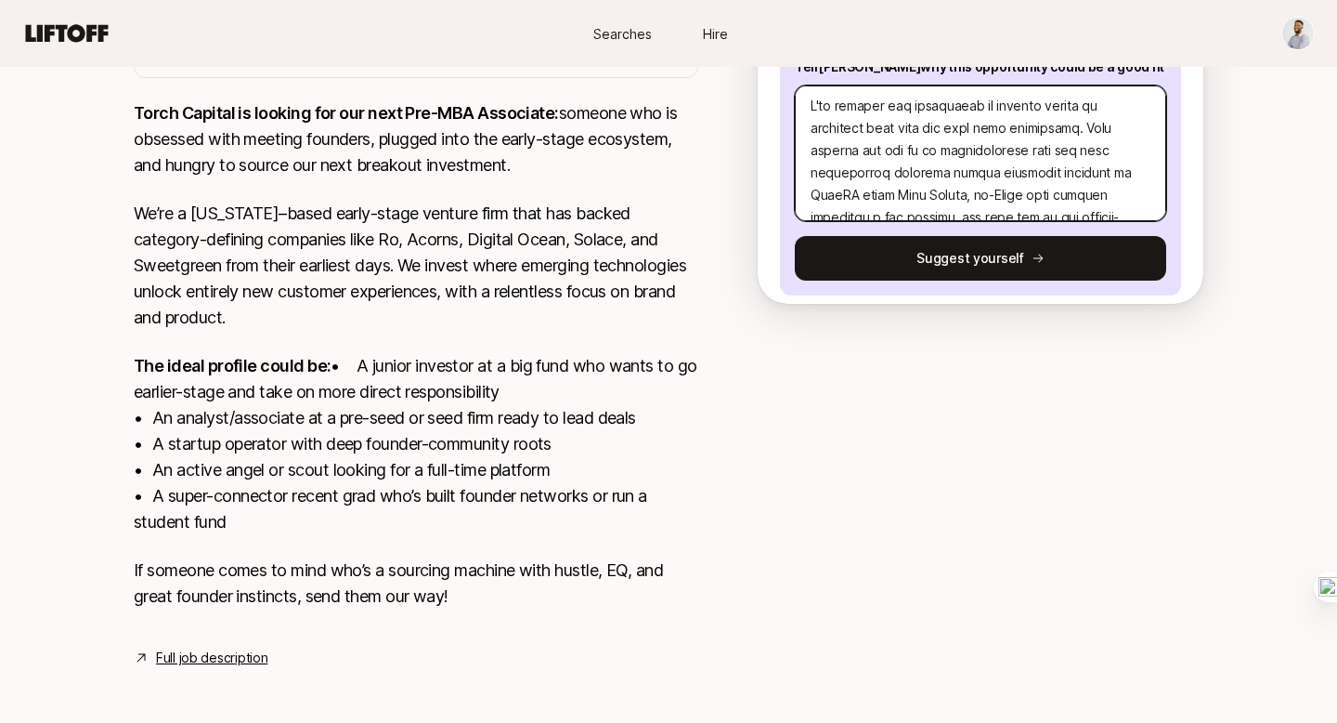
scroll to position [184, 0]
click at [866, 189] on textarea at bounding box center [980, 153] width 371 height 136
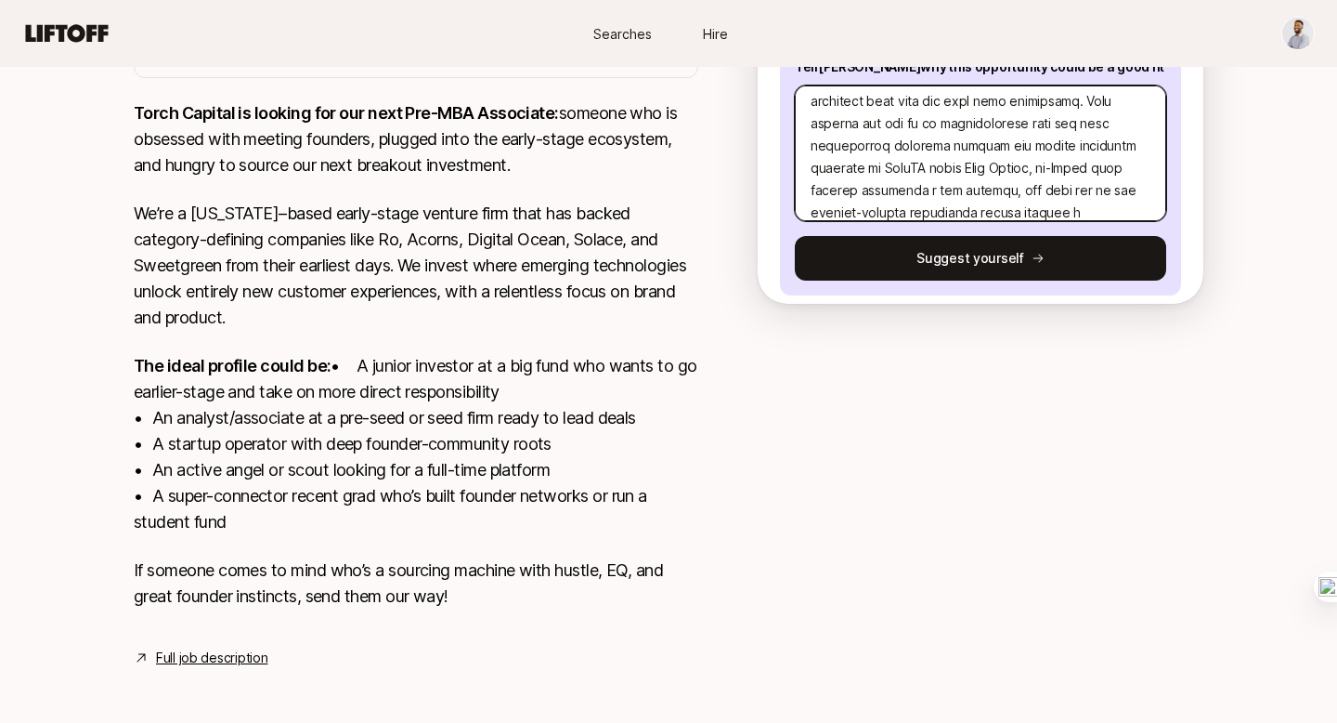
click at [990, 189] on textarea at bounding box center [980, 153] width 371 height 136
click at [1131, 167] on textarea at bounding box center [980, 153] width 371 height 136
click at [930, 191] on textarea at bounding box center [980, 153] width 371 height 136
click at [1009, 190] on textarea at bounding box center [980, 153] width 371 height 136
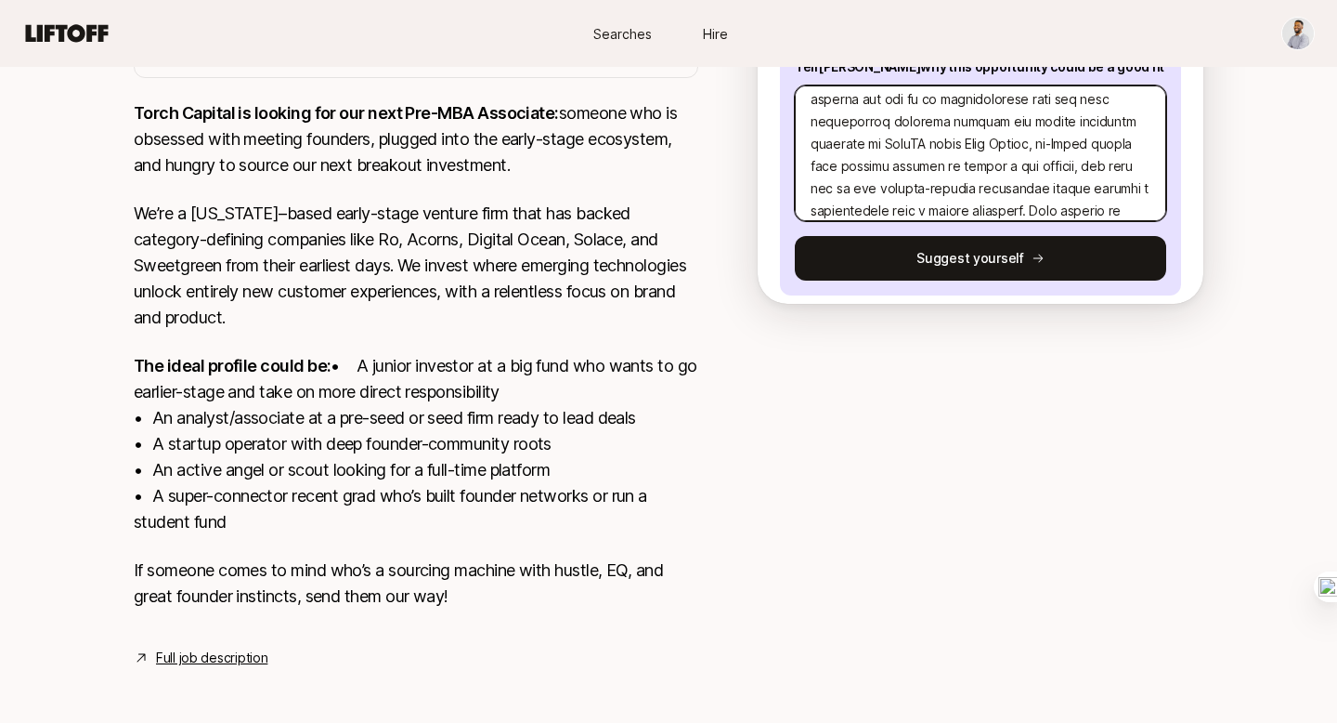
click at [1009, 190] on textarea at bounding box center [980, 153] width 371 height 136
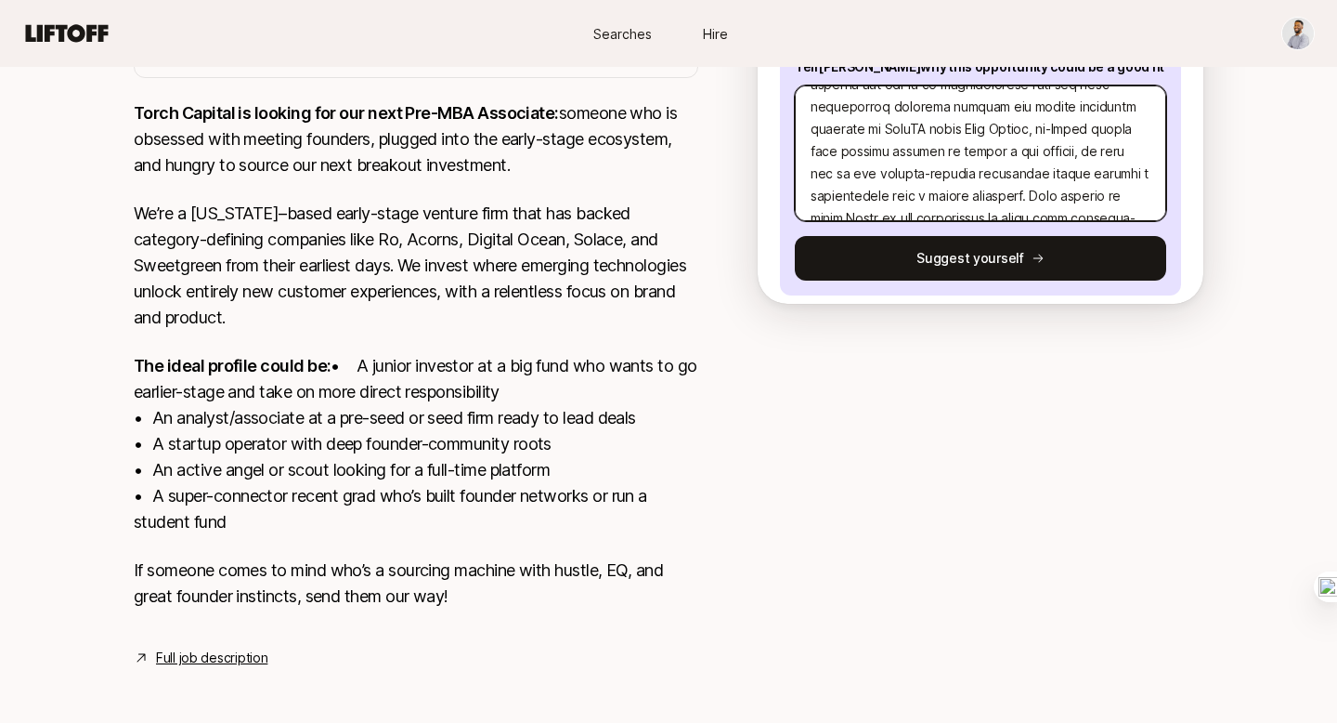
scroll to position [260, 0]
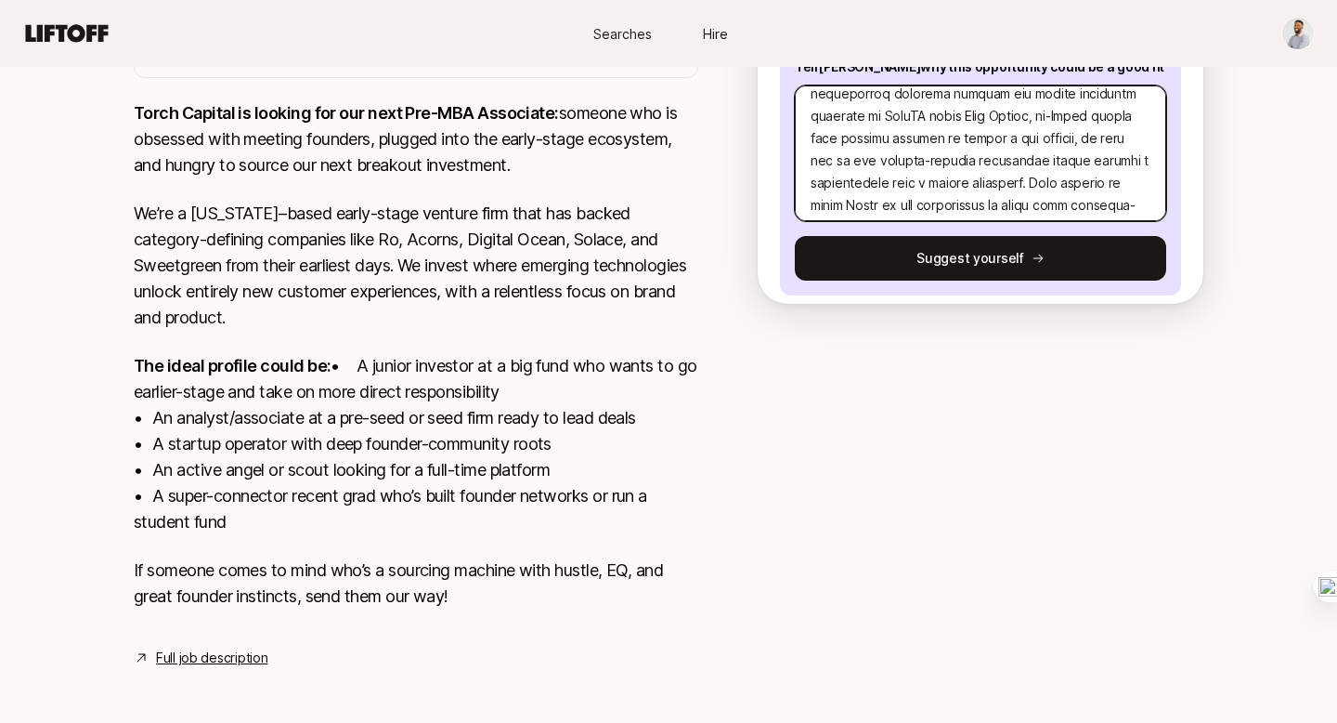
click at [1020, 185] on textarea at bounding box center [980, 153] width 371 height 136
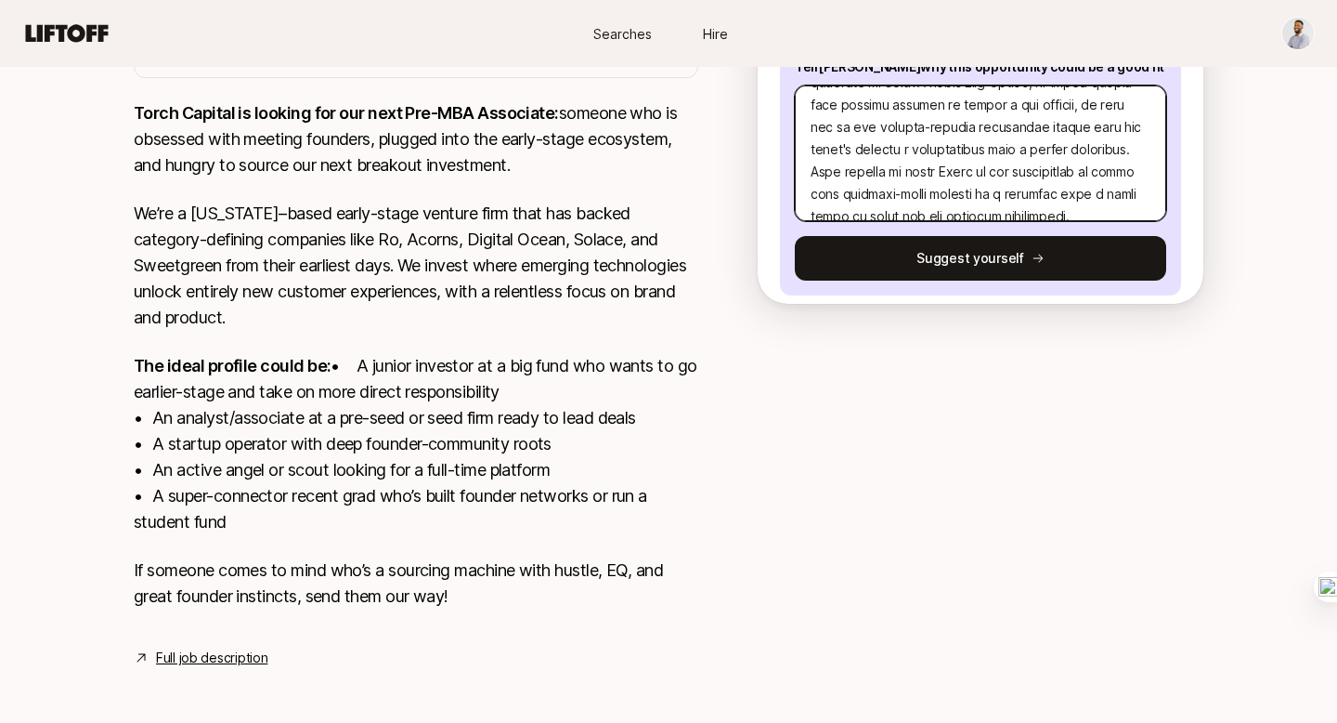
click at [987, 171] on textarea at bounding box center [980, 153] width 371 height 136
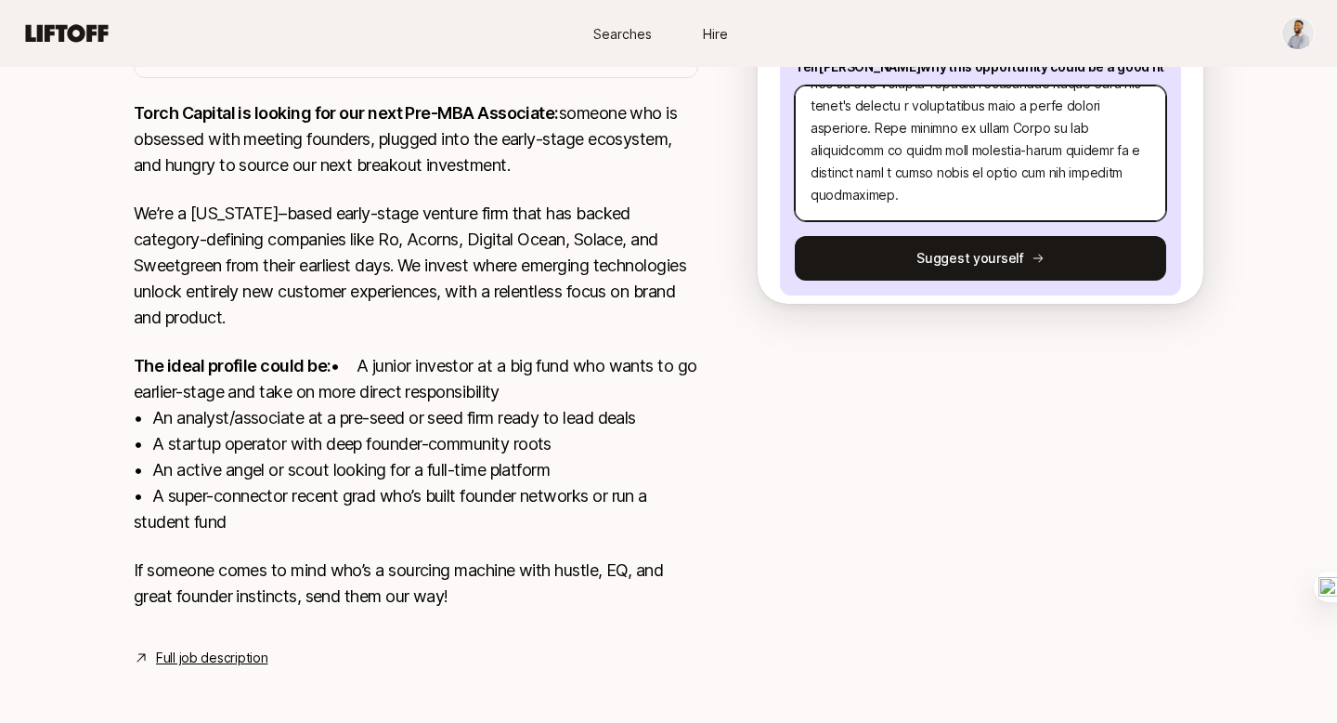
scroll to position [338, 0]
click at [827, 173] on textarea at bounding box center [980, 153] width 371 height 136
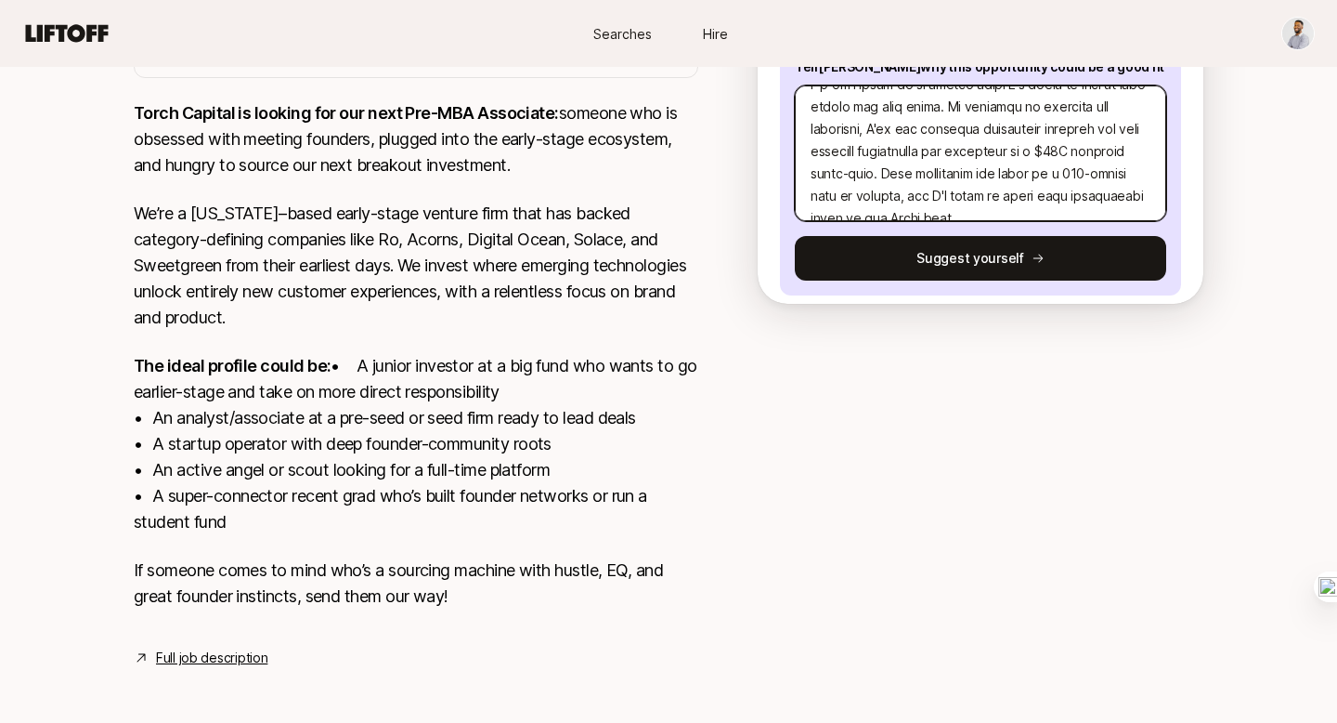
scroll to position [513, 0]
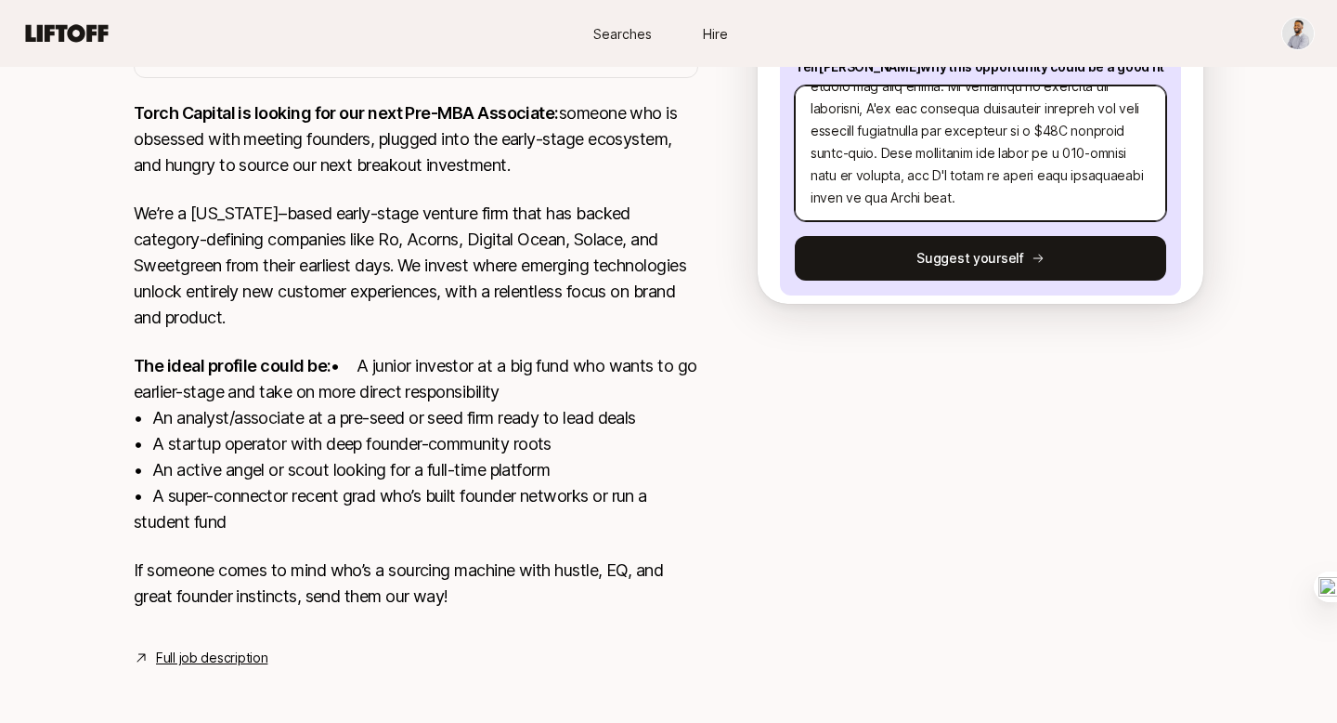
click at [959, 196] on textarea at bounding box center [980, 153] width 371 height 136
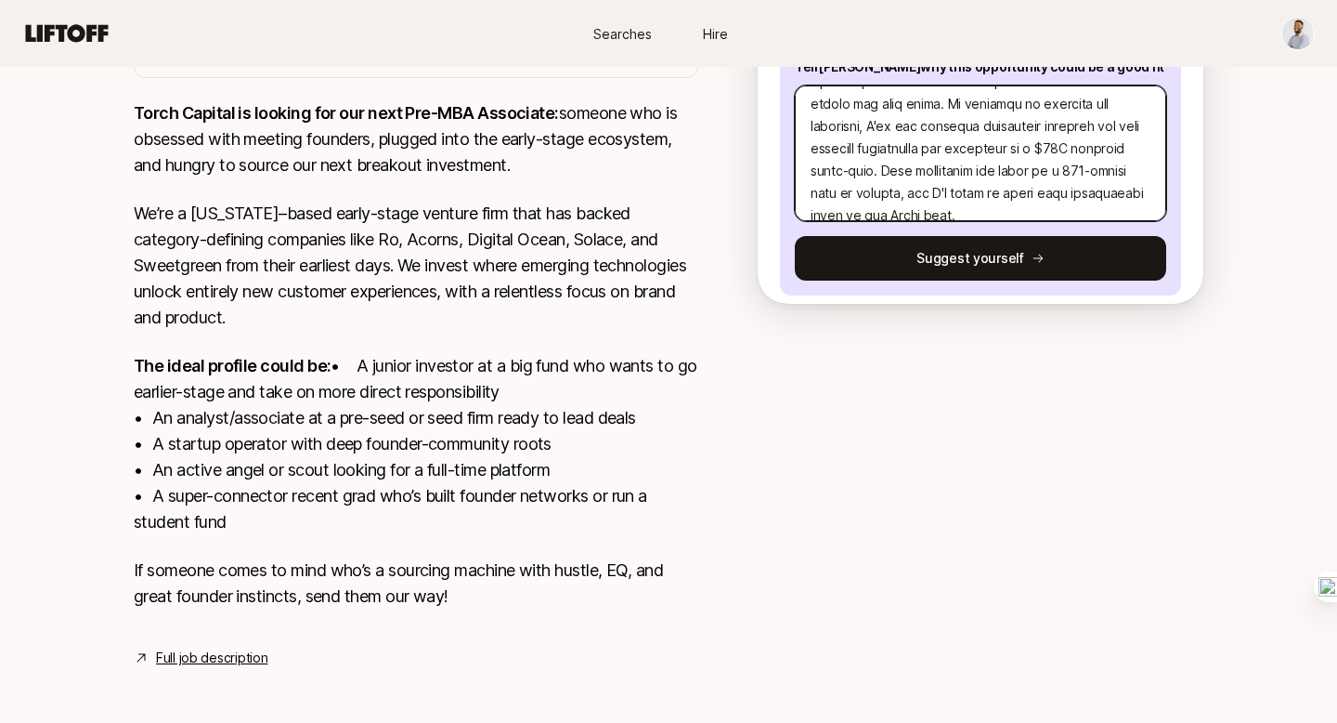
click at [869, 130] on textarea at bounding box center [980, 153] width 371 height 136
click at [957, 159] on textarea at bounding box center [980, 153] width 371 height 136
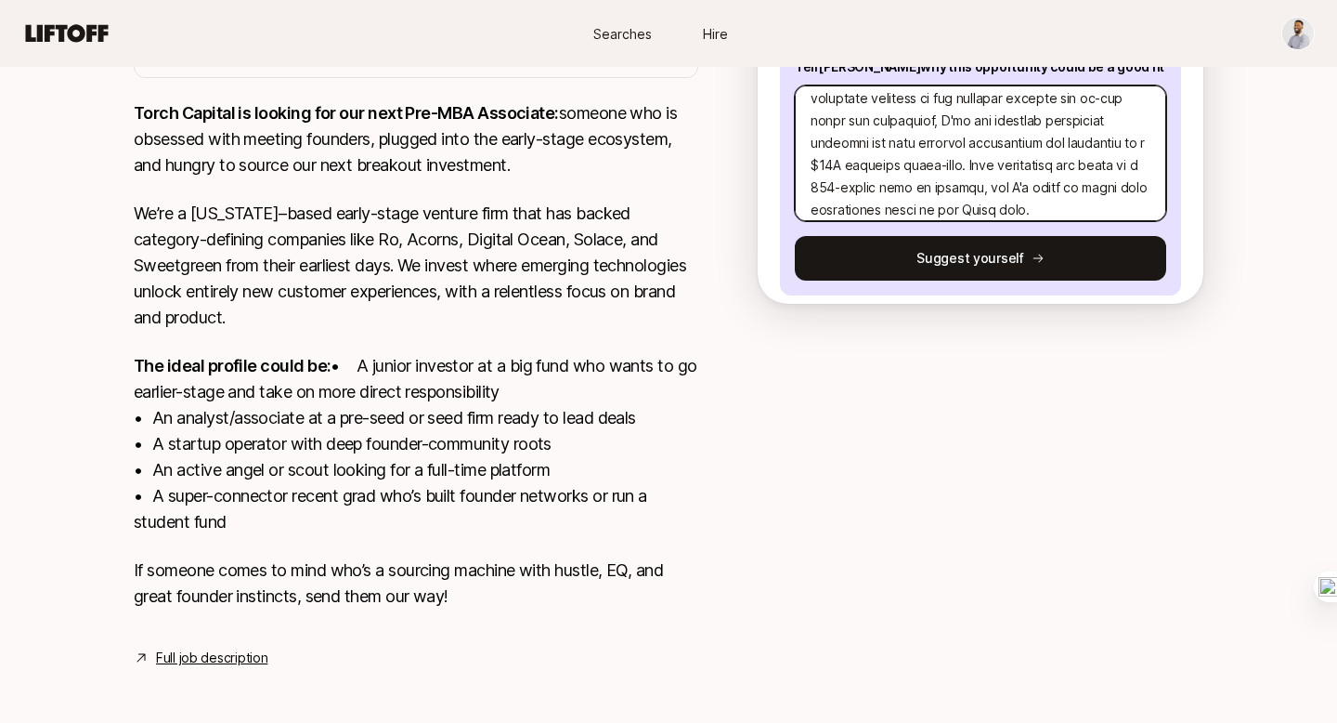
scroll to position [558, 0]
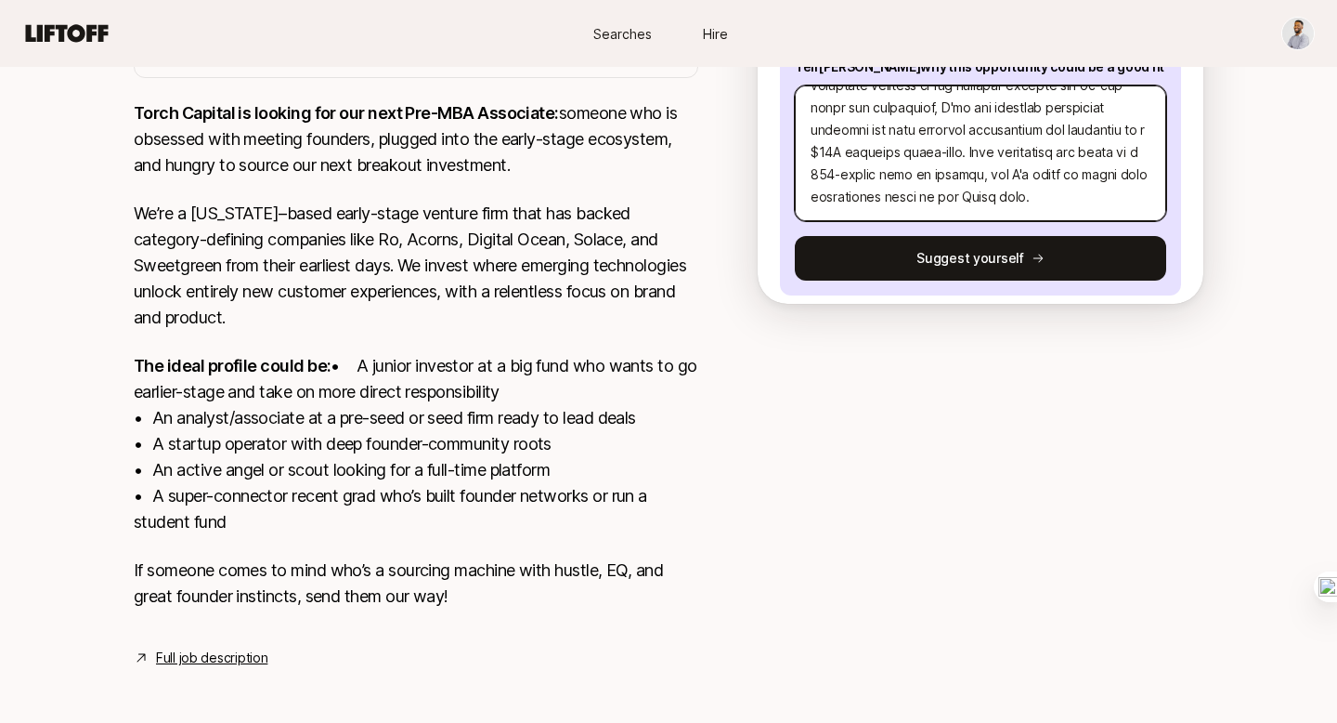
drag, startPoint x: 908, startPoint y: 198, endPoint x: 801, endPoint y: 197, distance: 107.7
click at [801, 197] on textarea at bounding box center [980, 153] width 371 height 136
click at [934, 192] on textarea at bounding box center [980, 153] width 371 height 136
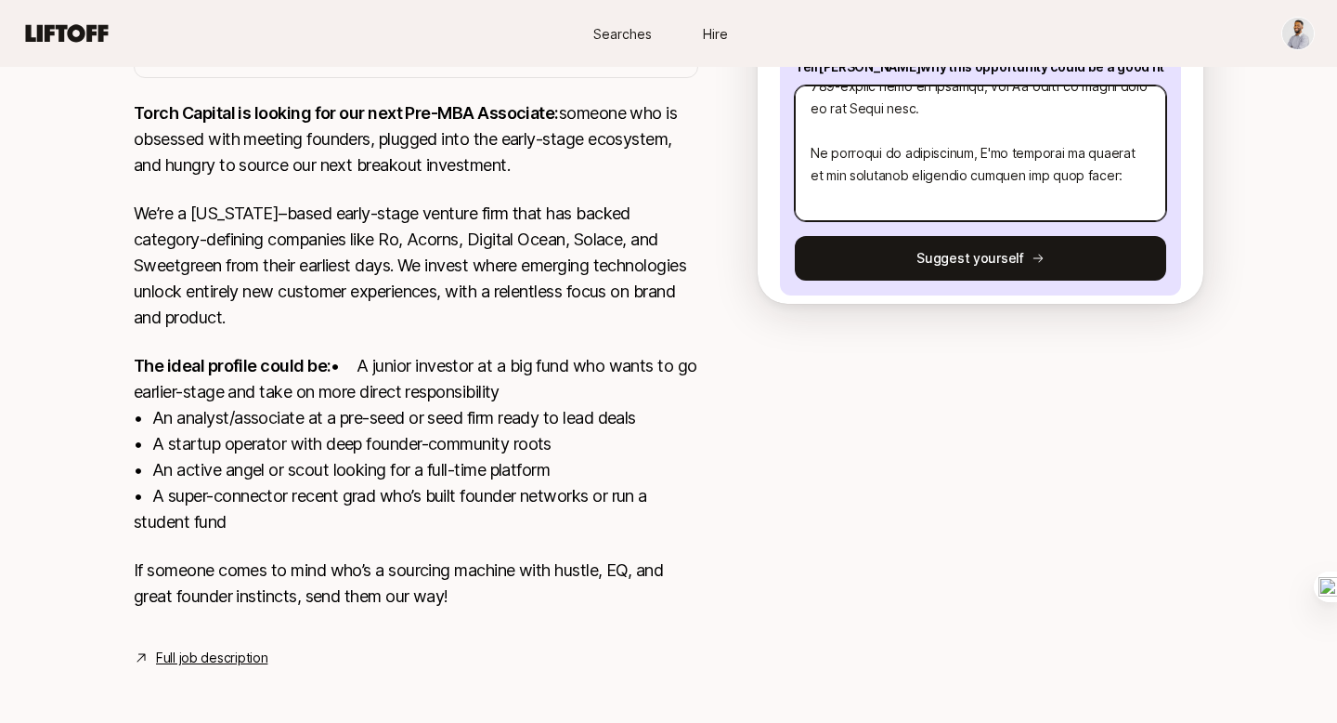
scroll to position [669, 0]
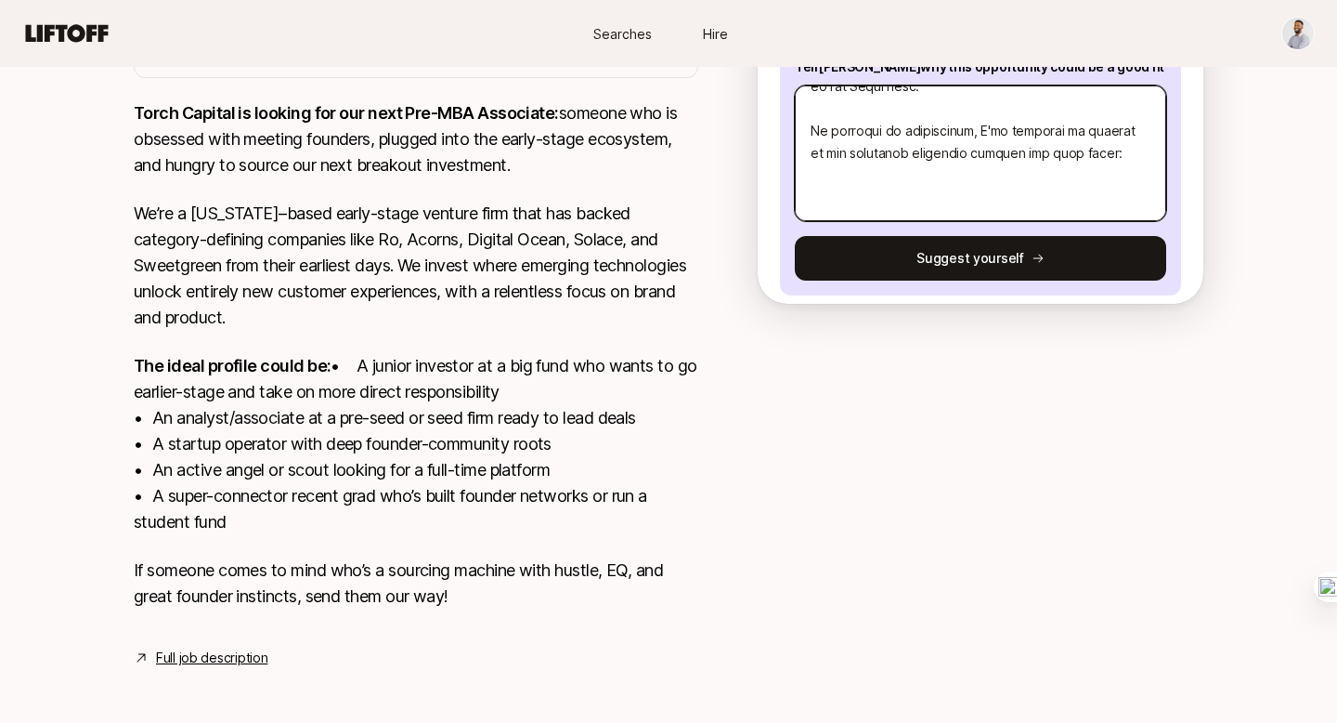
paste textarea "1. What investment thesis are you most excited about? 2. What are three compani…"
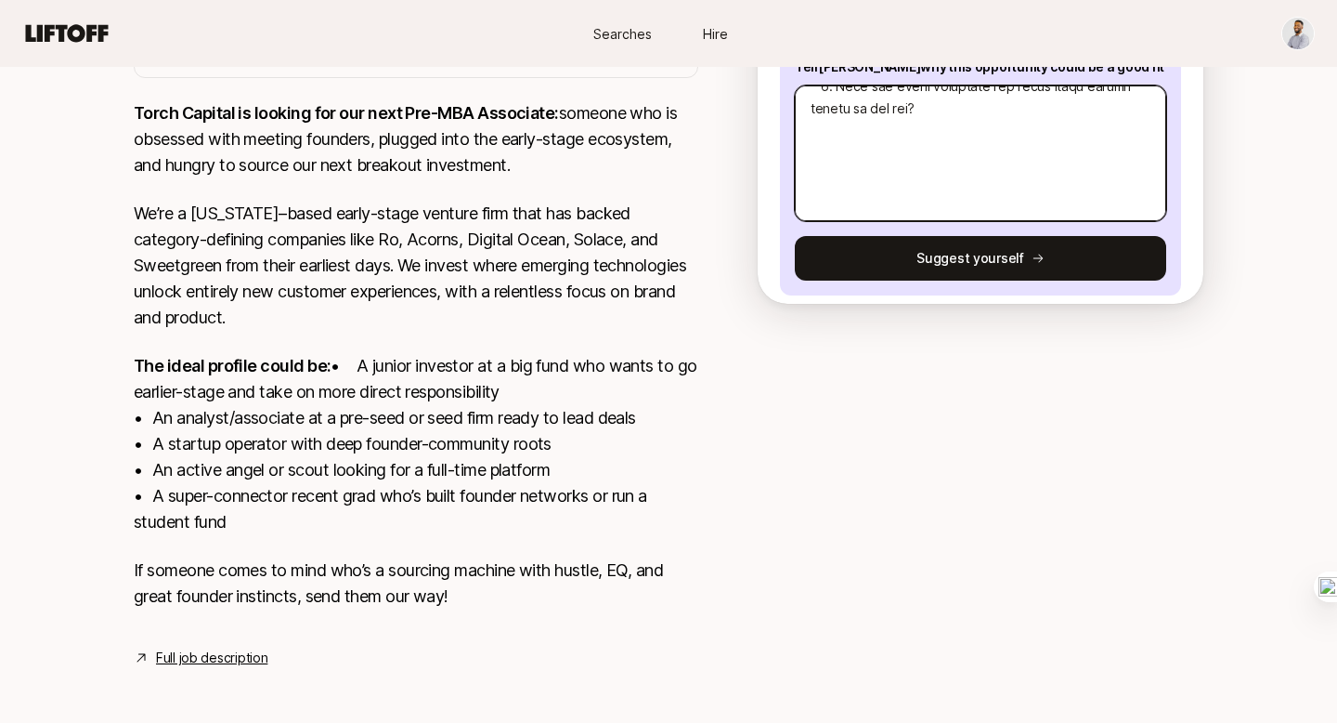
click at [839, 137] on textarea at bounding box center [980, 153] width 371 height 136
paste textarea "1. What investment thesis are you most excited about? 2. What are three compani…"
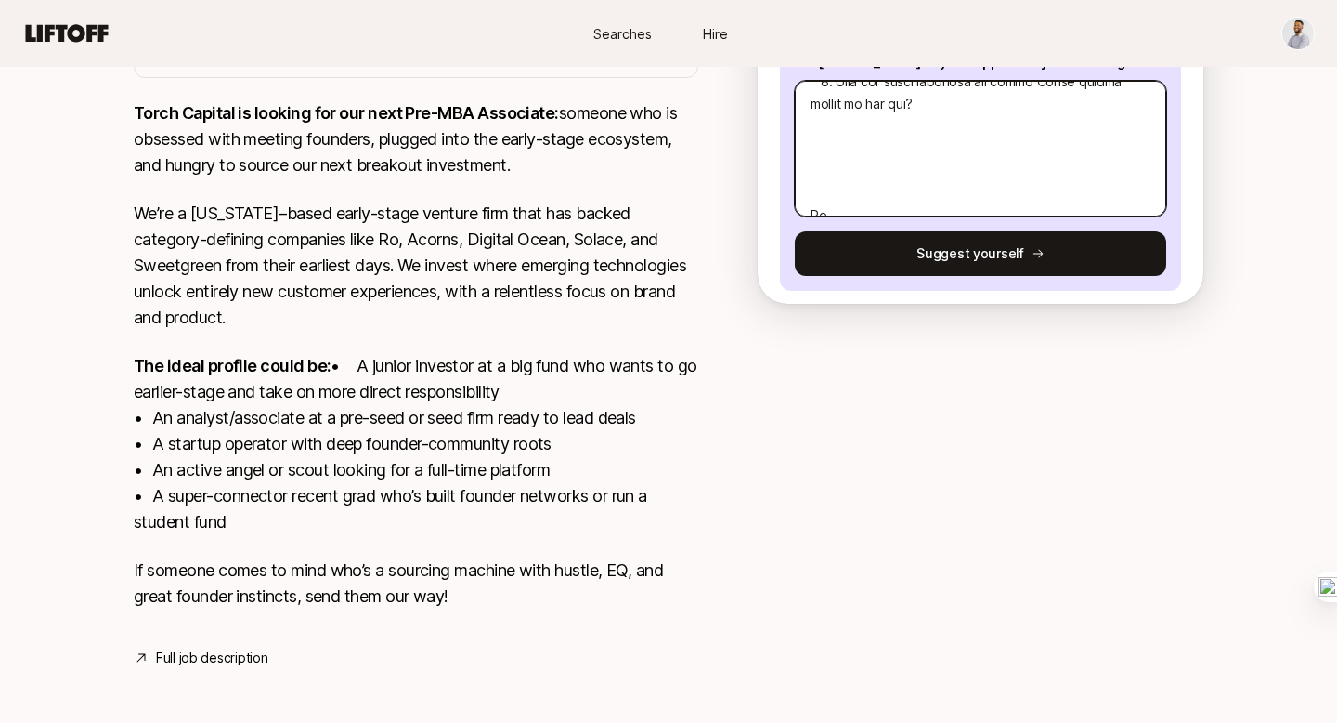
scroll to position [958, 0]
drag, startPoint x: 842, startPoint y: 195, endPoint x: 795, endPoint y: 111, distance: 96.1
click at [795, 111] on textarea at bounding box center [980, 149] width 371 height 136
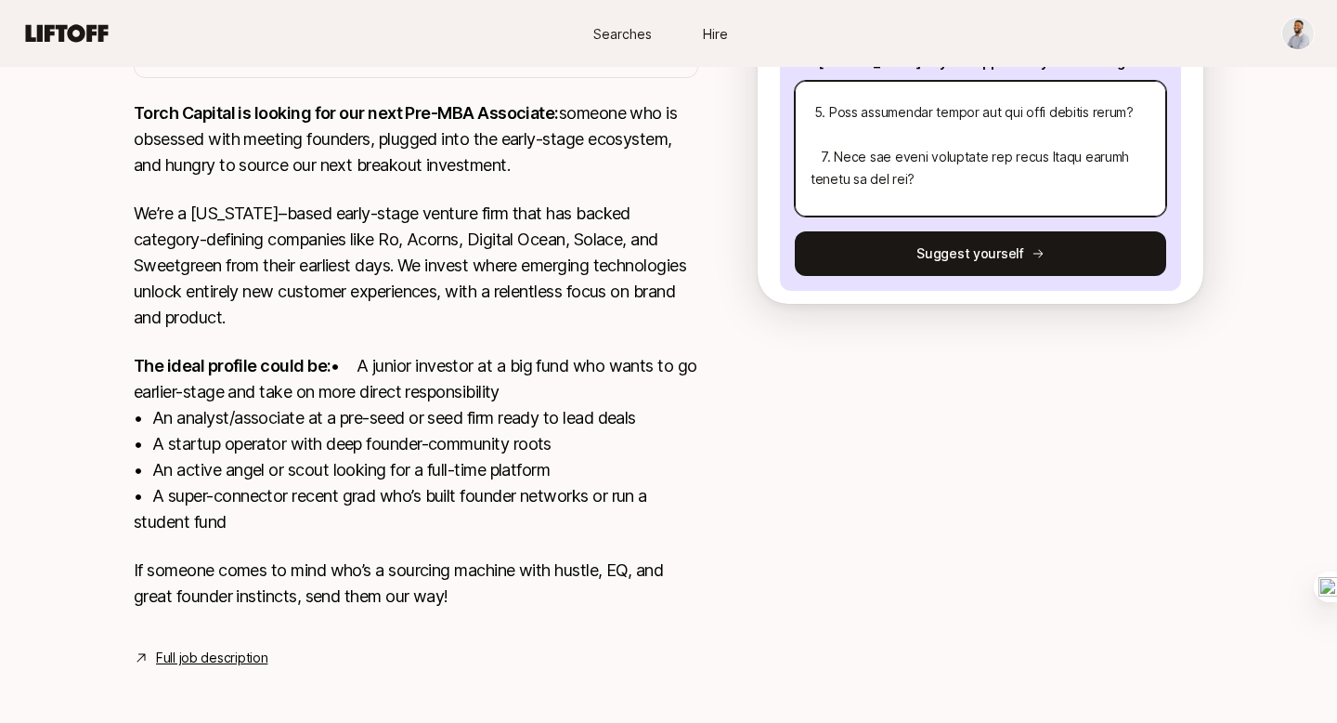
scroll to position [781, 0]
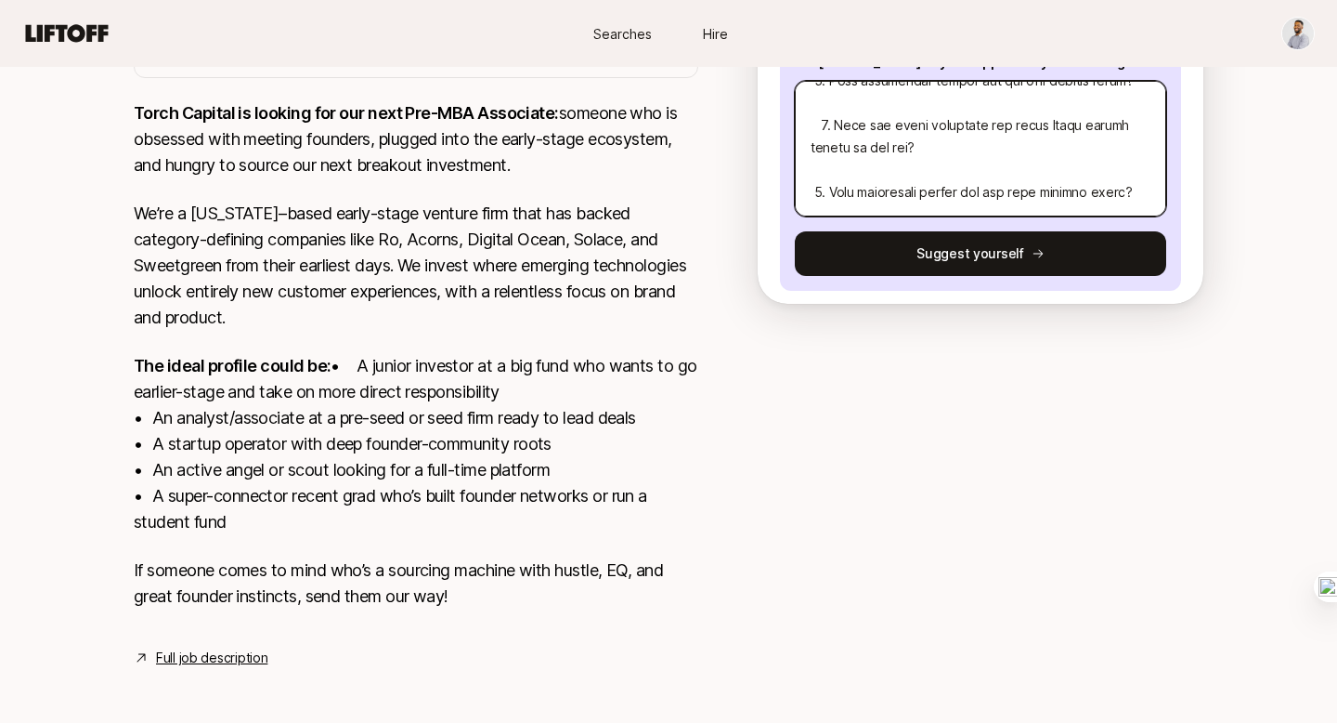
drag, startPoint x: 806, startPoint y: 163, endPoint x: 939, endPoint y: 149, distance: 133.5
click at [939, 149] on textarea at bounding box center [980, 149] width 371 height 136
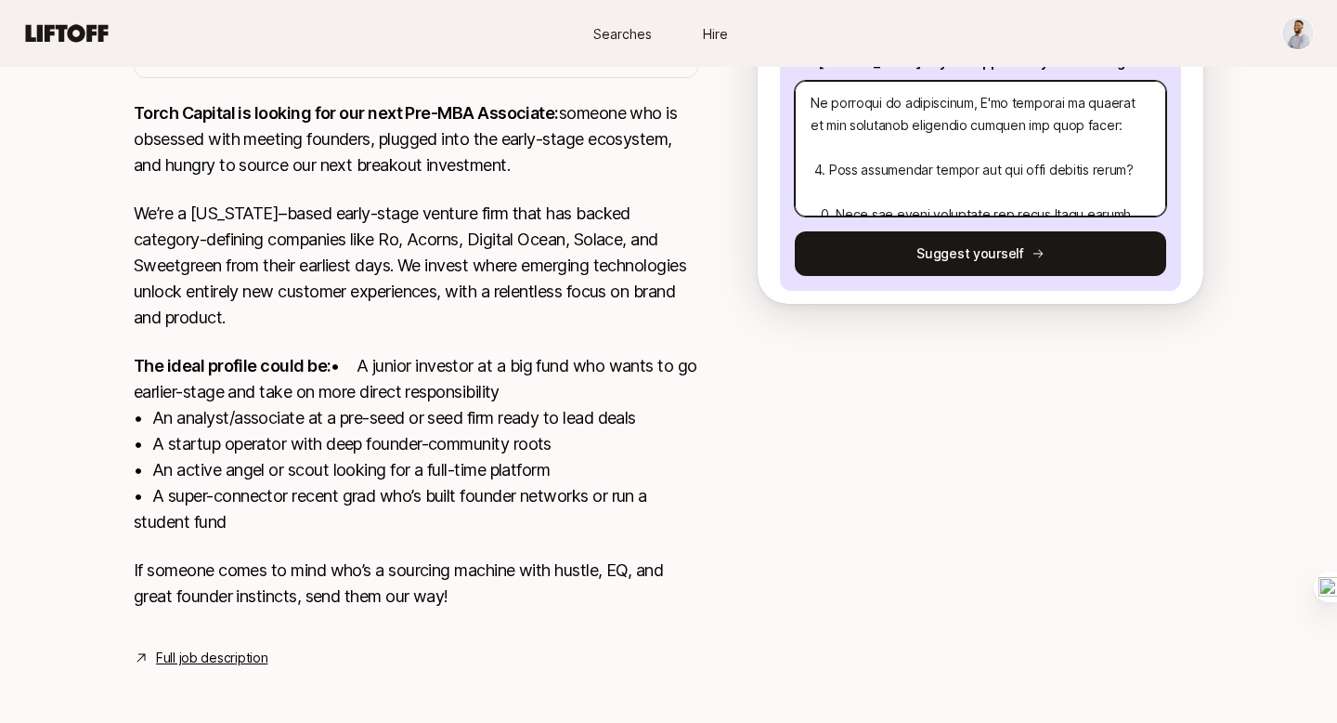
scroll to position [670, 0]
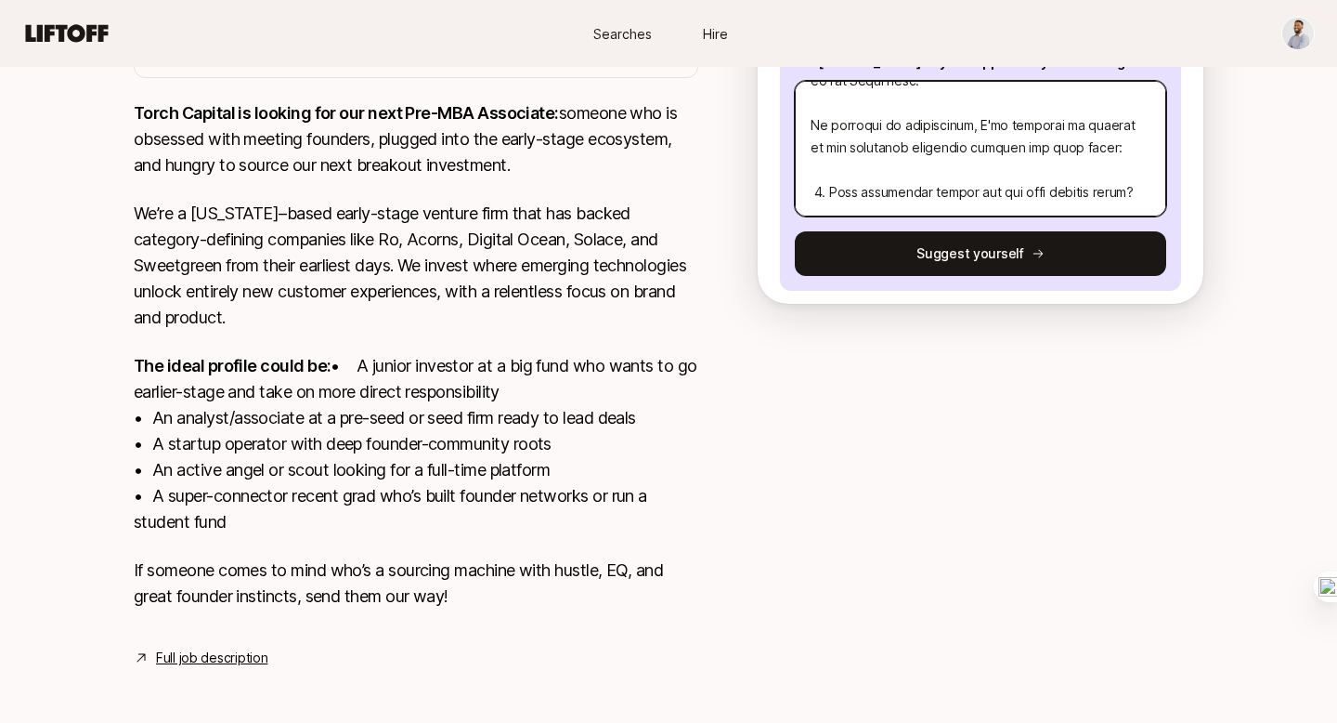
click at [879, 171] on textarea at bounding box center [980, 149] width 371 height 136
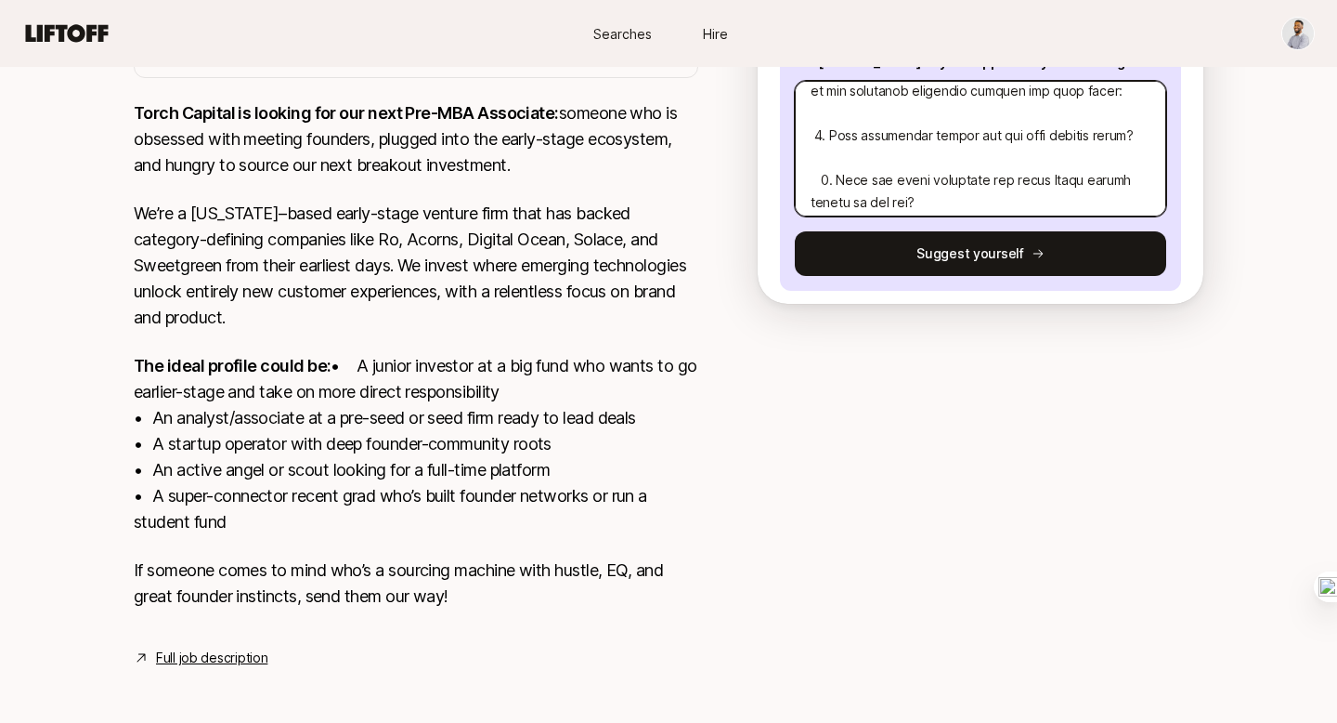
scroll to position [745, 0]
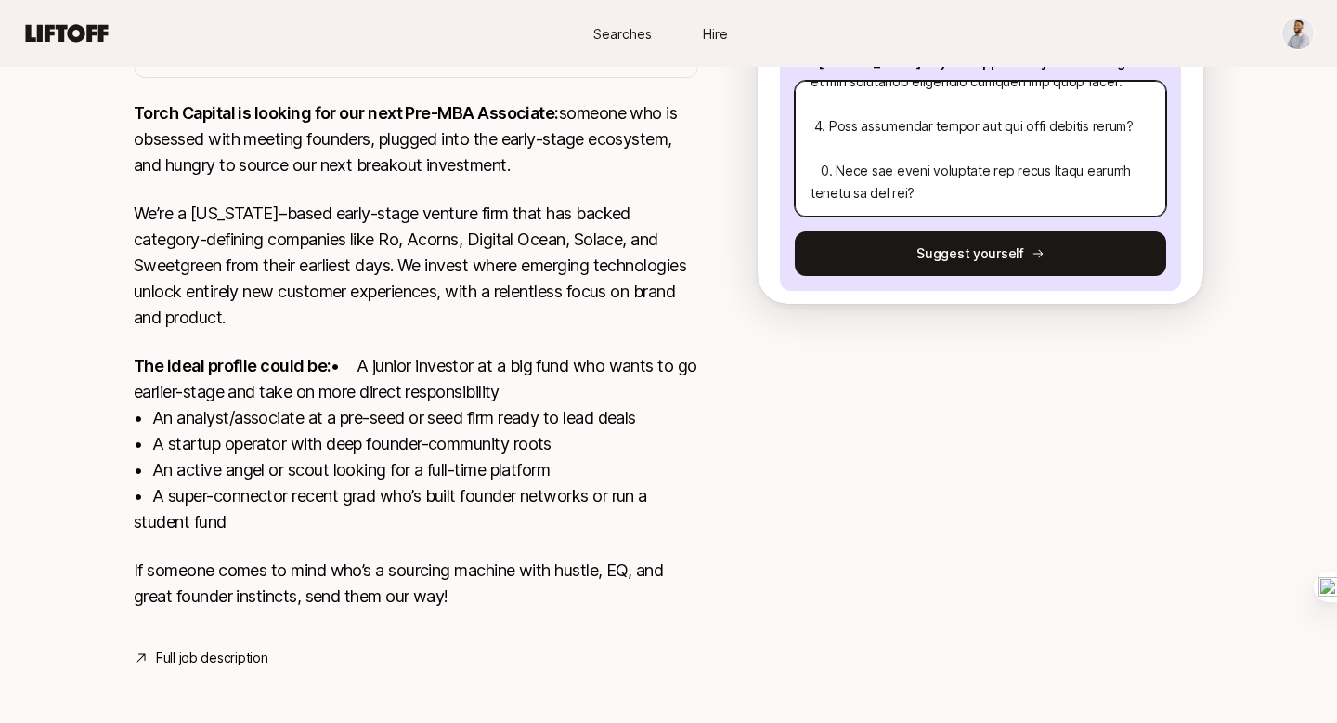
click at [819, 163] on textarea at bounding box center [980, 149] width 371 height 136
click at [814, 124] on textarea at bounding box center [980, 149] width 371 height 136
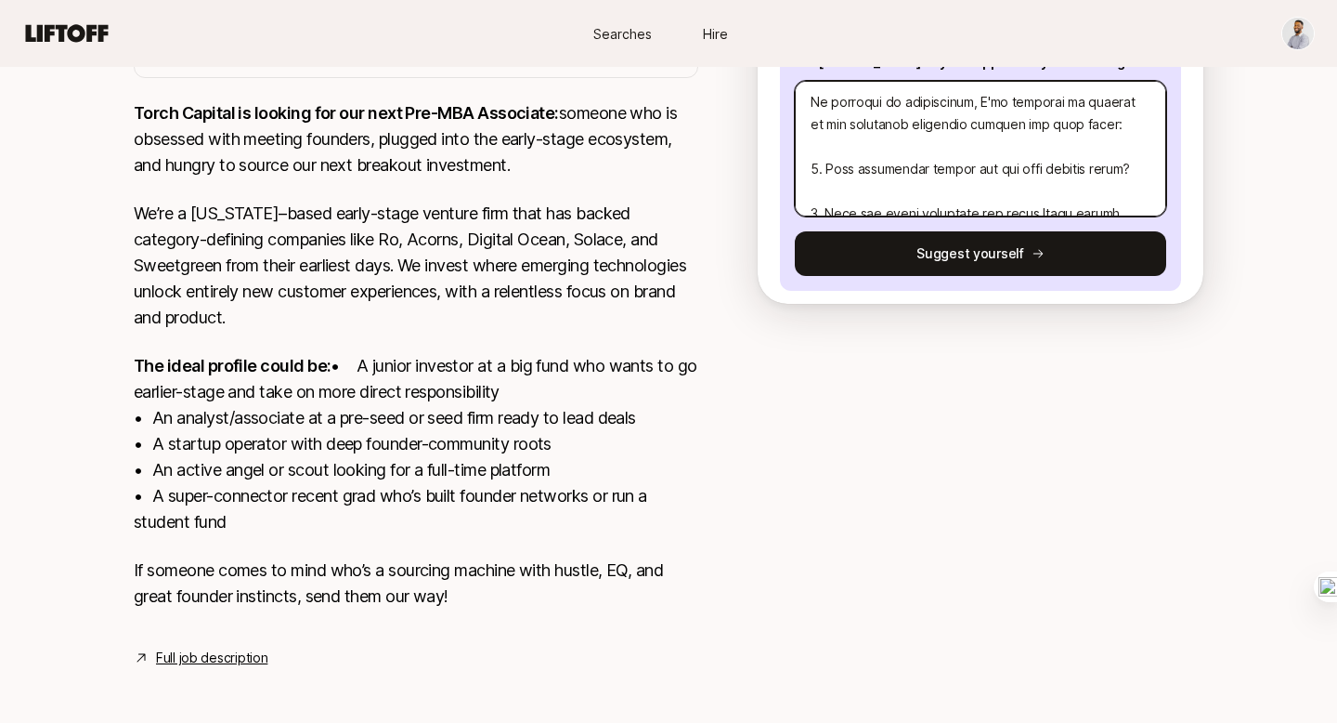
scroll to position [758, 0]
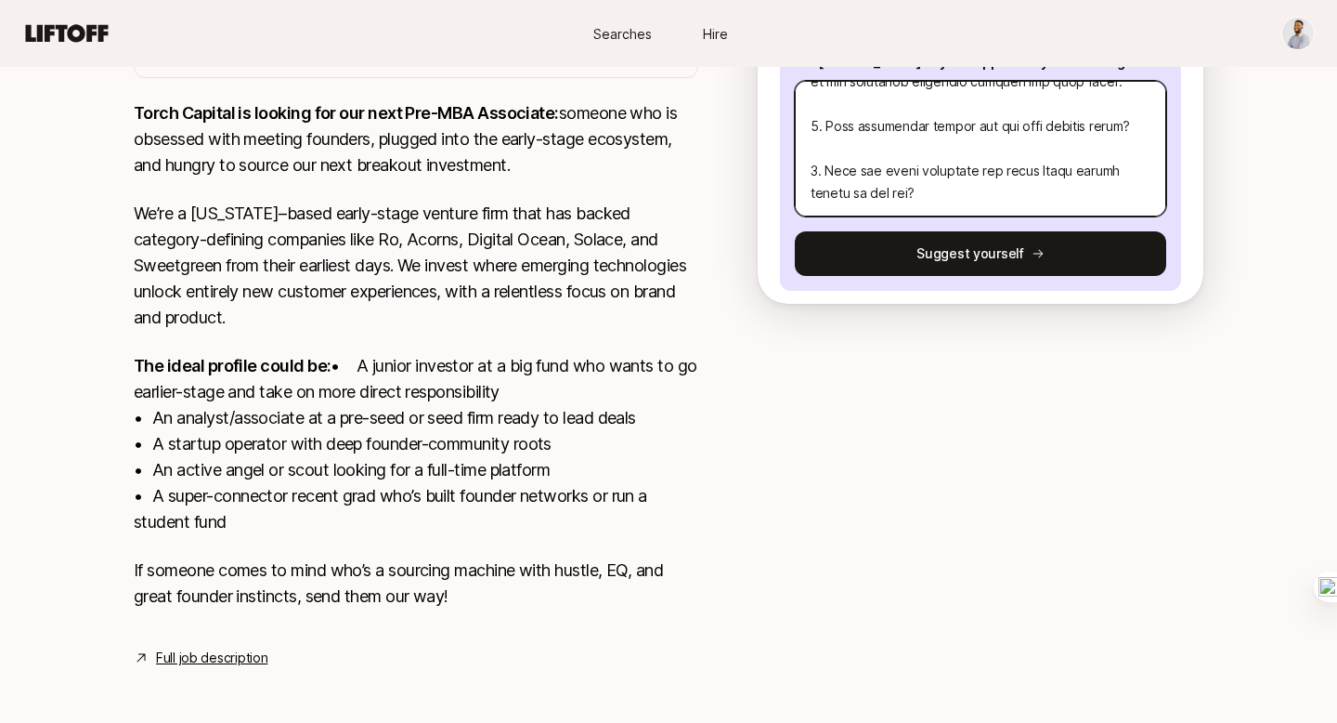
click at [952, 170] on textarea at bounding box center [980, 149] width 371 height 136
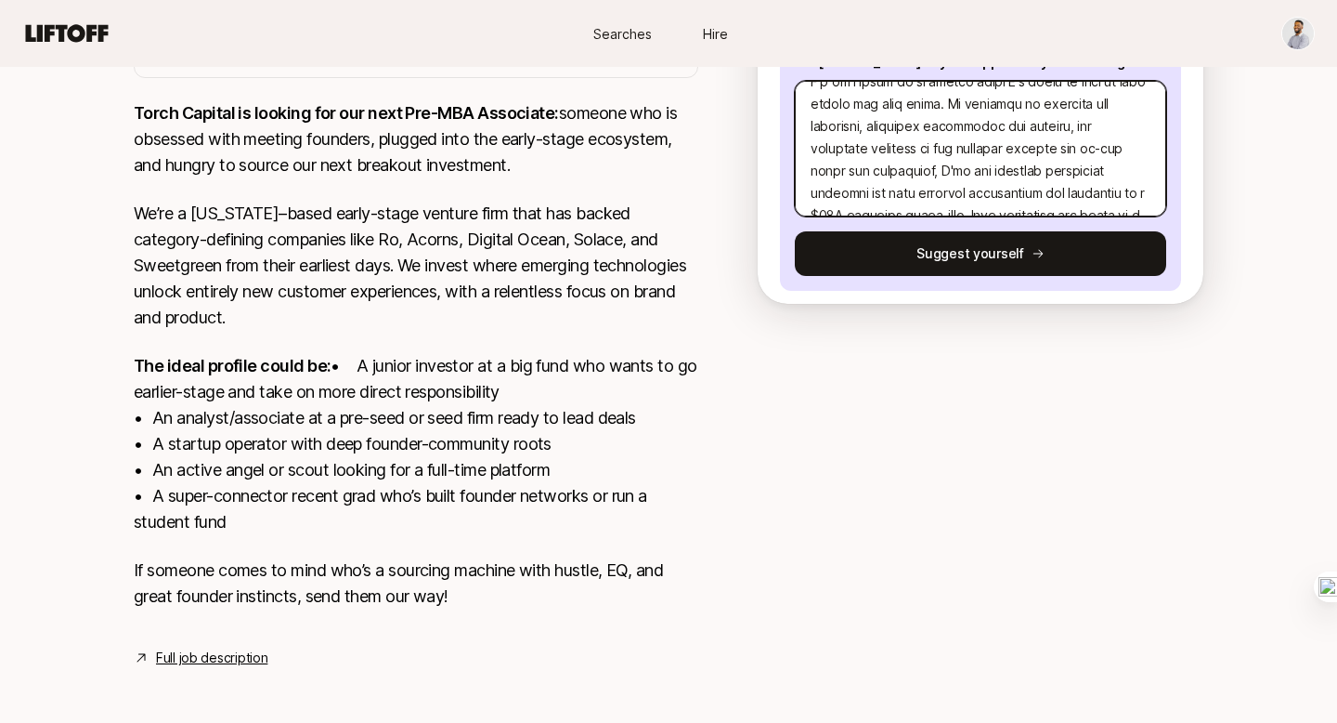
scroll to position [495, 0]
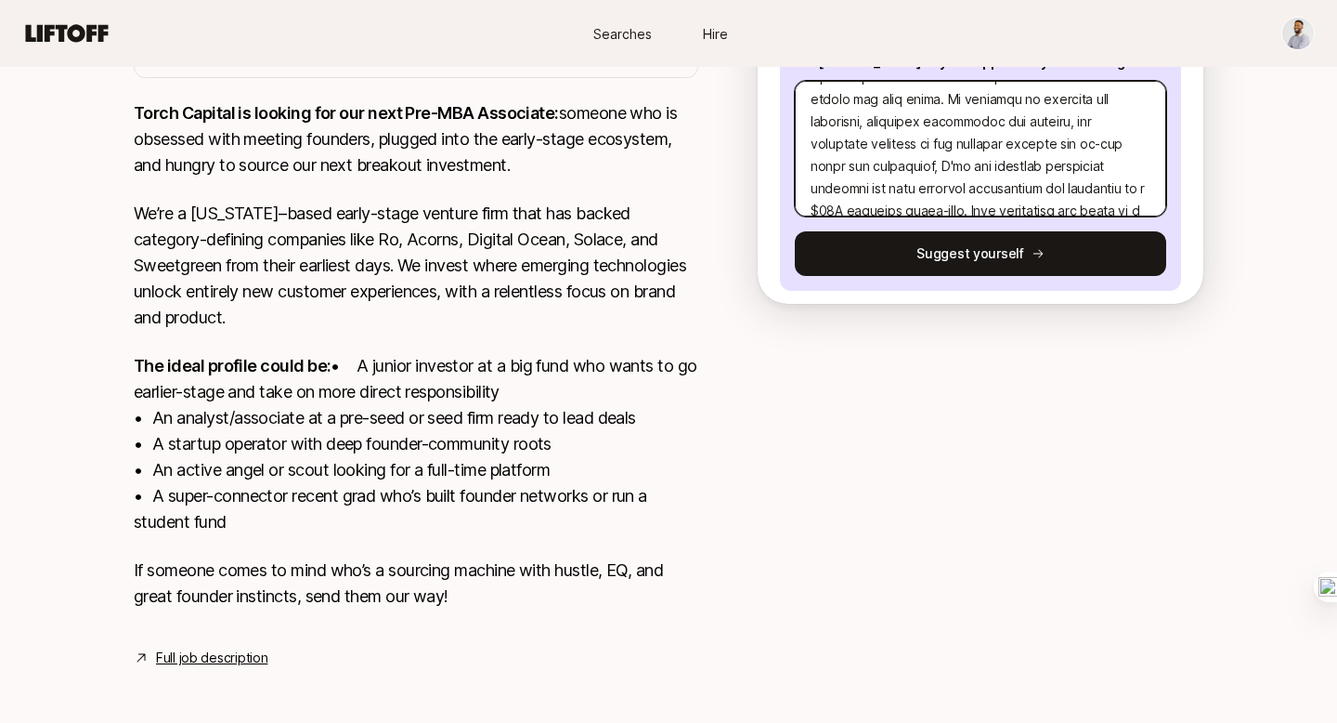
drag, startPoint x: 1072, startPoint y: 144, endPoint x: 811, endPoint y: 145, distance: 261.0
click at [811, 145] on textarea at bounding box center [980, 149] width 371 height 136
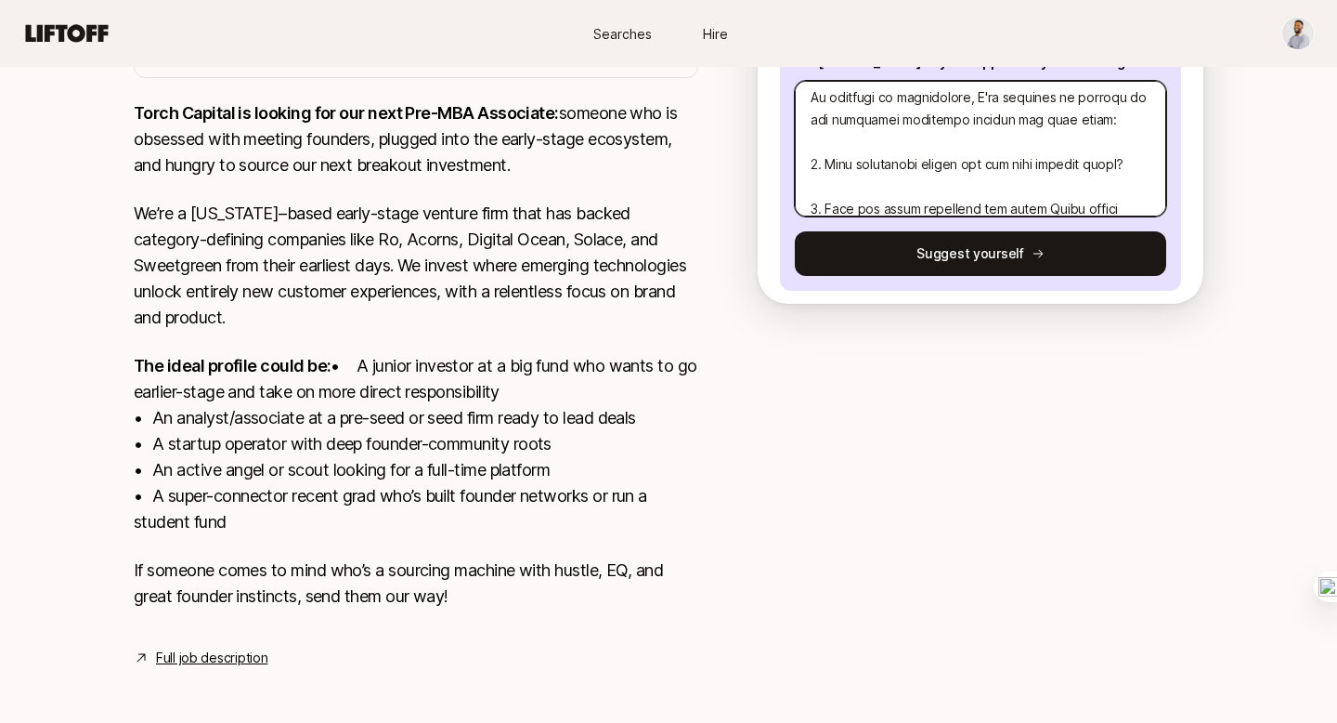
scroll to position [681, 0]
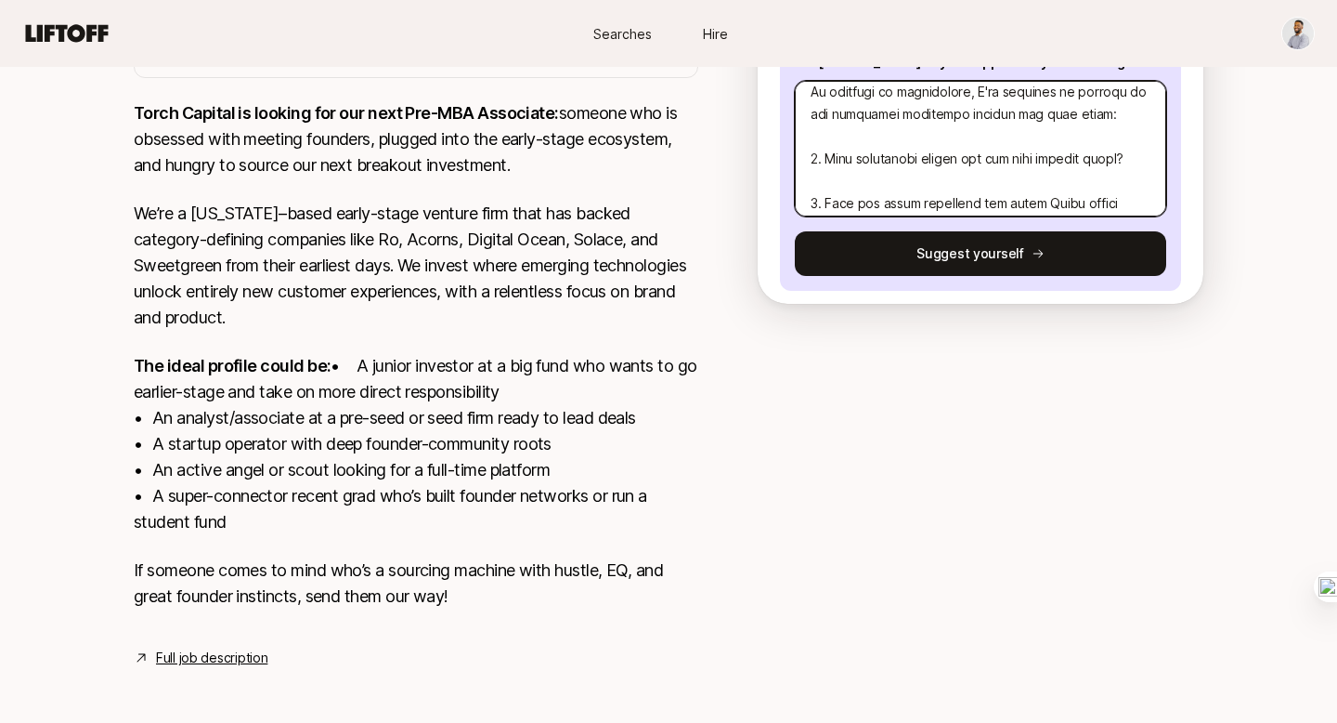
click at [1126, 200] on textarea at bounding box center [980, 149] width 371 height 136
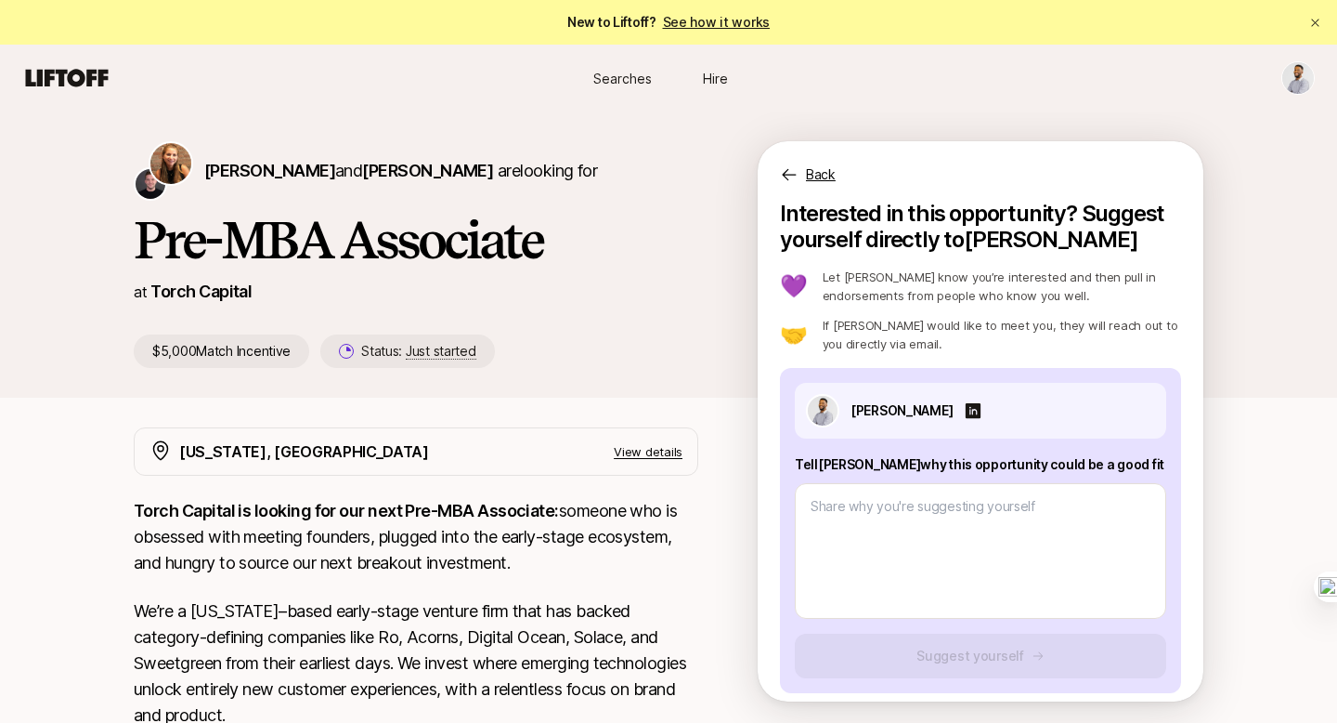
scroll to position [429, 0]
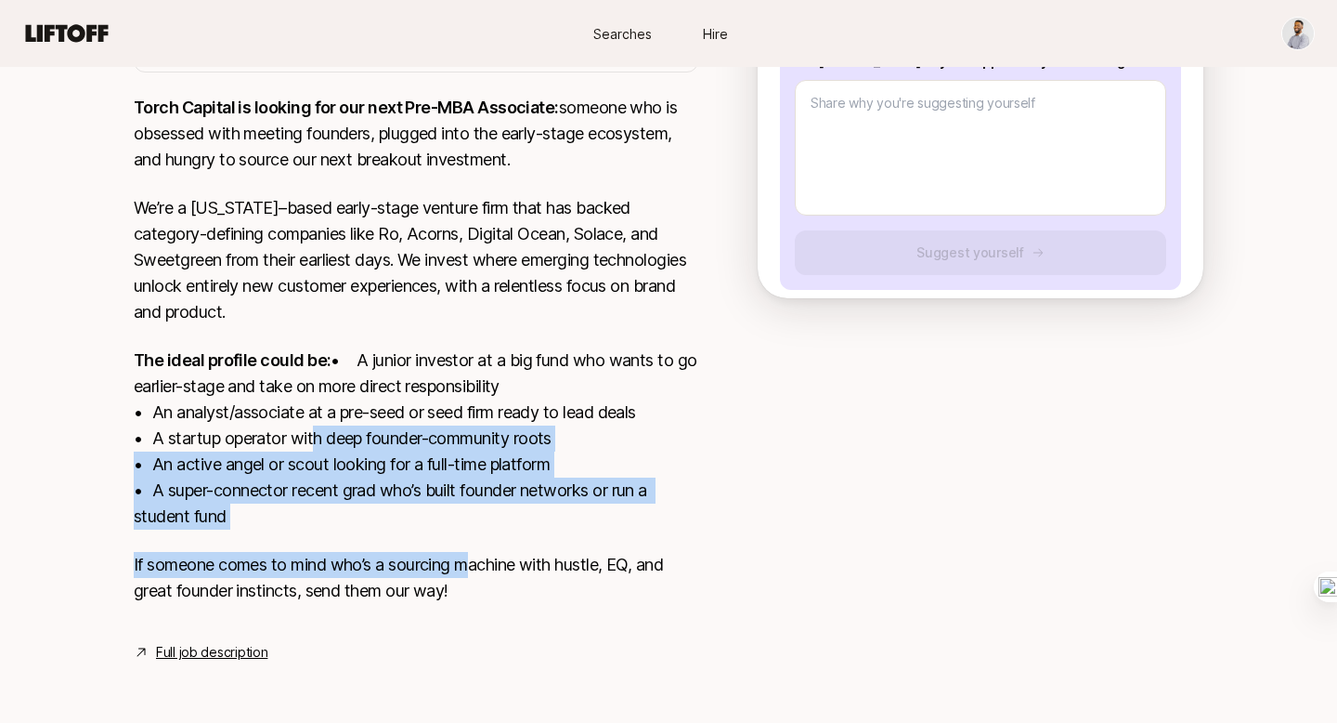
drag, startPoint x: 472, startPoint y: 568, endPoint x: 308, endPoint y: 432, distance: 213.0
click at [308, 432] on div "Torch Capital is looking for our next Pre-MBA Associate: someone who is obsesse…" at bounding box center [416, 360] width 565 height 531
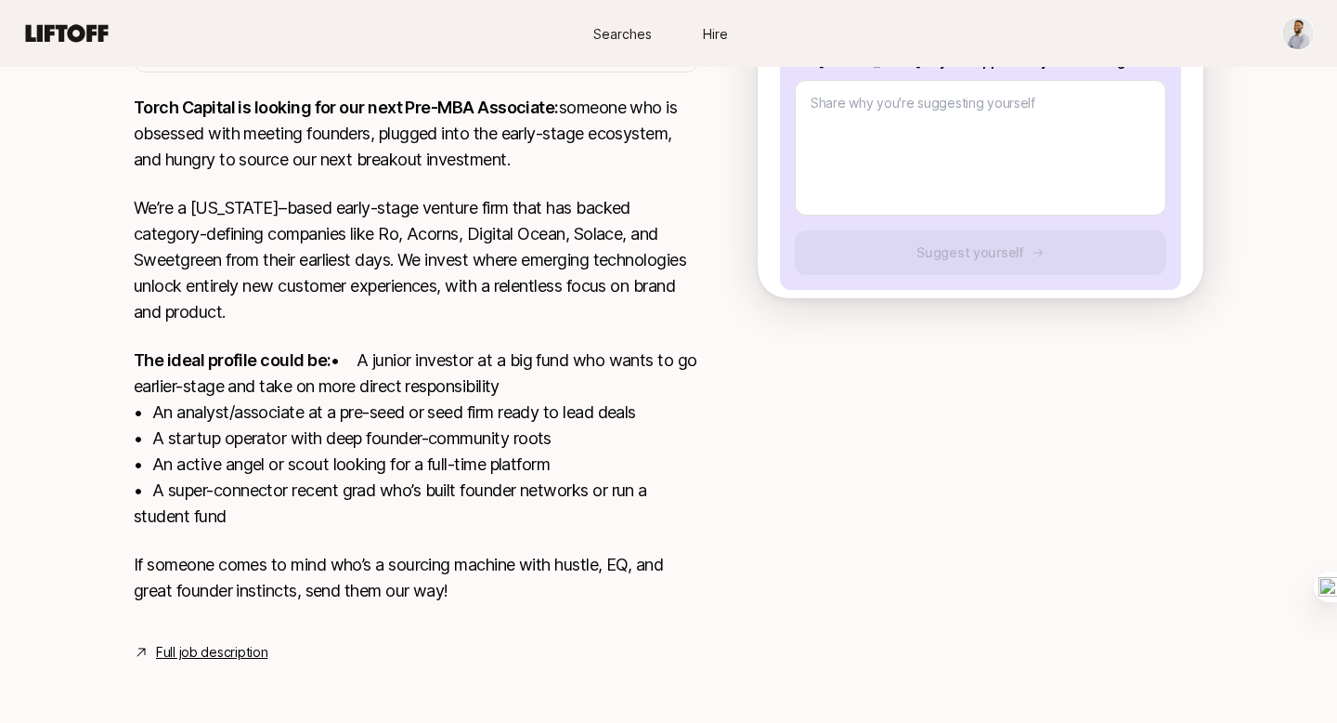
click at [481, 601] on p "If someone comes to mind who’s a sourcing machine with hustle, EQ, and great fo…" at bounding box center [416, 578] width 565 height 52
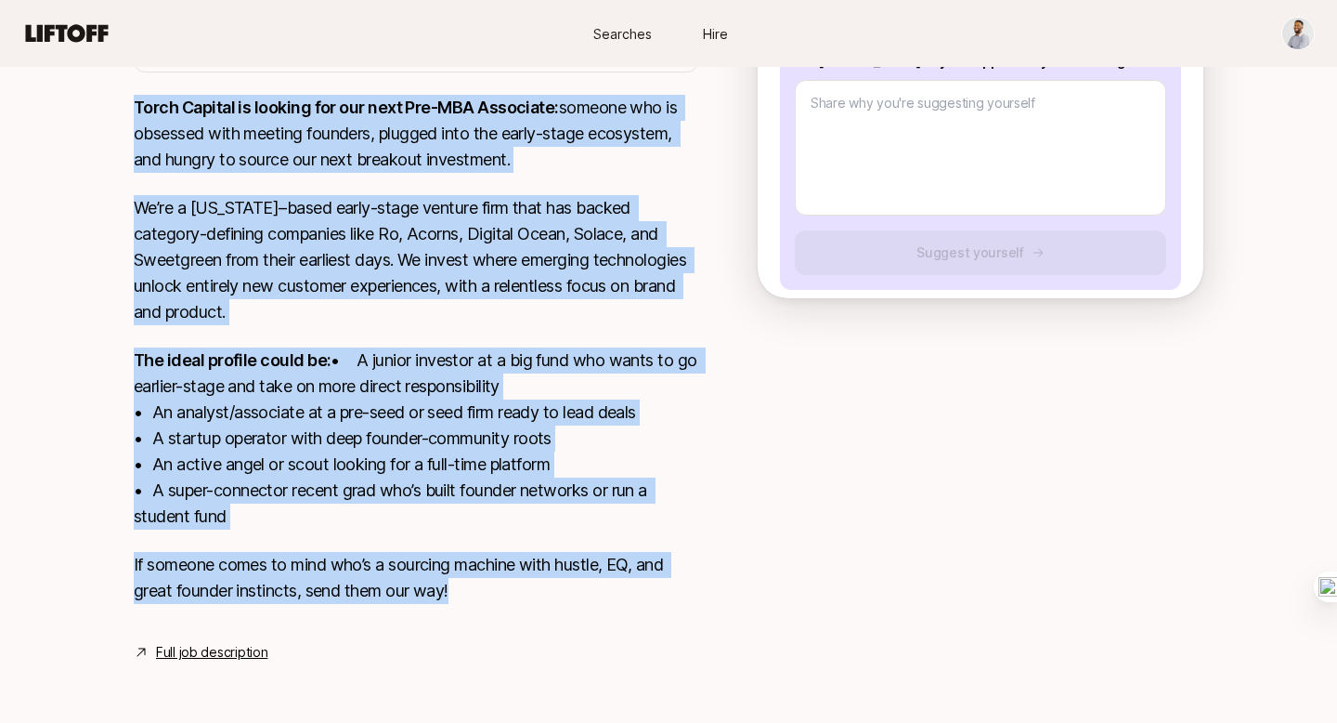
drag, startPoint x: 471, startPoint y: 595, endPoint x: 134, endPoint y: 88, distance: 608.9
click at [134, 95] on div "Torch Capital is looking for our next Pre-MBA Associate: someone who is obsesse…" at bounding box center [416, 360] width 565 height 531
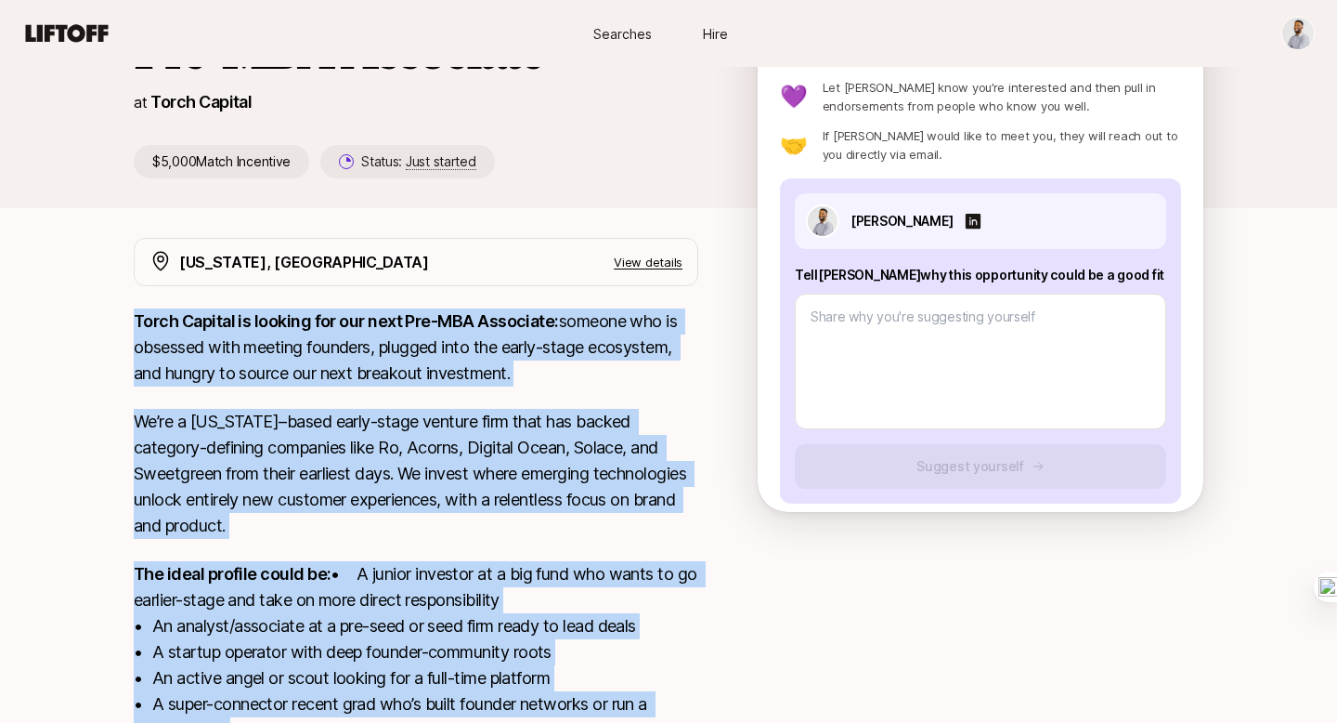
scroll to position [189, 0]
copy div "Lorem Ipsumdo si ametcon adi eli sedd Eiu-TEM Incididun: utlabor etd ma aliquae…"
